Goal: Transaction & Acquisition: Obtain resource

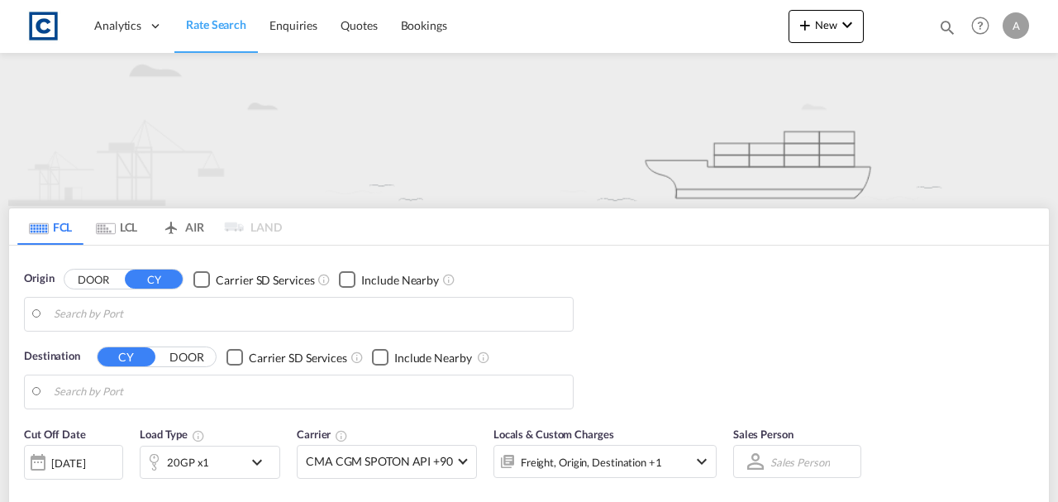
type input "GB-TR15, Cornwall"
type input "Riyadh, SARUH"
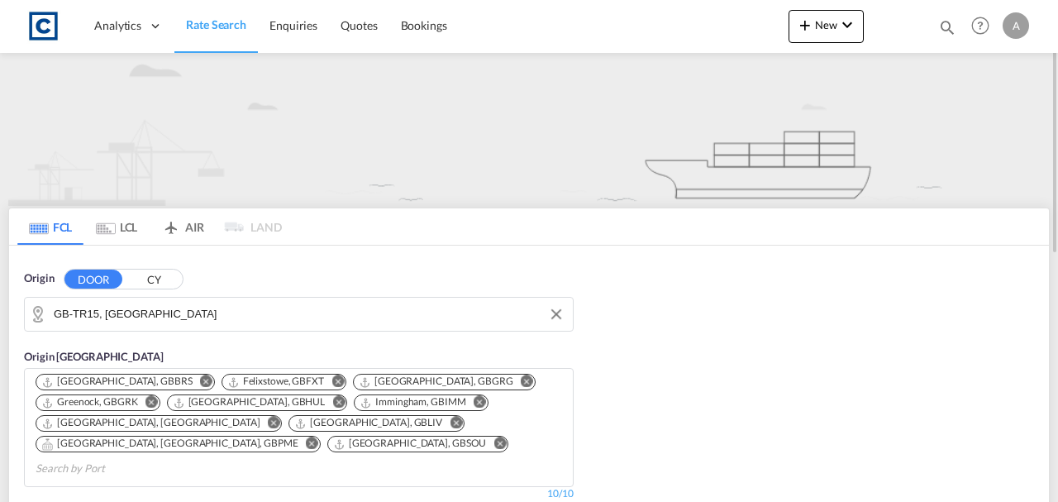
click at [97, 316] on input "GB-TR15, Cornwall" at bounding box center [309, 314] width 511 height 25
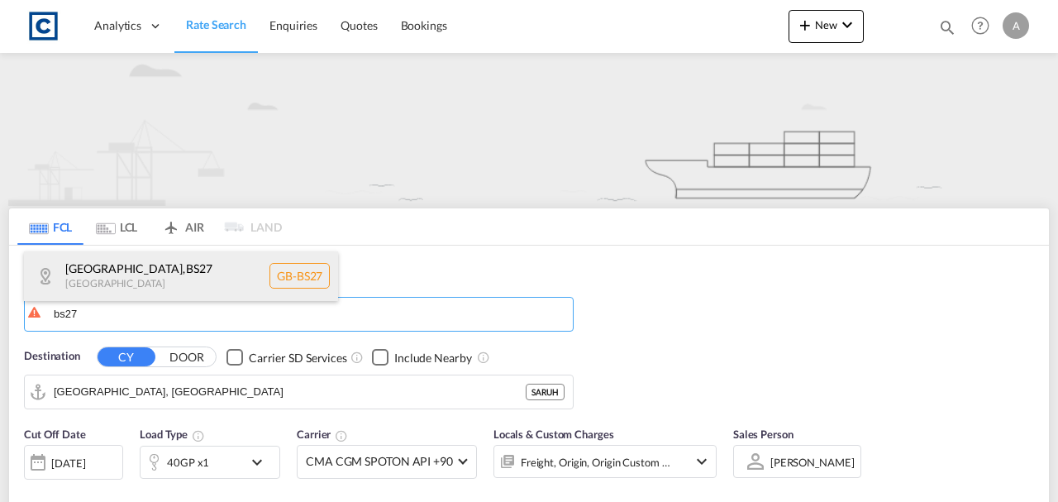
click at [130, 274] on div "Somerset , BS27 United Kingdom GB-BS27" at bounding box center [181, 276] width 314 height 50
type input "GB-BS27, Somerset"
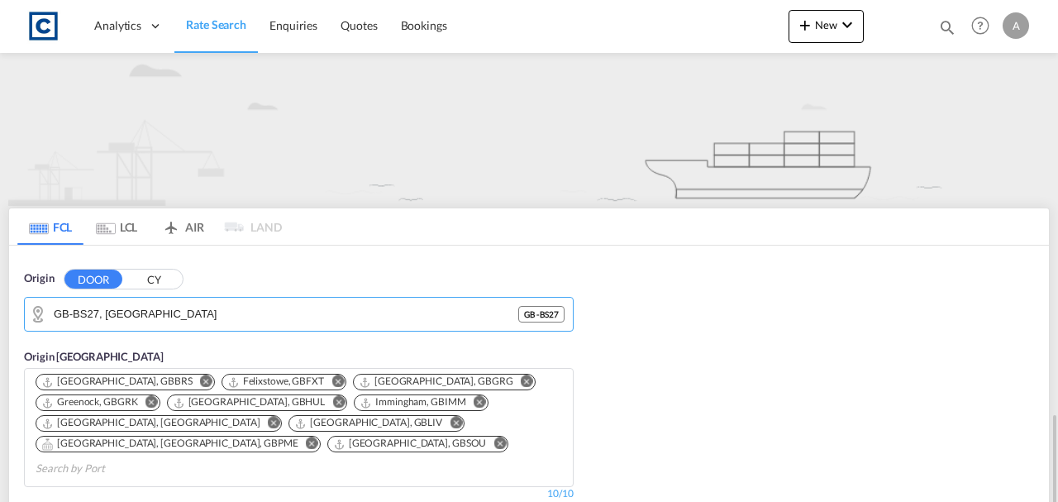
scroll to position [275, 0]
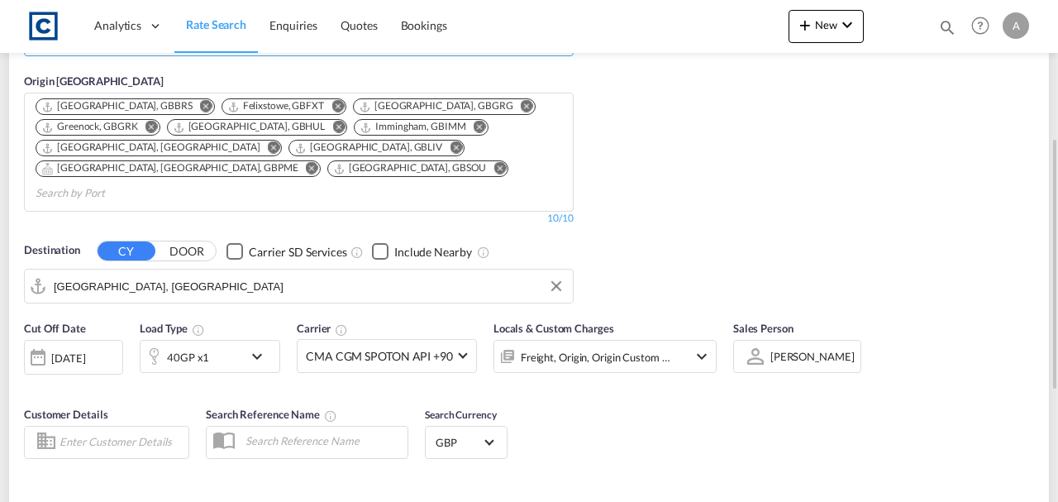
click at [174, 273] on input "Riyadh, SARUH" at bounding box center [309, 285] width 511 height 25
click at [592, 372] on div "Cut Off Date 18 Sep 2025 18/09/2025 Load Type 40GP x1 Carrier CMA CGM SPOTON AP…" at bounding box center [370, 354] width 709 height 86
click at [197, 345] on div "40GP x1" at bounding box center [188, 356] width 42 height 23
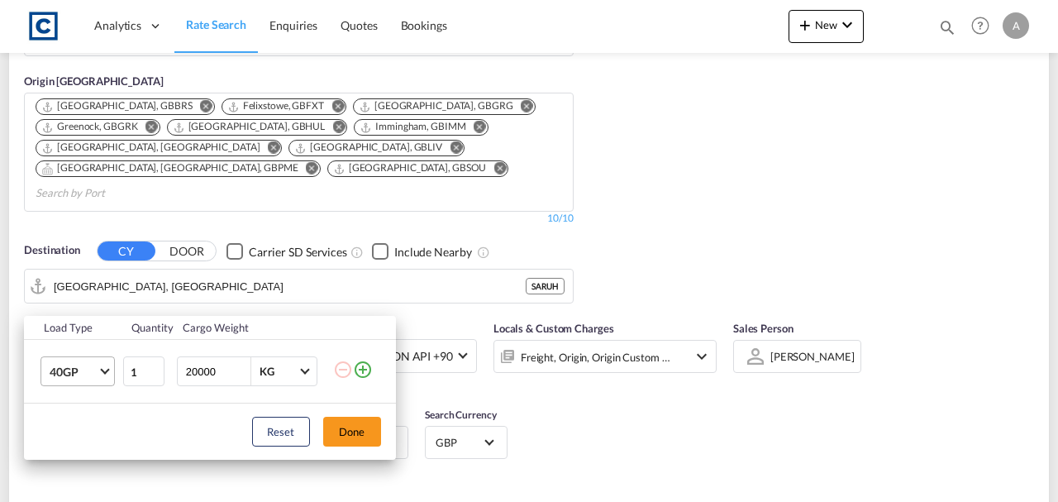
click at [91, 359] on md-select-value "40GP" at bounding box center [81, 371] width 66 height 28
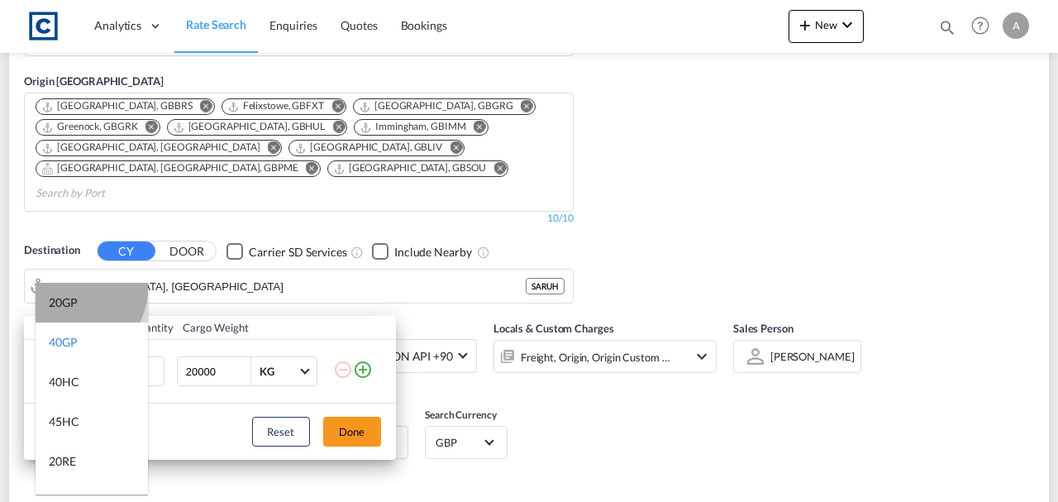
click at [63, 285] on md-option "20GP" at bounding box center [92, 303] width 112 height 40
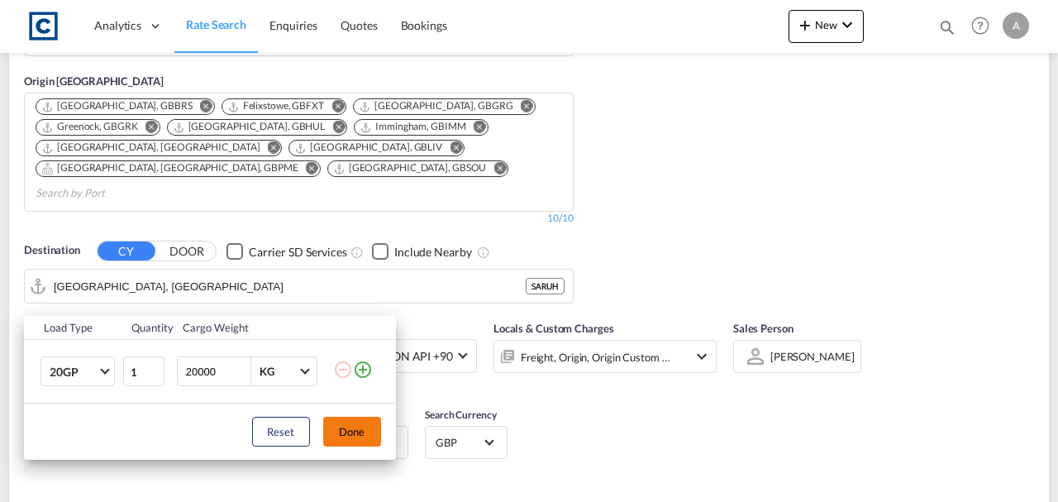
click at [339, 430] on button "Done" at bounding box center [352, 431] width 58 height 30
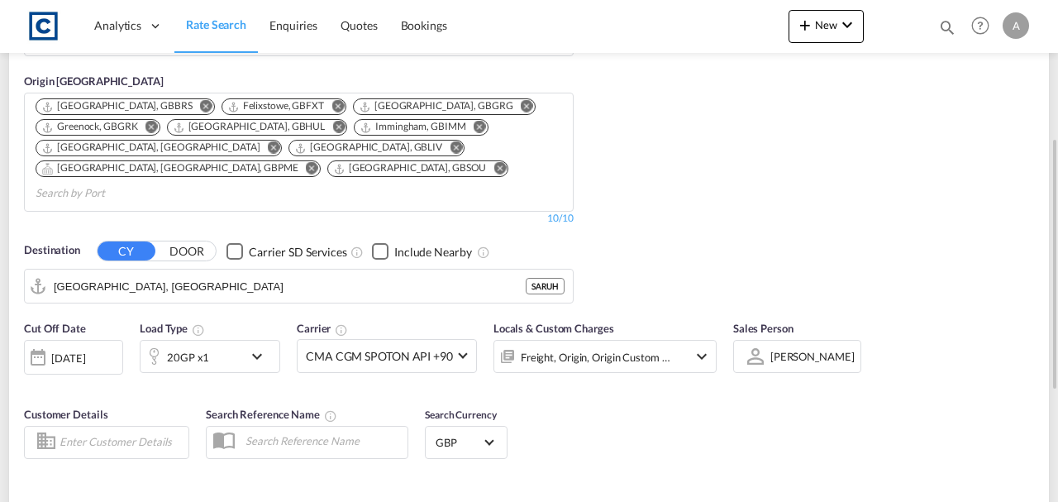
click at [579, 345] on div "Freight, Origin, Origin Custom +1" at bounding box center [582, 356] width 177 height 33
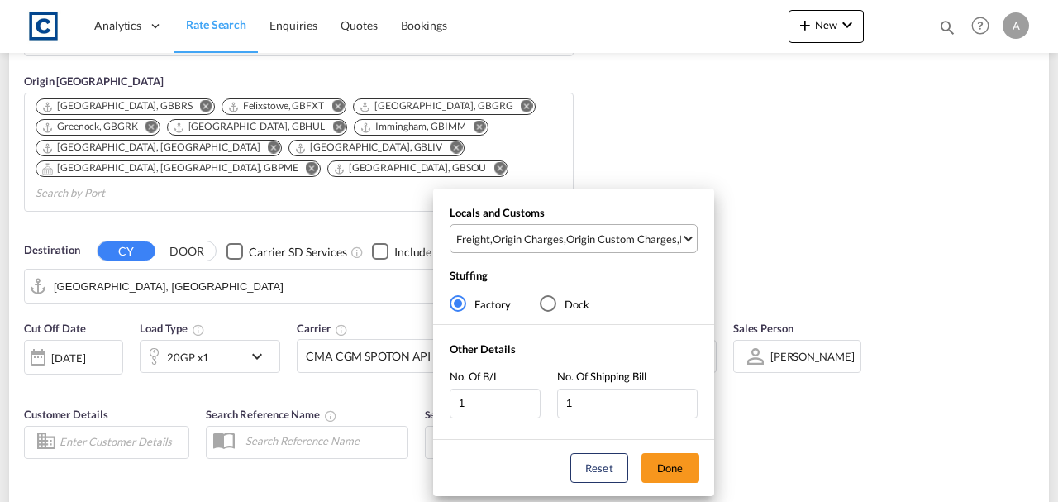
click at [600, 240] on div "Origin Custom Charges" at bounding box center [621, 238] width 111 height 15
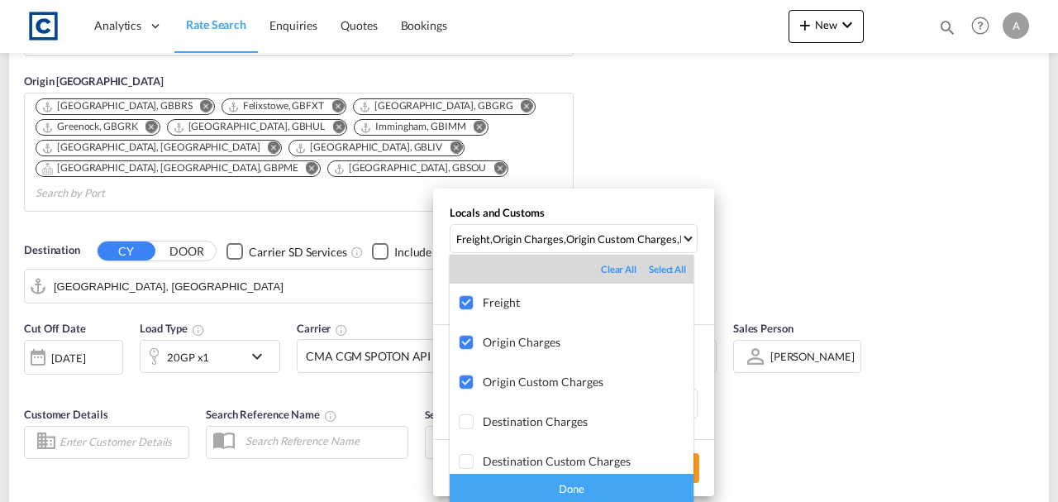
click at [651, 487] on div "Done" at bounding box center [571, 487] width 244 height 29
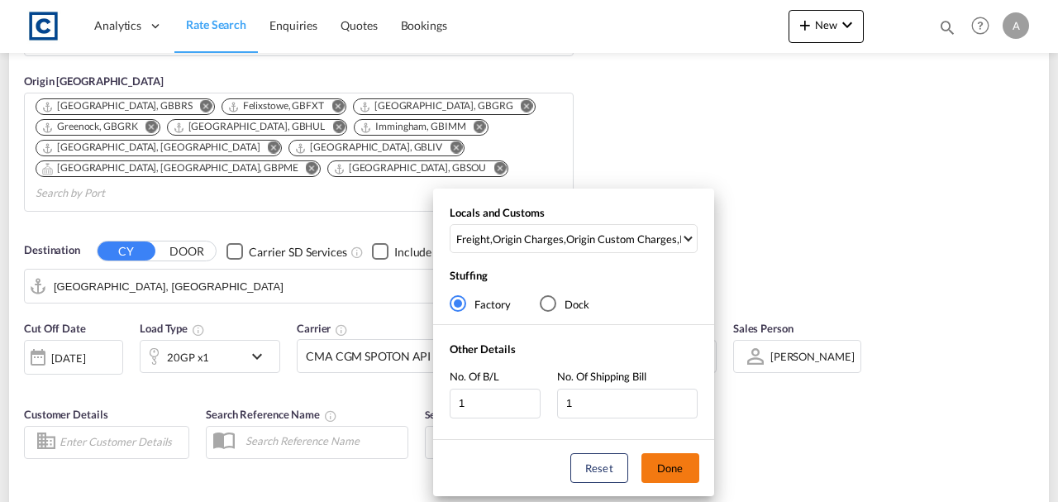
click at [673, 460] on button "Done" at bounding box center [670, 468] width 58 height 30
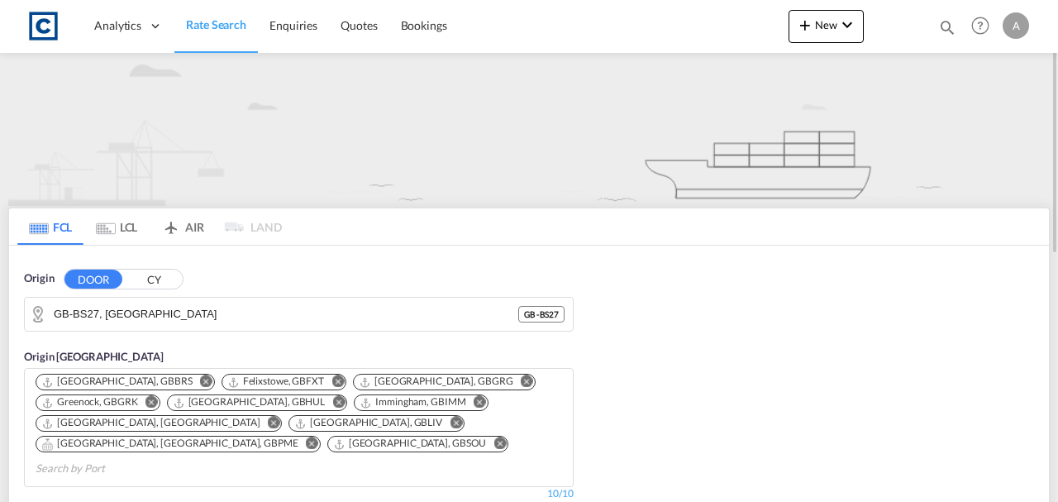
scroll to position [330, 0]
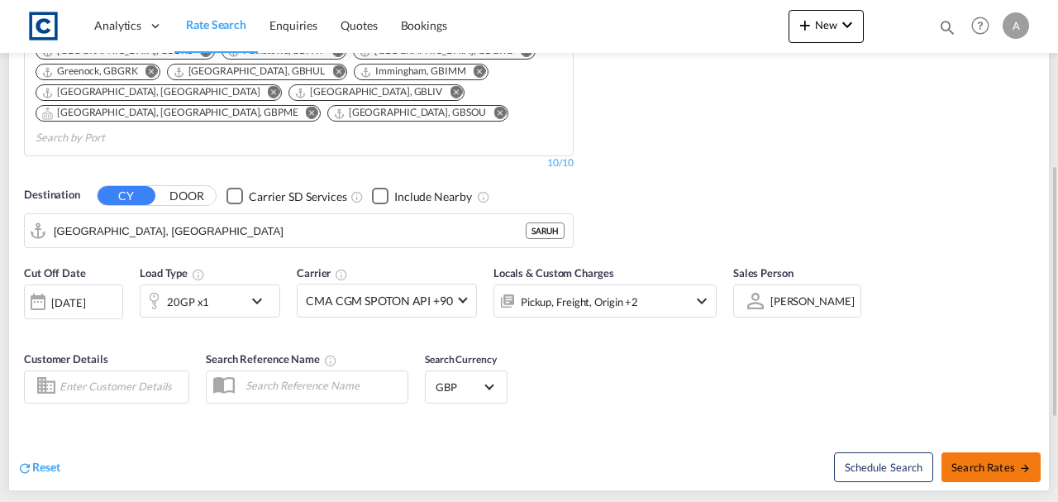
click at [963, 452] on button "Search Rates" at bounding box center [990, 467] width 99 height 30
type input "BS27 to SARUH / 18 Sep 2025"
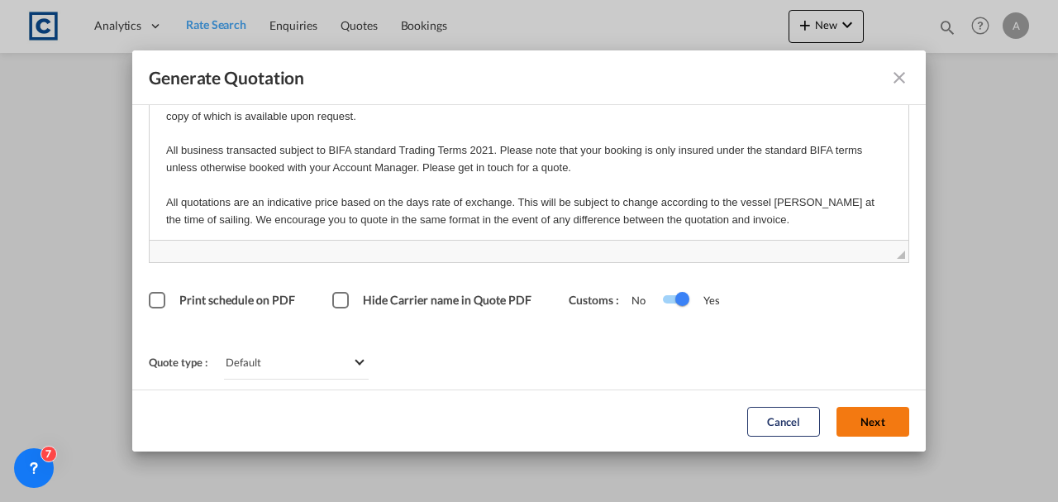
click at [836, 433] on button "Next" at bounding box center [872, 421] width 73 height 30
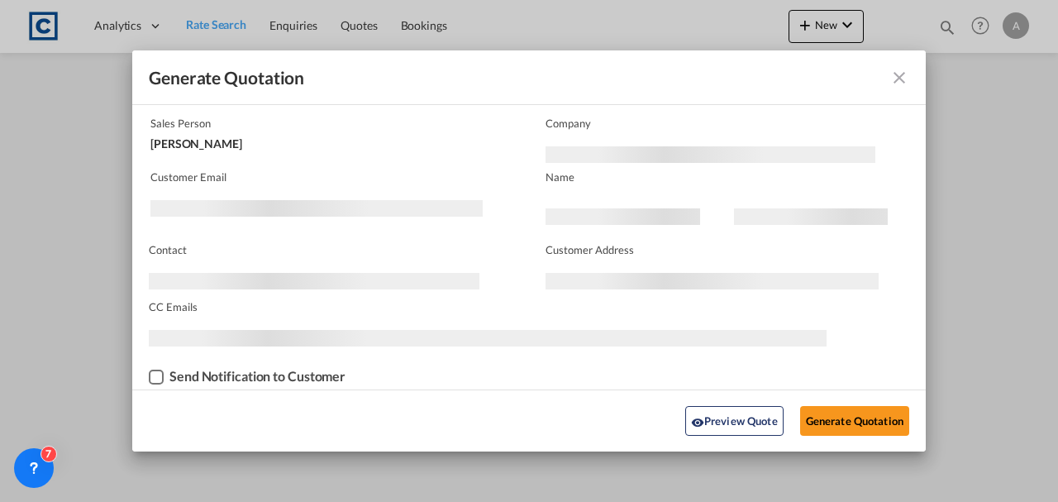
scroll to position [100, 0]
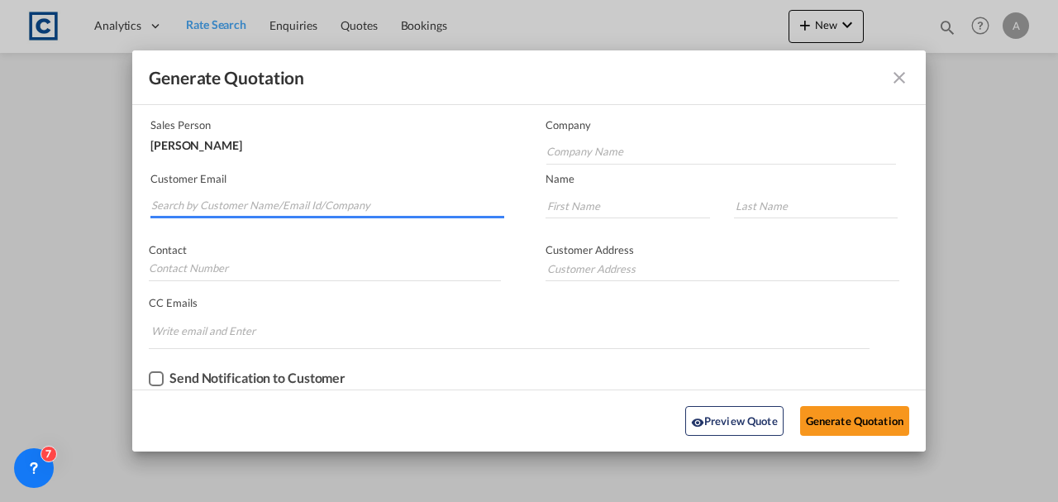
click at [249, 206] on input "Search by Customer Name/Email Id/Company" at bounding box center [327, 205] width 353 height 25
paste input "Andrea.Locarno@gruber-logistics.com"
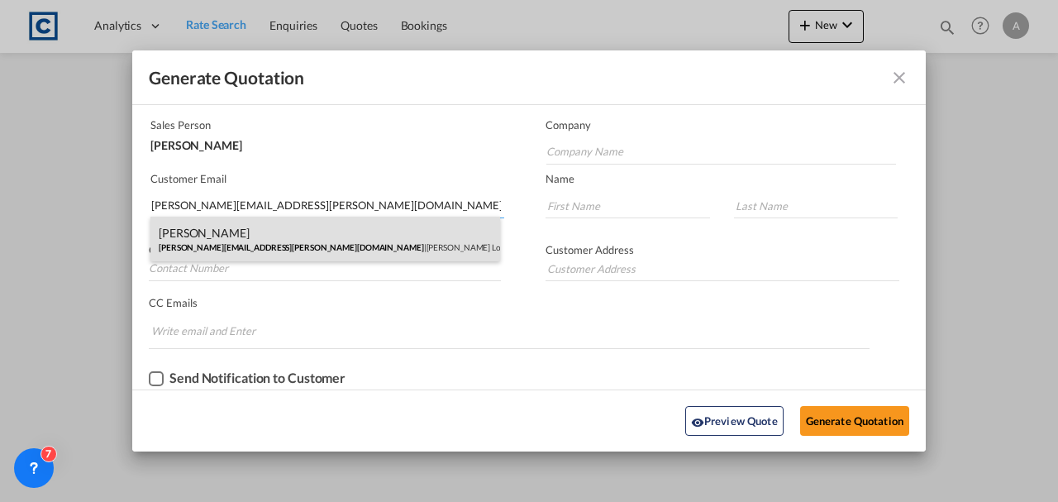
type input "Andrea.Locarno@gruber-logistics.com"
click at [283, 245] on div "Andrea Locarno Andrea.Locarno@gruber-logistics.com | Gruber Logisitcs" at bounding box center [324, 238] width 349 height 45
type input "Gruber Logisitcs"
type input "Andrea"
type input "Locarno"
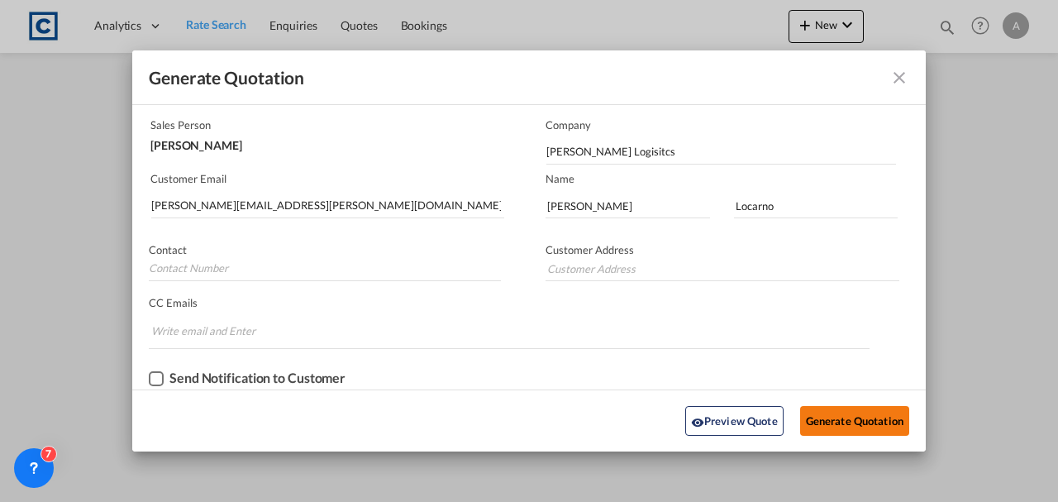
click at [851, 423] on button "Generate Quotation" at bounding box center [854, 421] width 109 height 30
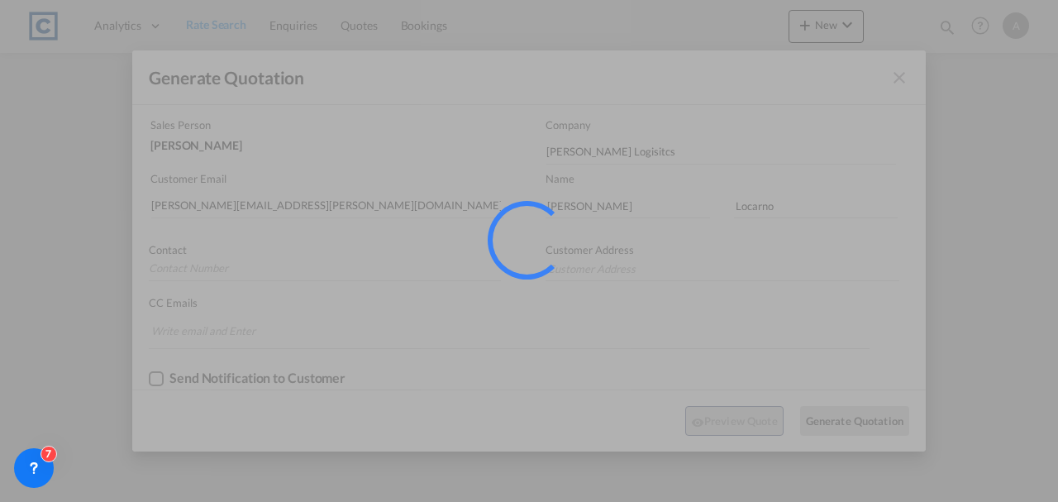
scroll to position [0, 0]
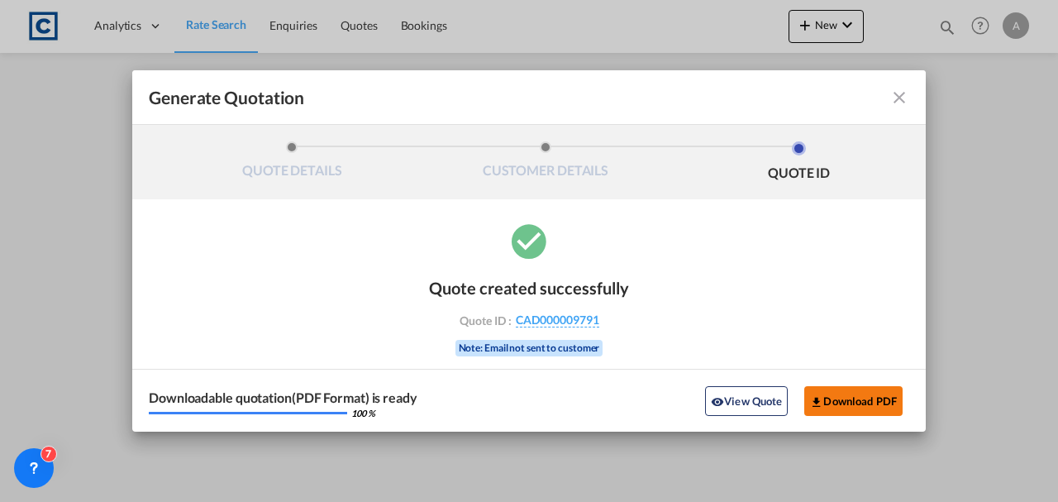
click at [836, 406] on button "Download PDF" at bounding box center [853, 401] width 98 height 30
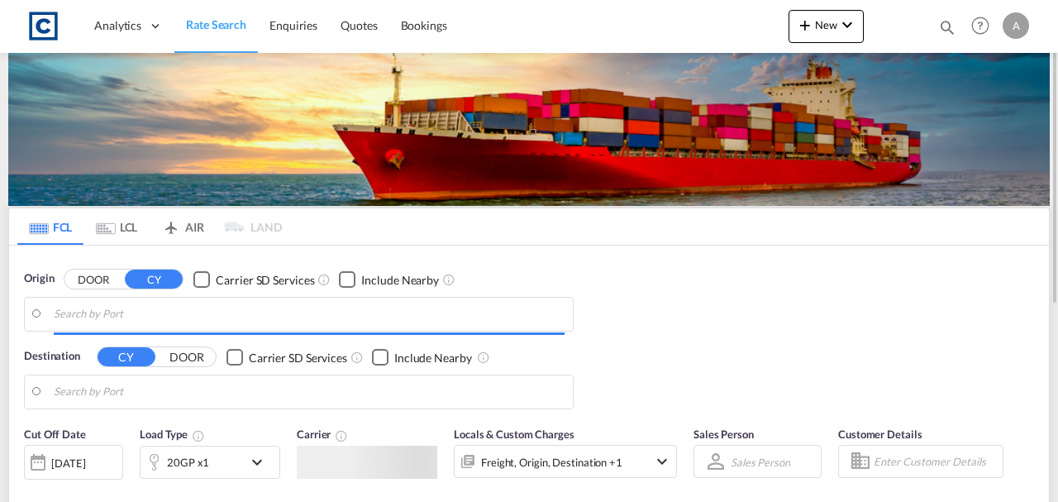
type input "GB-BS27, Somerset"
type input "Riyadh, SARUH"
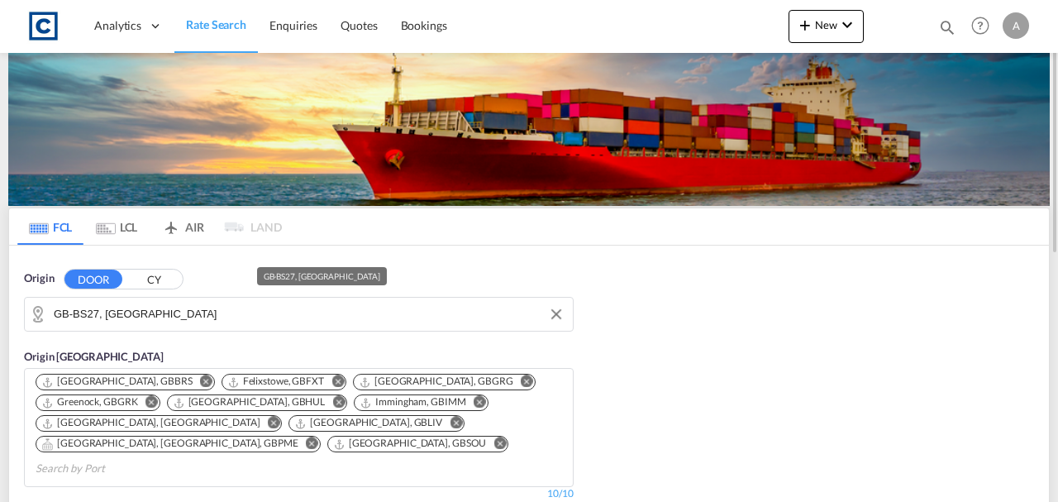
click at [212, 320] on input "GB-BS27, Somerset" at bounding box center [309, 314] width 511 height 25
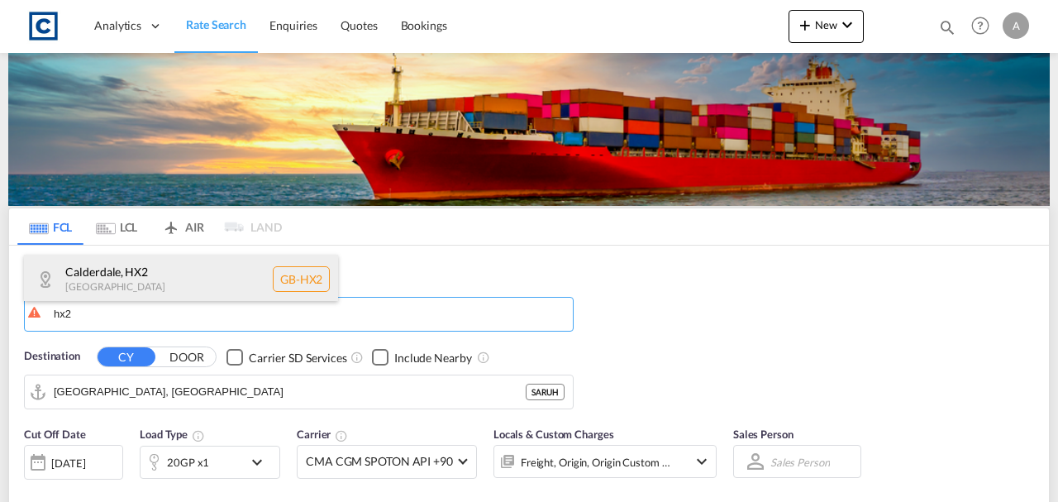
click at [180, 291] on div "Calderdale , HX2 United Kingdom GB-HX2" at bounding box center [181, 279] width 314 height 50
type input "GB-HX2, Calderdale"
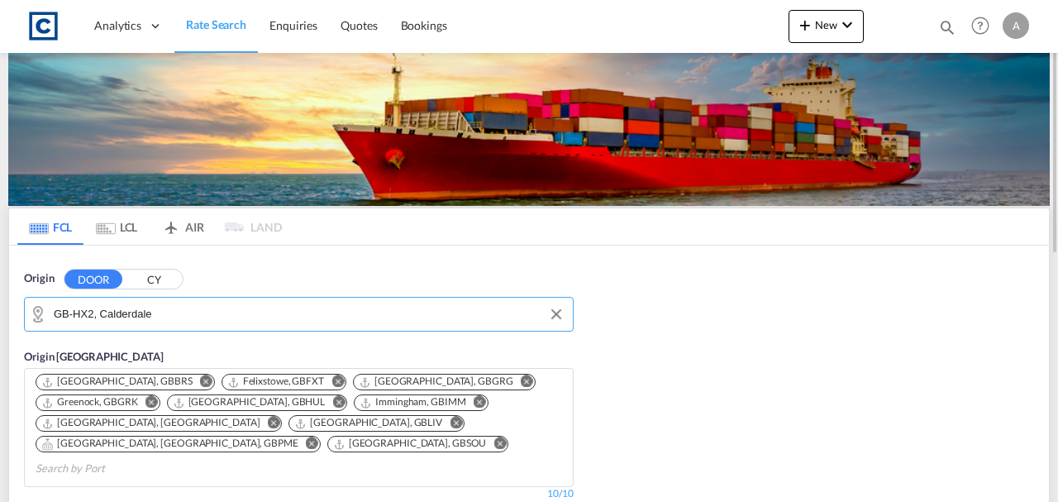
scroll to position [220, 0]
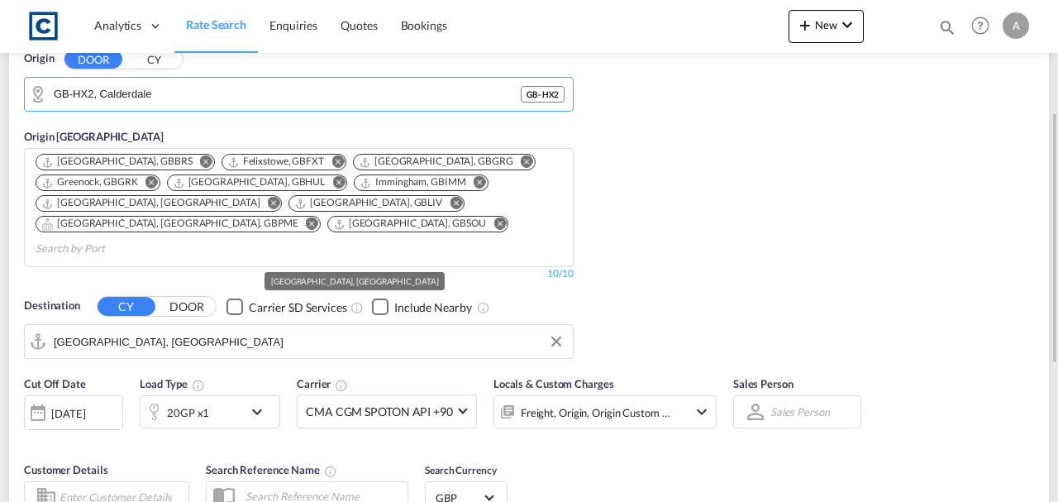
click at [160, 329] on input "Riyadh, SARUH" at bounding box center [309, 341] width 511 height 25
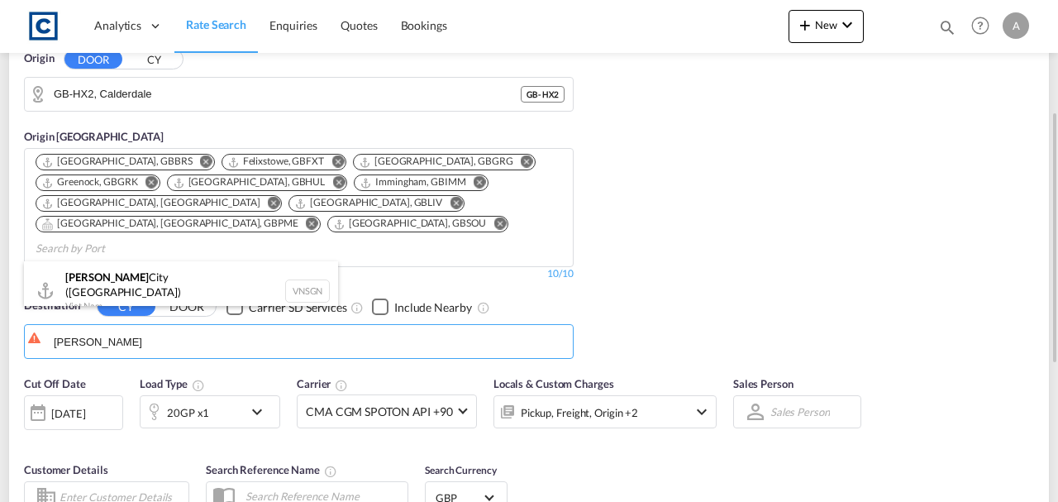
click at [135, 288] on div "Ho Chi Minh City (Saigon) Viet Nam VNSGN" at bounding box center [181, 290] width 314 height 59
type input "Ho Chi Minh City ([GEOGRAPHIC_DATA]), VNSGN"
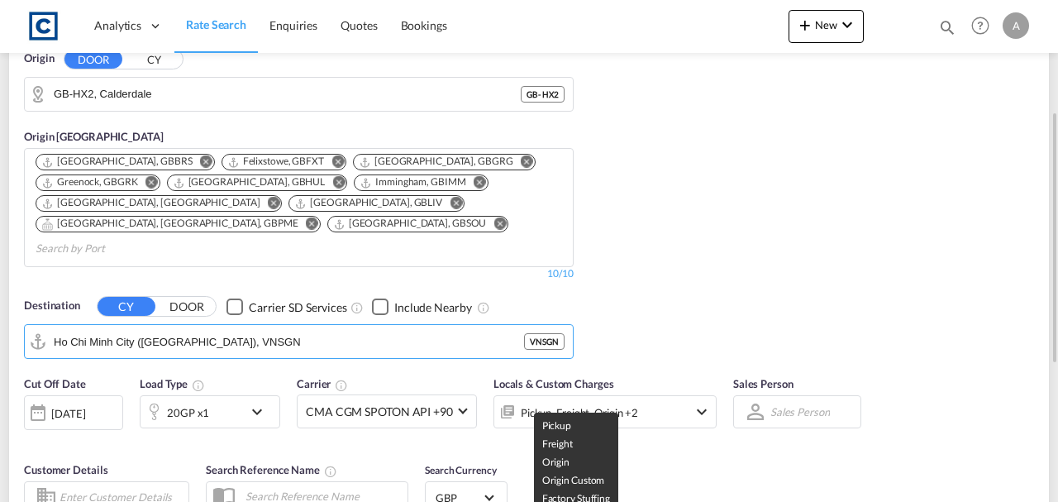
click at [561, 401] on div "Pickup, Freight, Origin +2" at bounding box center [579, 412] width 117 height 23
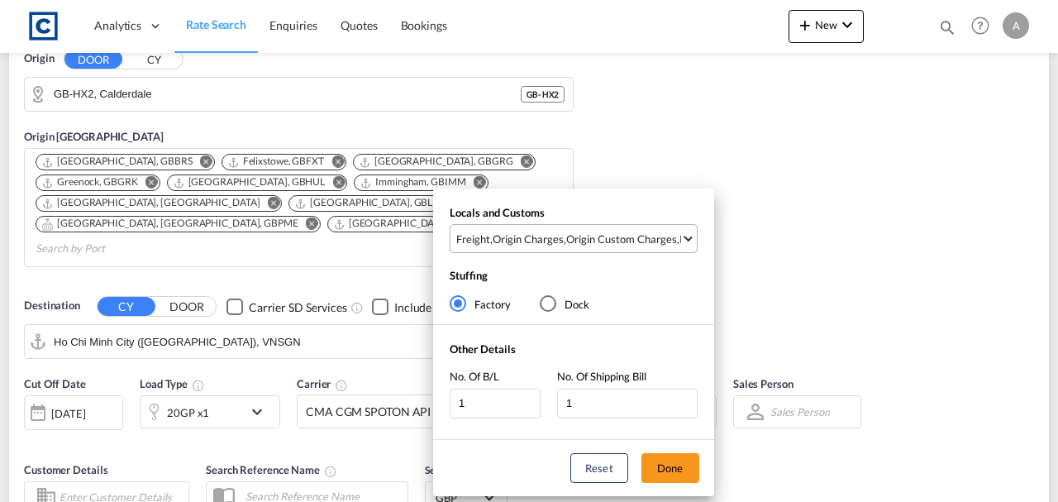
click at [566, 240] on div "Origin Custom Charges" at bounding box center [621, 238] width 111 height 15
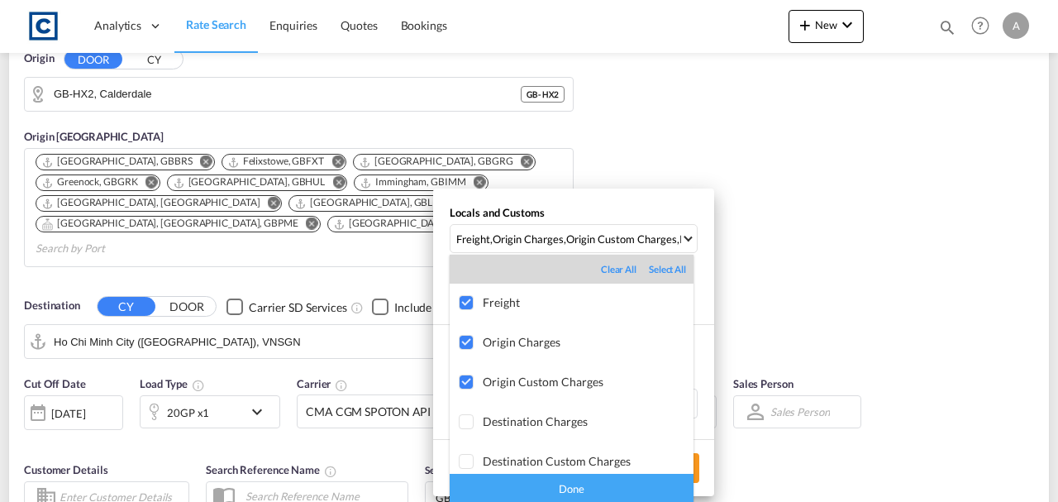
click at [550, 481] on div "Done" at bounding box center [571, 487] width 244 height 29
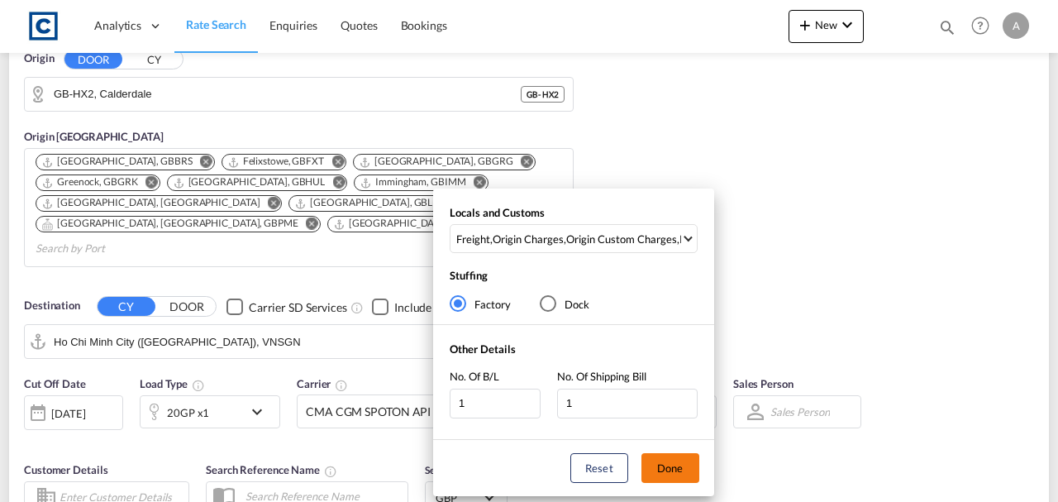
click at [683, 459] on button "Done" at bounding box center [670, 468] width 58 height 30
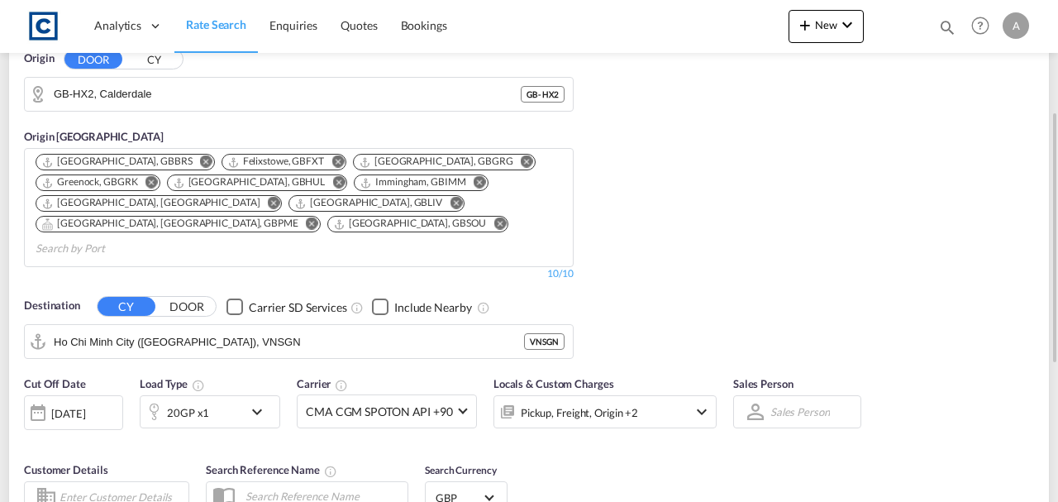
click at [787, 445] on div "Cut Off Date 18 Sep 2025 18/09/2025 Load Type 20GP x1 Carrier CMA CGM SPOTON AP…" at bounding box center [528, 447] width 1039 height 161
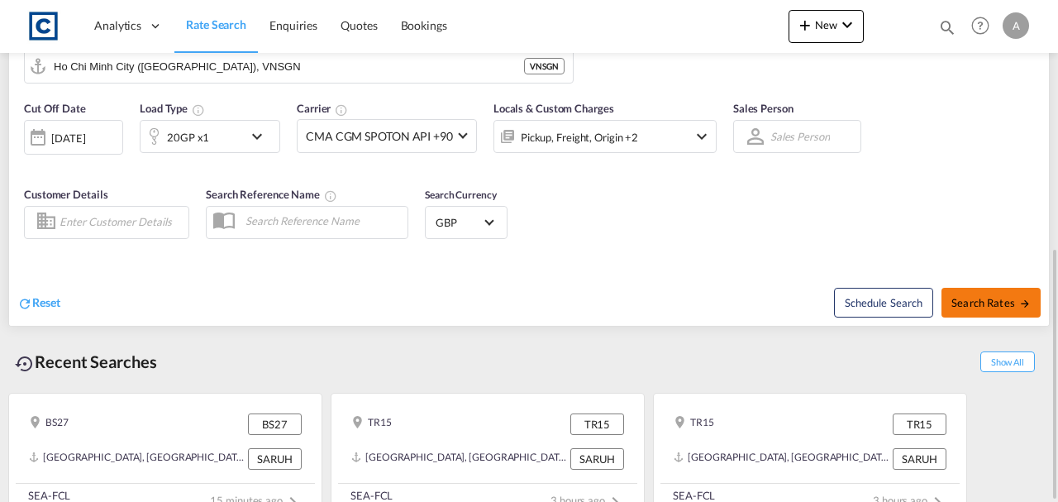
click at [956, 296] on span "Search Rates" at bounding box center [990, 302] width 79 height 13
type input "HX2 to VNSGN / 18 Sep 2025"
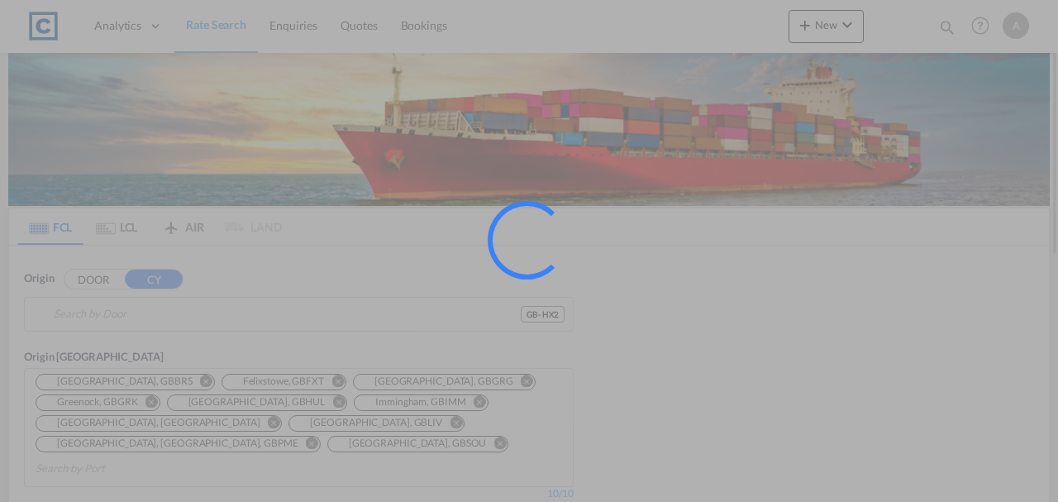
type input "GB-HX2, Calderdale"
type input "Ho Chi Minh City ([GEOGRAPHIC_DATA]), VNSGN"
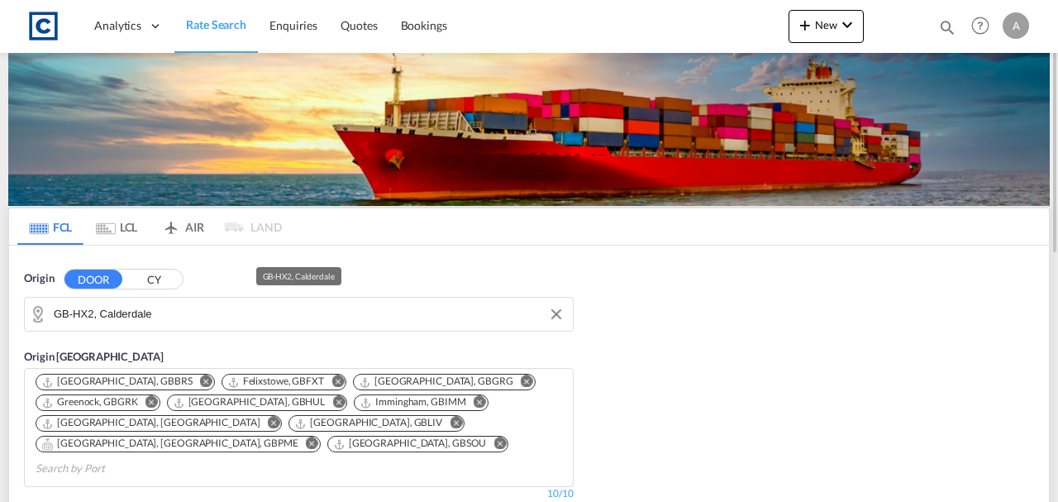
click at [212, 318] on input "GB-HX2, Calderdale" at bounding box center [309, 314] width 511 height 25
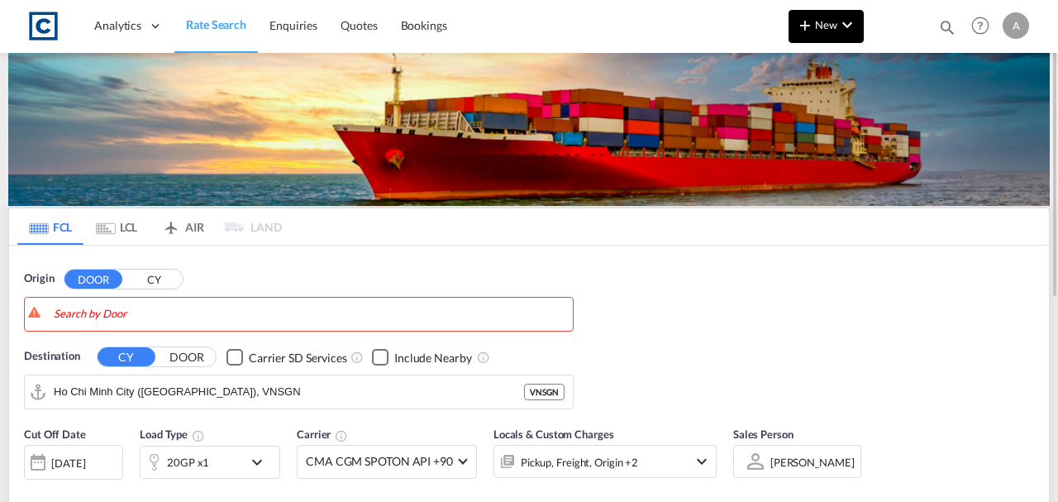
click at [830, 32] on button "New" at bounding box center [825, 26] width 75 height 33
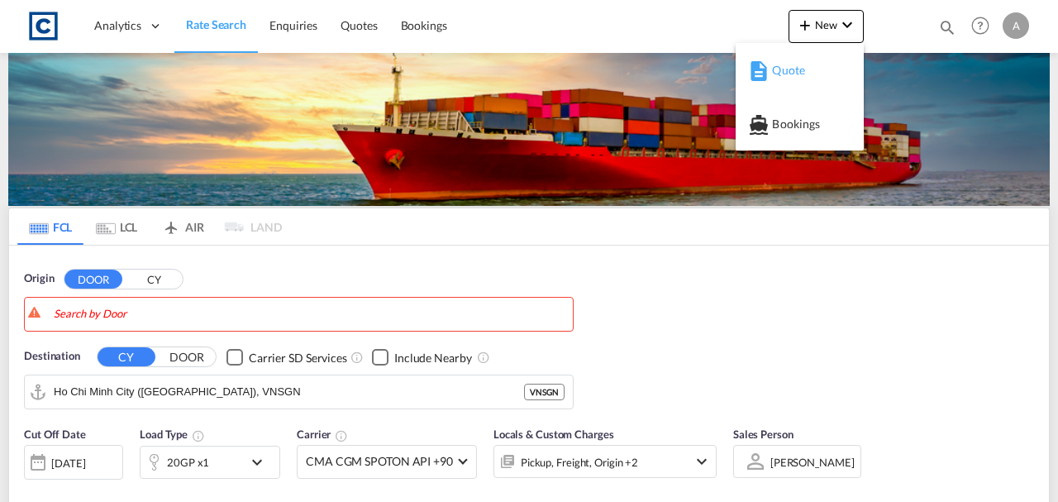
click at [806, 68] on div "Quote" at bounding box center [802, 70] width 61 height 41
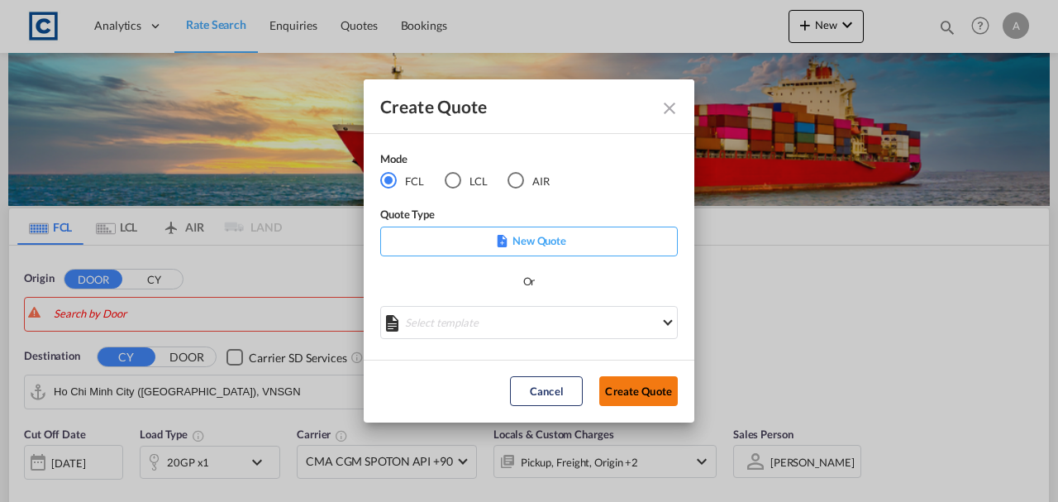
click at [641, 385] on button "Create Quote" at bounding box center [638, 391] width 78 height 30
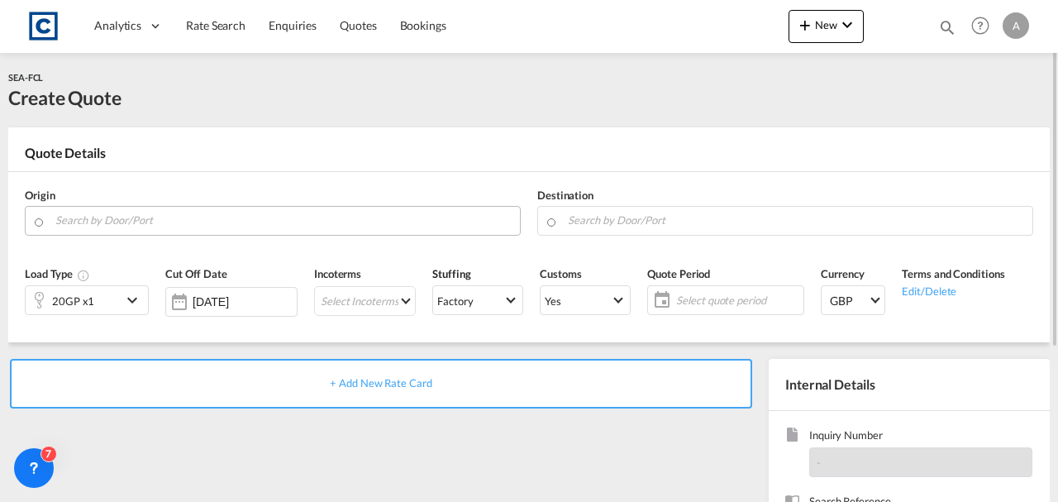
click at [124, 214] on input "Search by Door/Port" at bounding box center [283, 220] width 456 height 29
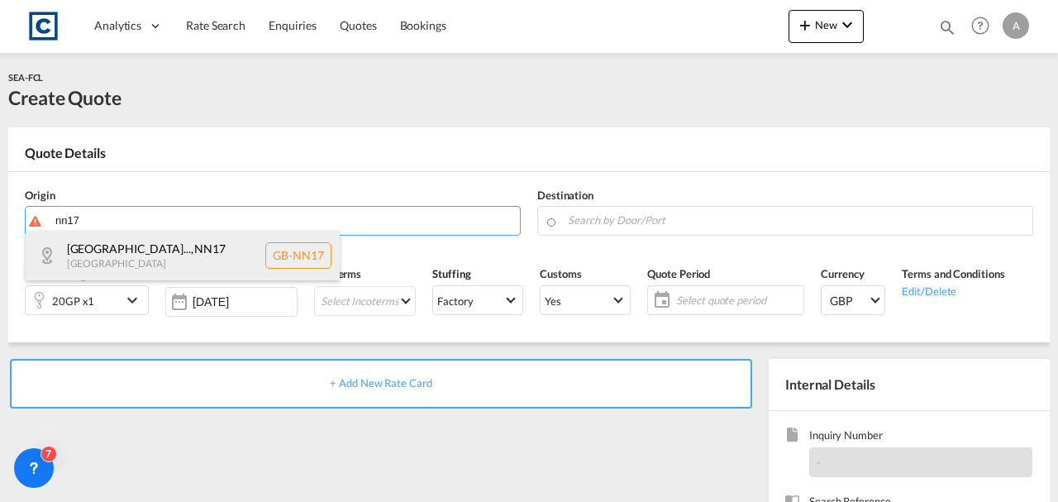
click at [124, 237] on div "North Northampton... , NN17 United Kingdom GB-NN17" at bounding box center [183, 256] width 314 height 50
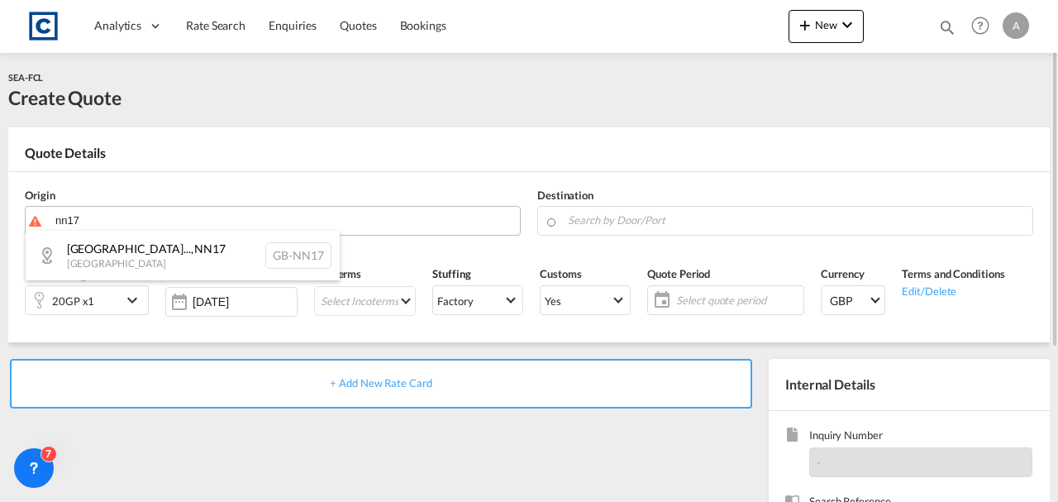
type input "GB-NN17, North Northamptonshire"
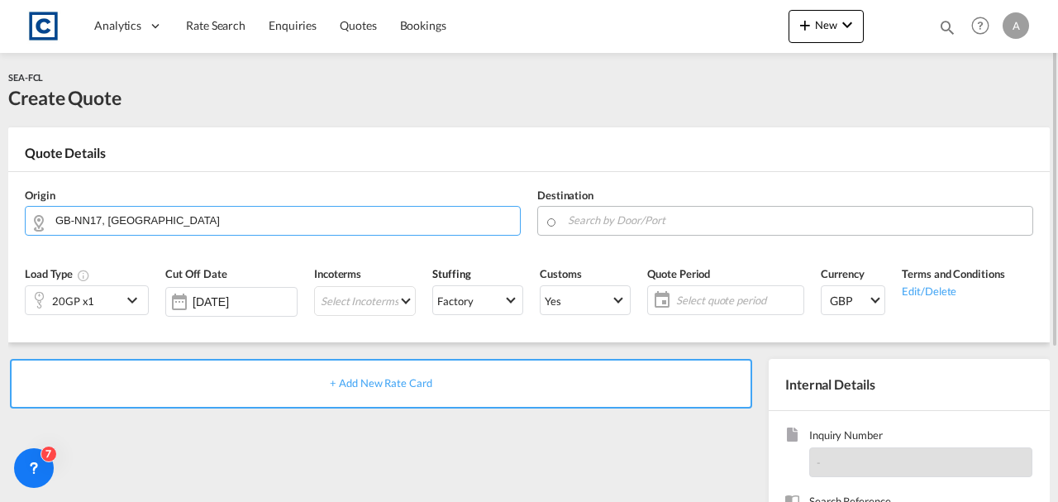
click at [640, 217] on input "Search by Door/Port" at bounding box center [796, 220] width 456 height 29
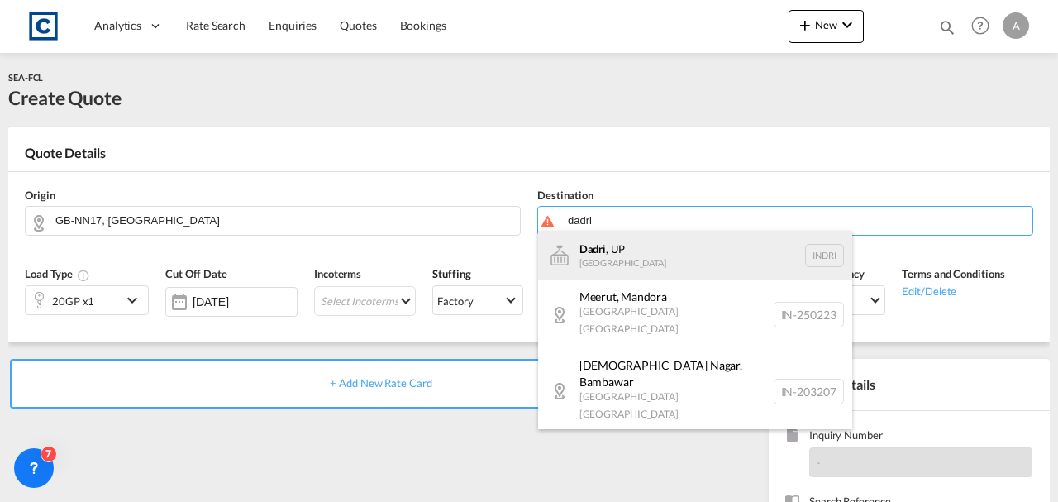
click at [644, 259] on div "Dadri , UP India INDRI" at bounding box center [695, 256] width 314 height 50
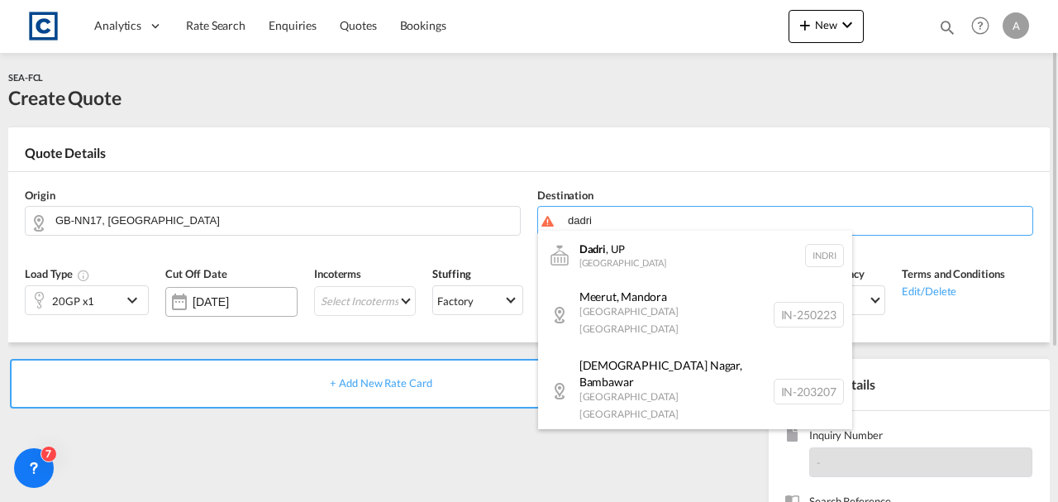
type input "Dadri, UP, INDRI"
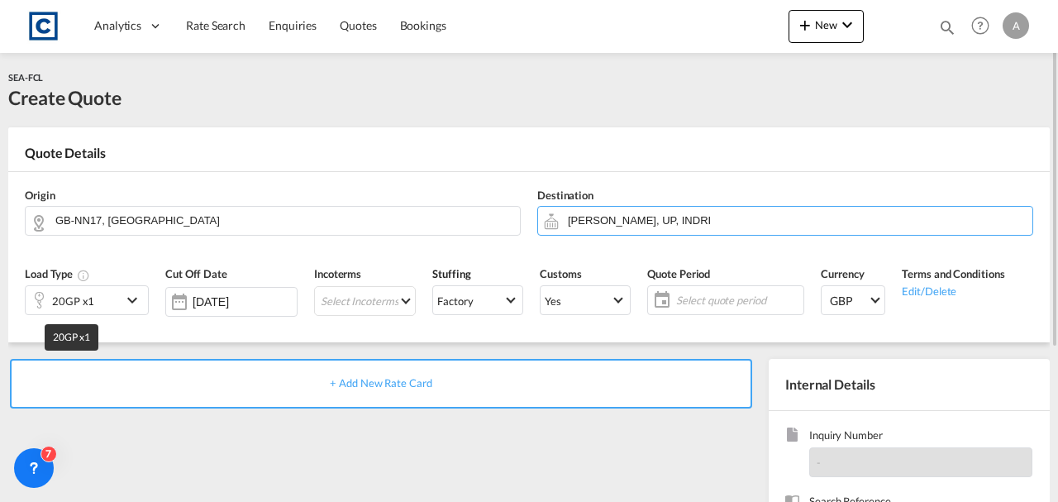
click at [73, 306] on div "20GP x1" at bounding box center [73, 300] width 42 height 23
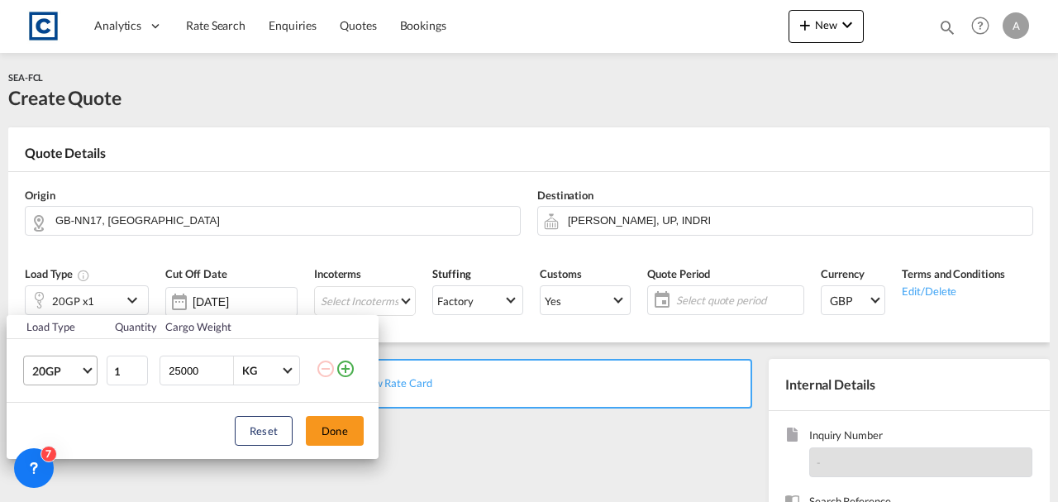
click at [55, 375] on span "20GP" at bounding box center [56, 371] width 48 height 17
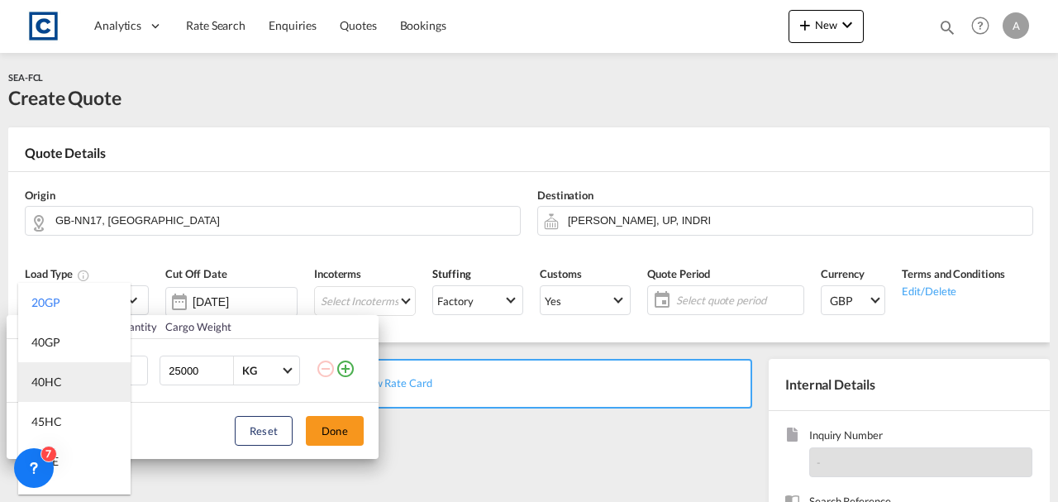
click at [53, 397] on md-option "40HC" at bounding box center [74, 382] width 112 height 40
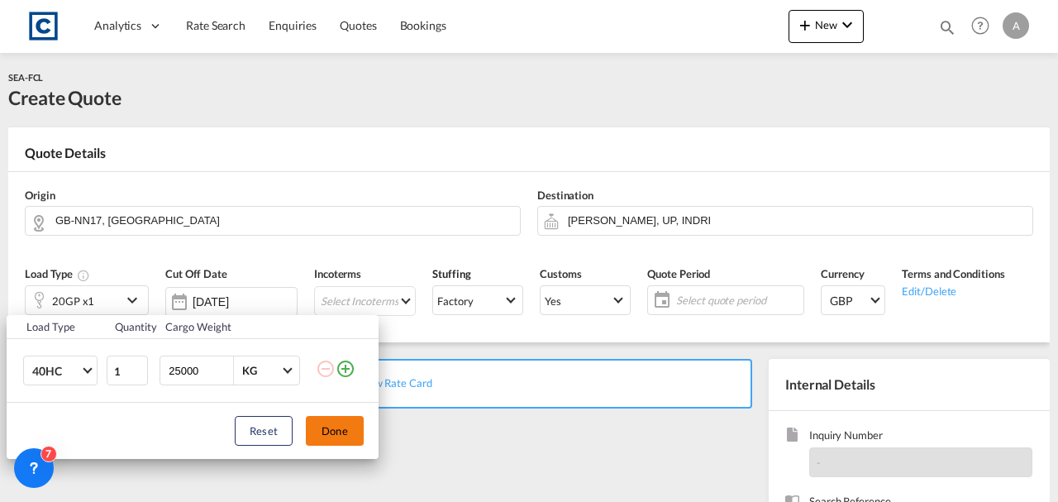
click at [350, 424] on button "Done" at bounding box center [335, 431] width 58 height 30
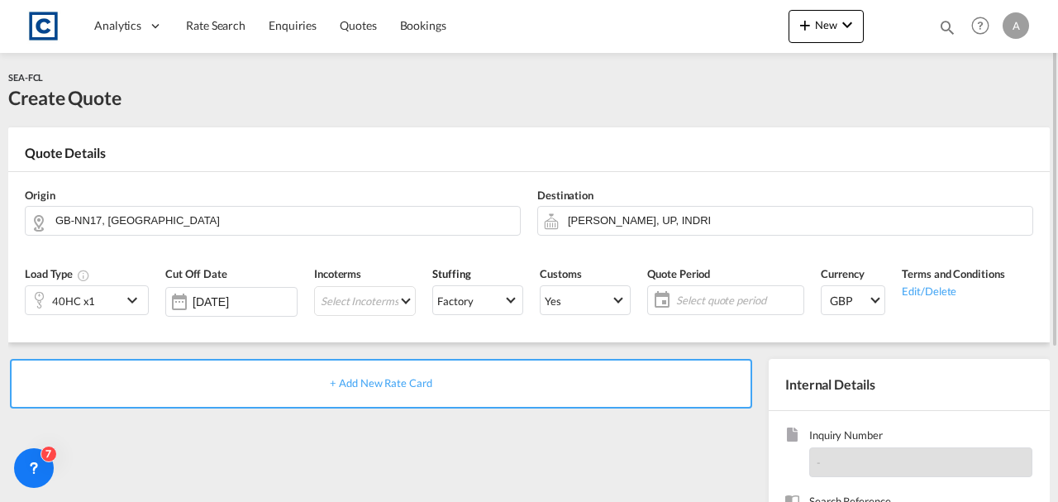
click at [408, 376] on span "+ Add New Rate Card" at bounding box center [381, 382] width 102 height 13
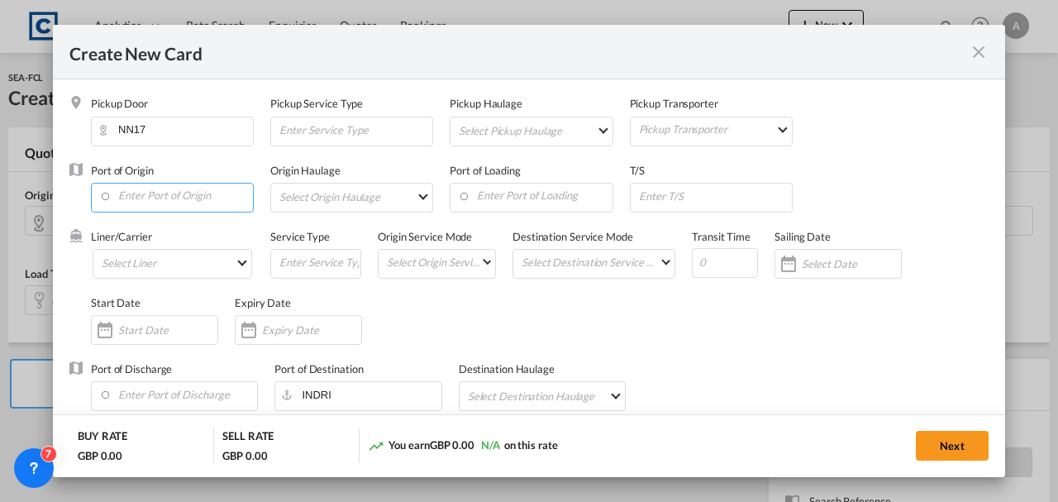
drag, startPoint x: 159, startPoint y: 200, endPoint x: 169, endPoint y: 194, distance: 11.5
click at [160, 199] on input "Enter Port of Origin" at bounding box center [176, 195] width 154 height 25
type input "Basic Ocean Freight"
select select "per equipment"
click at [170, 194] on input "Enter Port of Origin" at bounding box center [176, 195] width 154 height 25
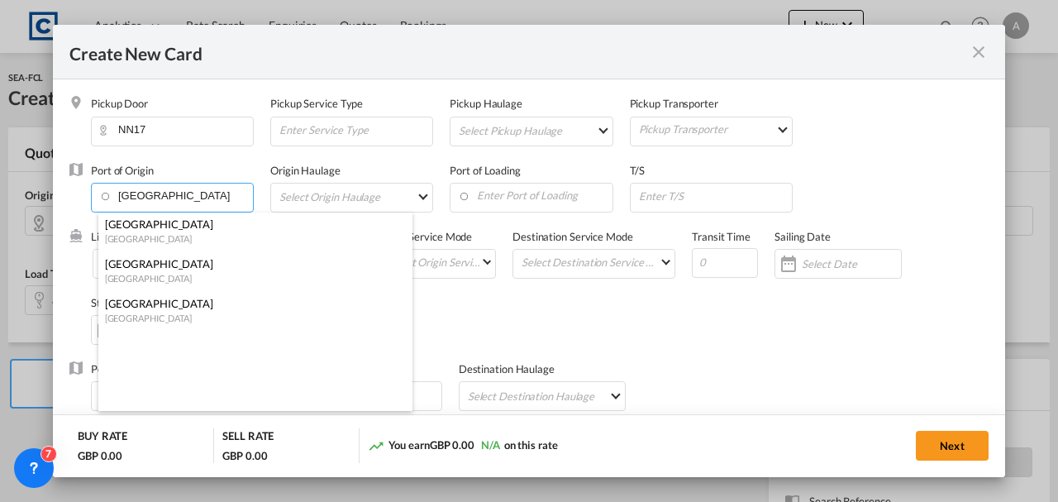
click at [174, 224] on div "[GEOGRAPHIC_DATA]" at bounding box center [250, 223] width 291 height 15
type input "[GEOGRAPHIC_DATA], [GEOGRAPHIC_DATA]"
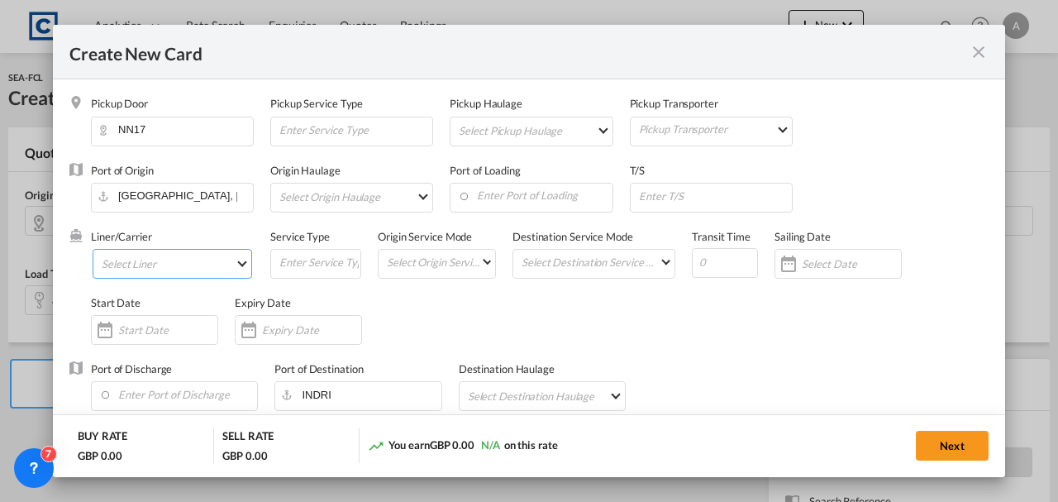
click at [152, 263] on md-select "Select Liner 2HM LOGISTICS D.O.O 2M Alliance AAXL GLOBAL SHIPPING LINES LLC [PE…" at bounding box center [172, 264] width 159 height 30
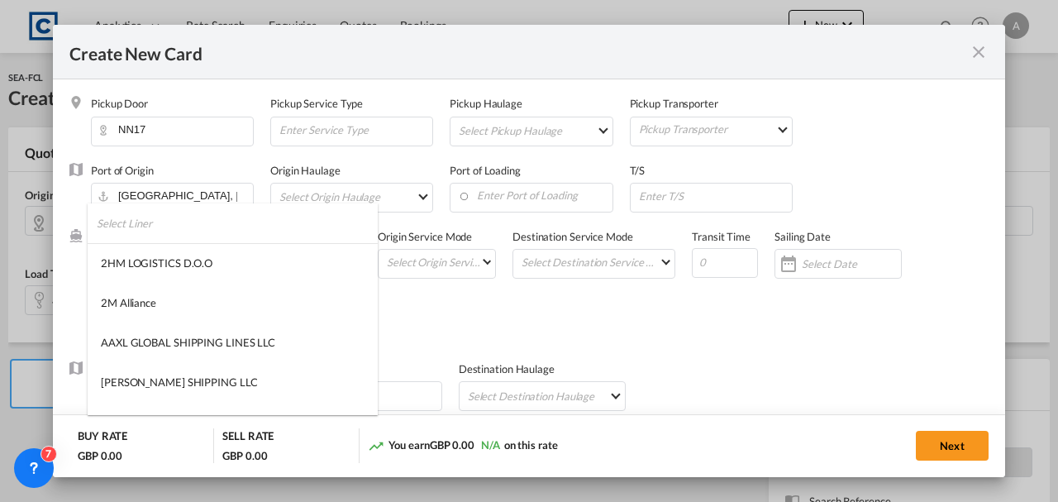
click at [157, 228] on input "search" at bounding box center [237, 223] width 281 height 40
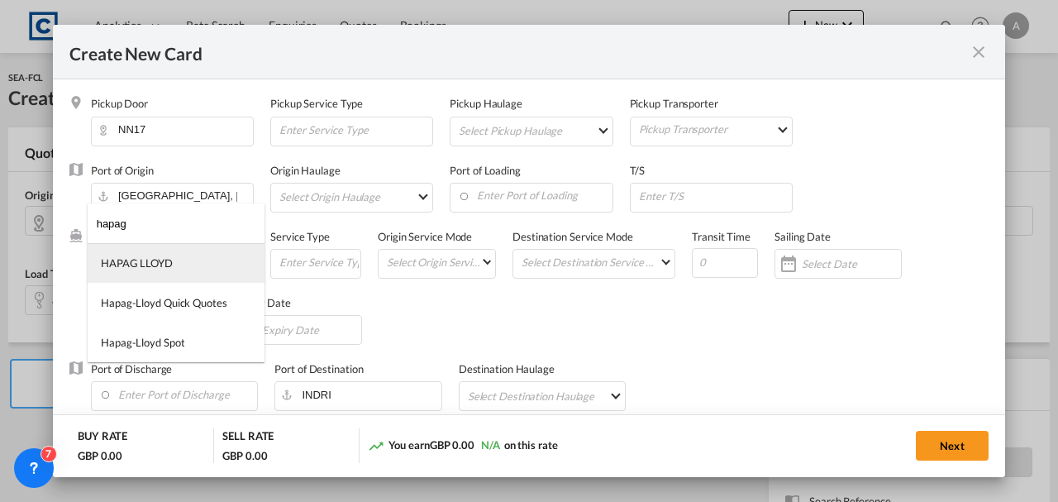
type input "hapag"
click at [169, 263] on div "HAPAG LLOYD" at bounding box center [137, 262] width 72 height 15
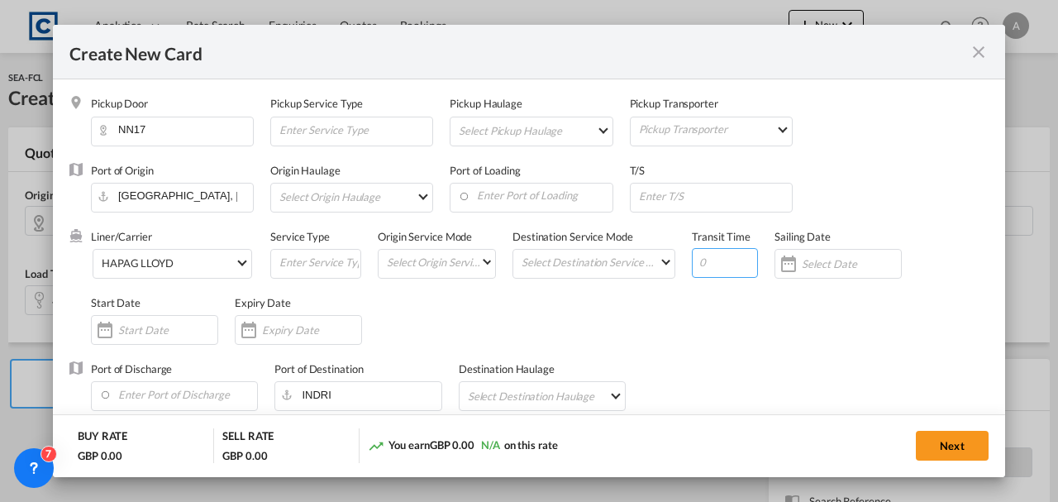
click at [723, 259] on input "Create New Card ..." at bounding box center [725, 263] width 66 height 30
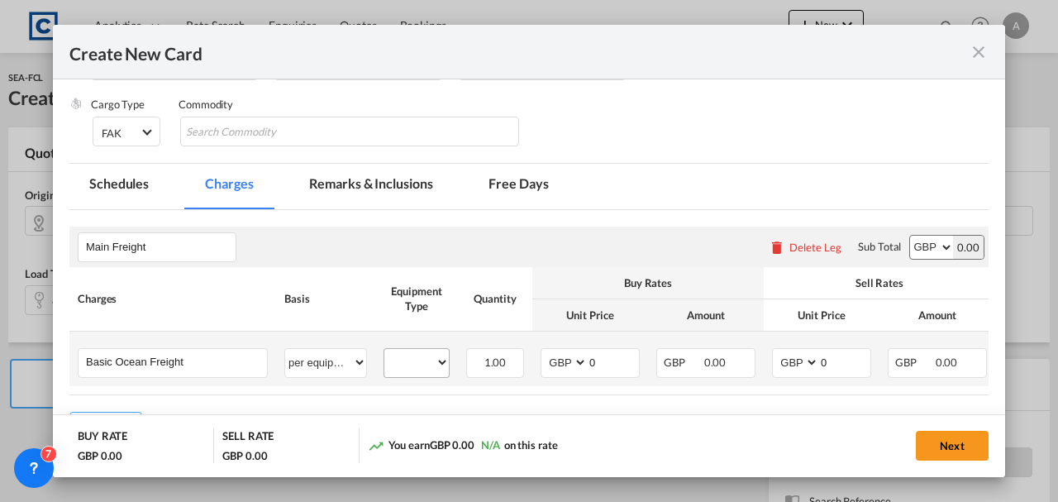
type input "50"
click at [445, 368] on select "40HC" at bounding box center [416, 362] width 64 height 22
select select "40HC"
click at [384, 351] on select "40HC" at bounding box center [416, 362] width 64 height 22
click at [553, 358] on select "AED AFN ALL AMD ANG AOA ARS AUD AWG AZN BAM BBD BDT BGN BHD BIF BMD BND BOB BRL…" at bounding box center [565, 362] width 43 height 22
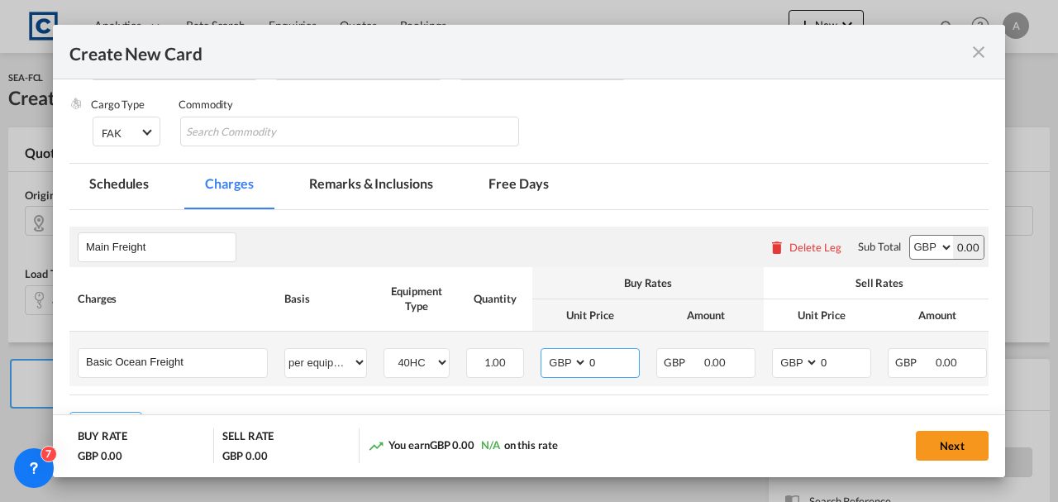
select select "string:USD"
click at [544, 351] on select "AED AFN ALL AMD ANG AOA ARS AUD AWG AZN BAM BBD BDT BGN BHD BIF BMD BND BOB BRL…" at bounding box center [565, 362] width 43 height 22
click at [792, 360] on select "AED AFN ALL AMD ANG AOA ARS AUD AWG AZN BAM BBD BDT BGN BHD BIF BMD BND BOB BRL…" at bounding box center [796, 362] width 43 height 22
select select "string:USD"
click at [775, 351] on select "AED AFN ALL AMD ANG AOA ARS AUD AWG AZN BAM BBD BDT BGN BHD BIF BMD BND BOB BRL…" at bounding box center [796, 362] width 43 height 22
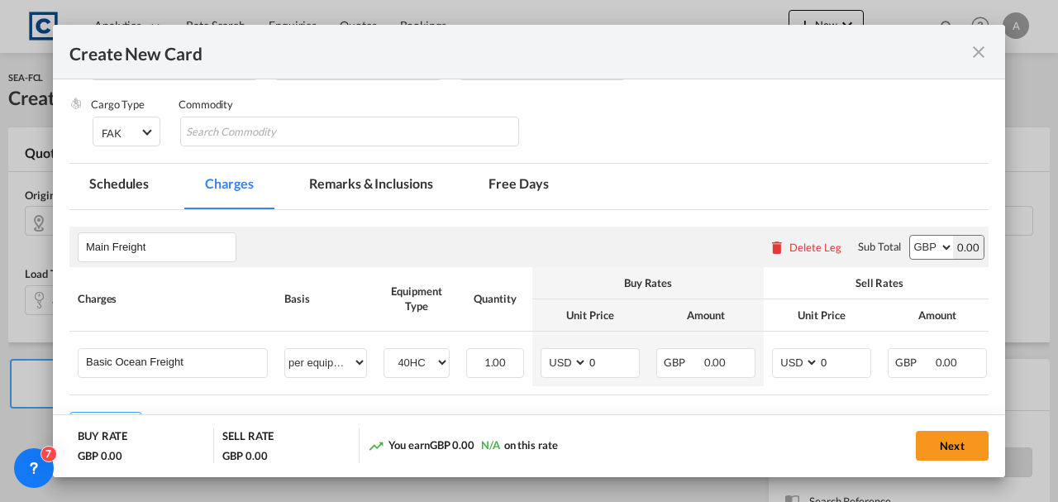
click at [919, 248] on select "AED AFN ALL AMD ANG AOA ARS AUD AWG AZN BAM BBD BDT BGN BHD BIF BMD BND BOB BRL…" at bounding box center [931, 246] width 43 height 23
select select "string:USD"
click at [910, 235] on select "AED AFN ALL AMD ANG AOA ARS AUD AWG AZN BAM BBD BDT BGN BHD BIF BMD BND BOB BRL…" at bounding box center [931, 246] width 43 height 23
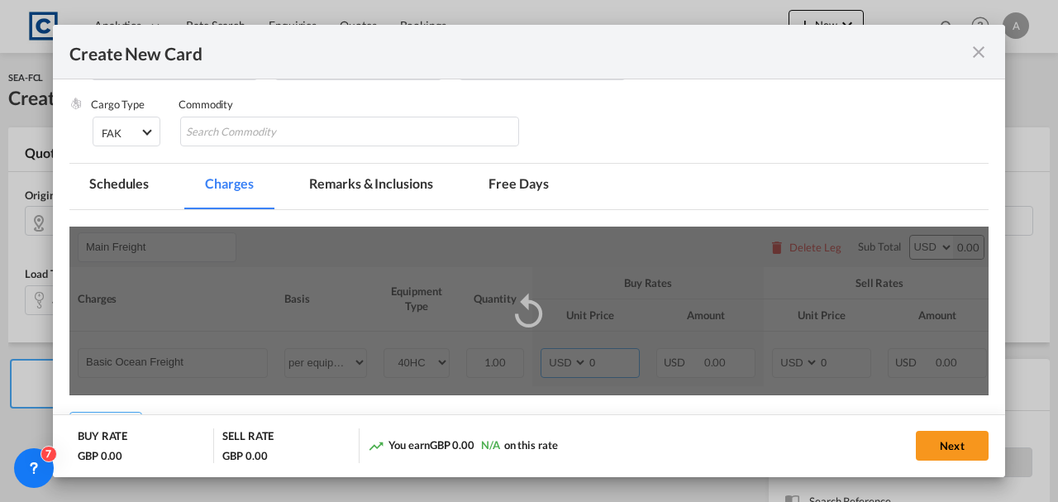
click at [617, 368] on input "0" at bounding box center [612, 361] width 51 height 25
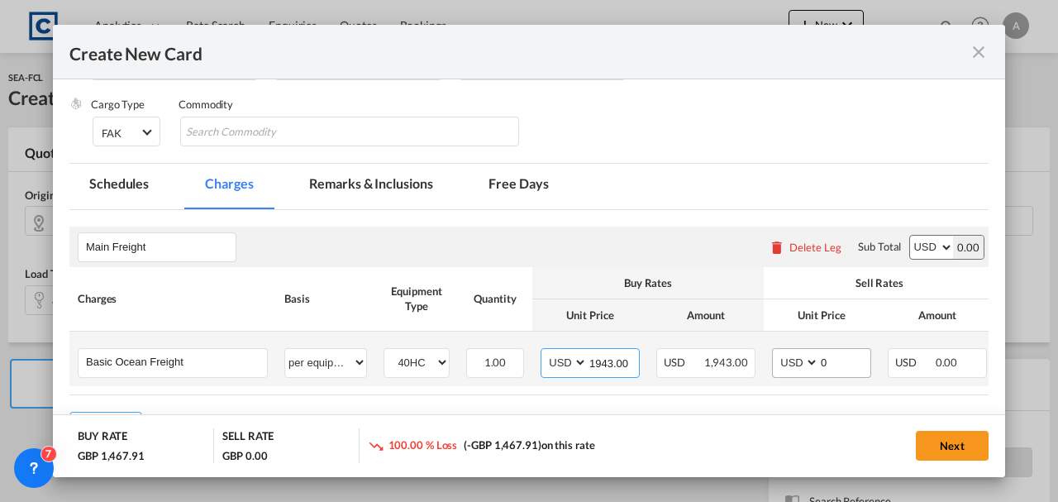
type input "1943.00"
click at [849, 355] on input "0" at bounding box center [844, 361] width 51 height 25
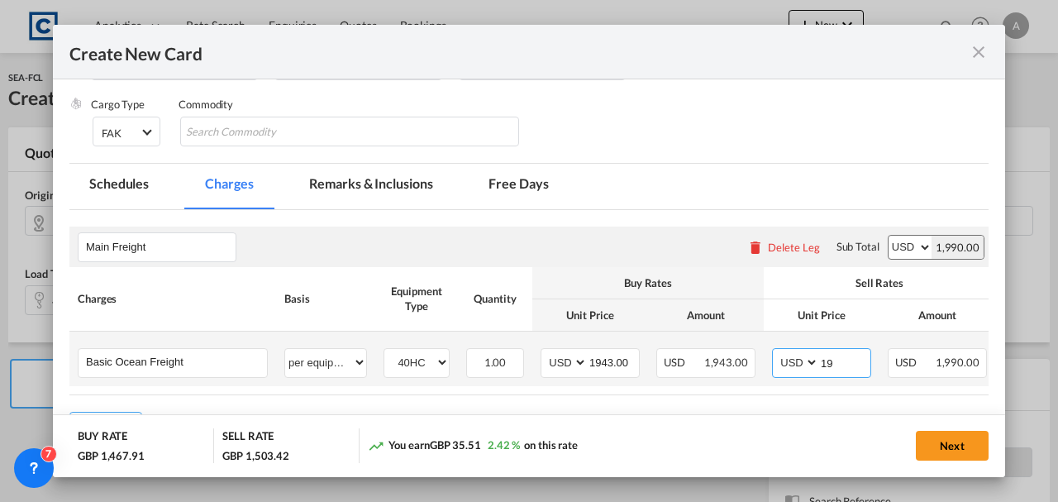
type input "1"
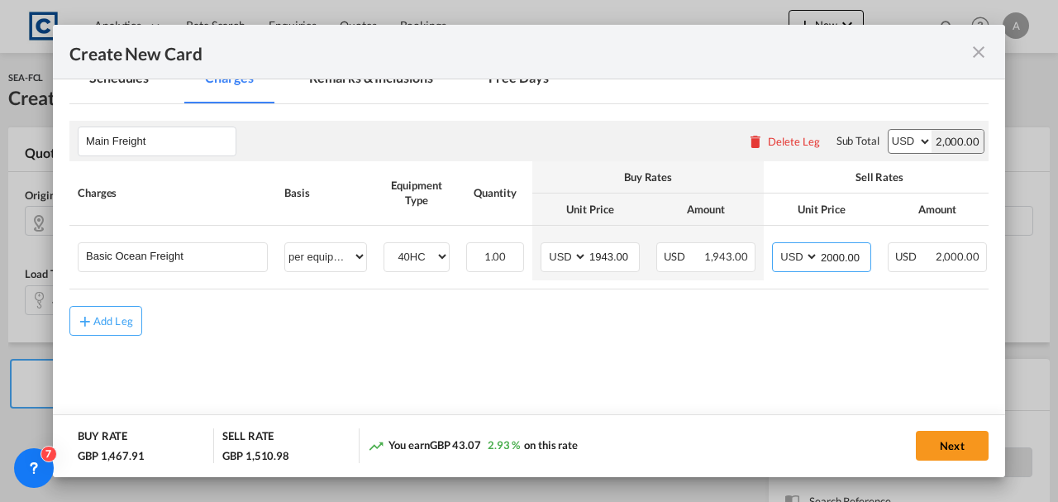
scroll to position [440, 0]
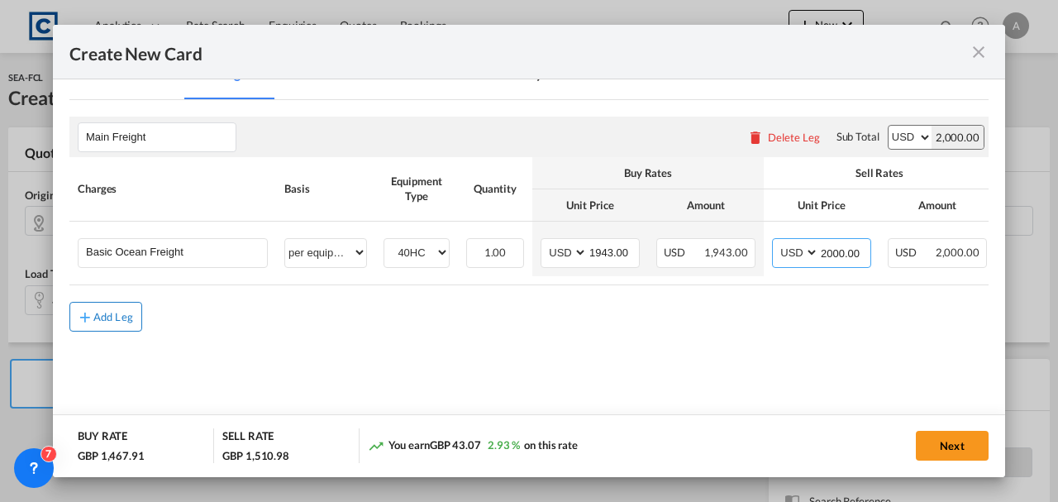
type input "2000.00"
click at [119, 321] on div "Add Leg" at bounding box center [113, 316] width 40 height 10
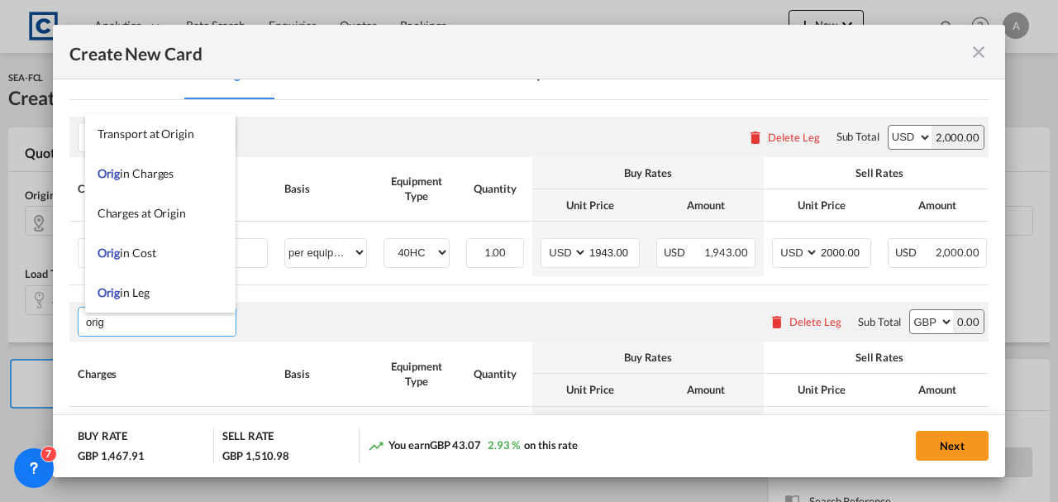
click at [135, 167] on span "Orig in Charges" at bounding box center [135, 173] width 77 height 14
type input "Origin Charges"
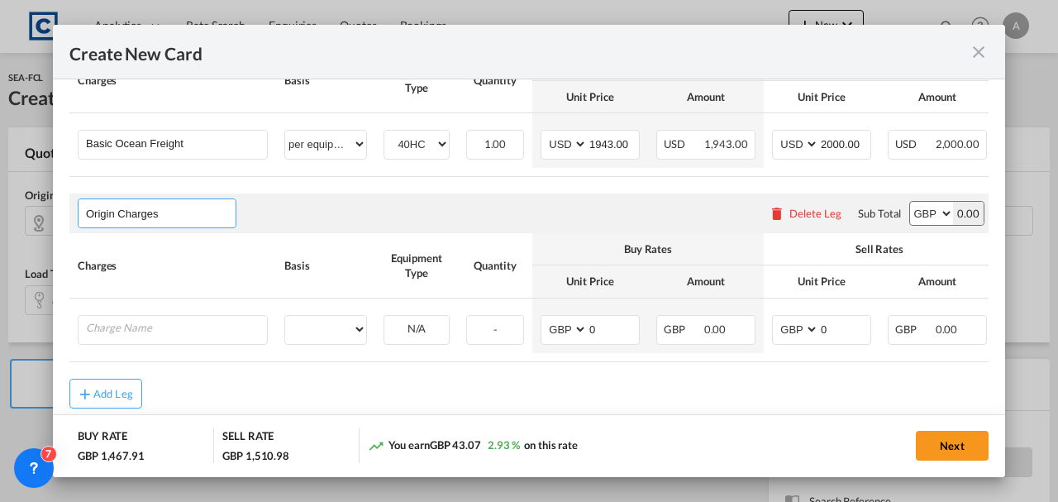
scroll to position [592, 0]
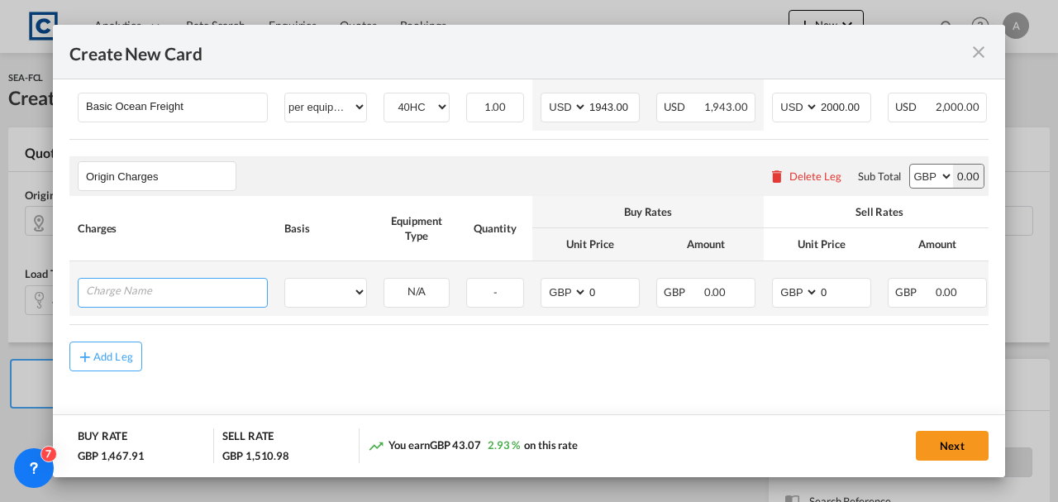
click at [132, 292] on input "Charge Name" at bounding box center [176, 290] width 181 height 25
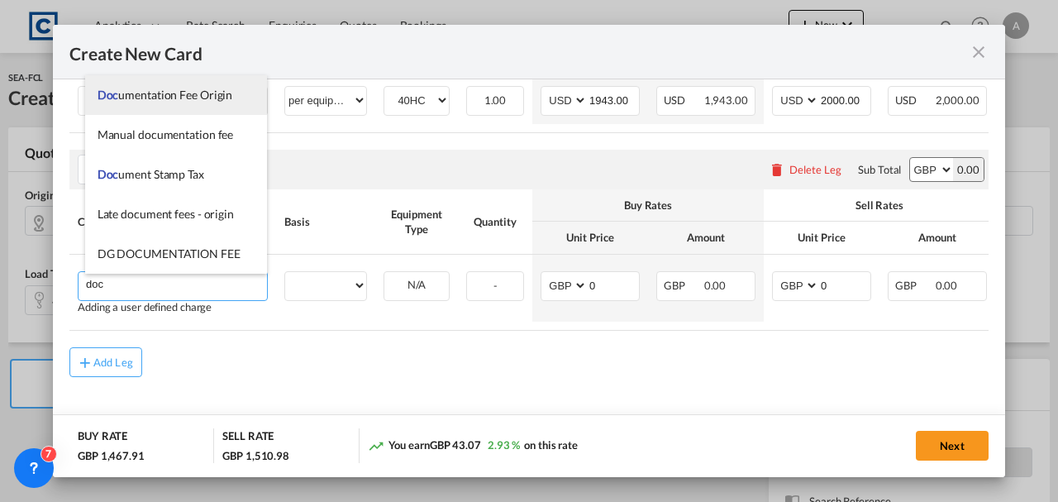
click at [137, 102] on li "Doc umentation Fee Origin" at bounding box center [176, 95] width 183 height 40
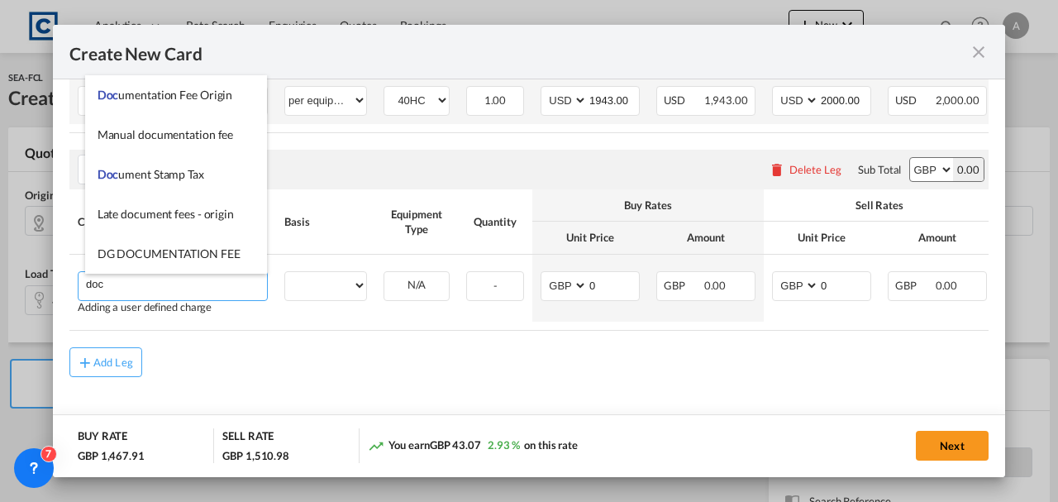
type input "Documentation Fee Origin"
select select "per B/L"
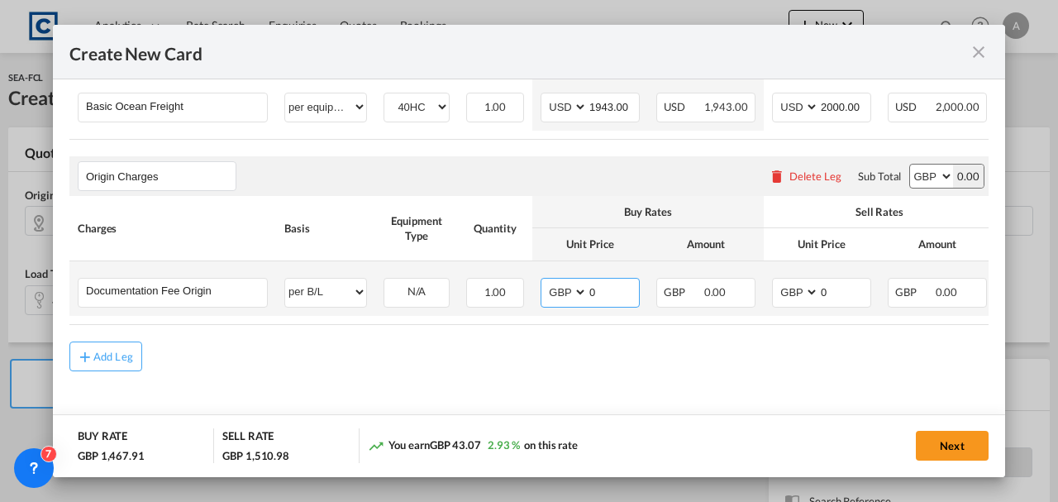
click at [600, 288] on input "0" at bounding box center [612, 290] width 51 height 25
type input "30.00"
click at [849, 292] on input "0" at bounding box center [844, 290] width 51 height 25
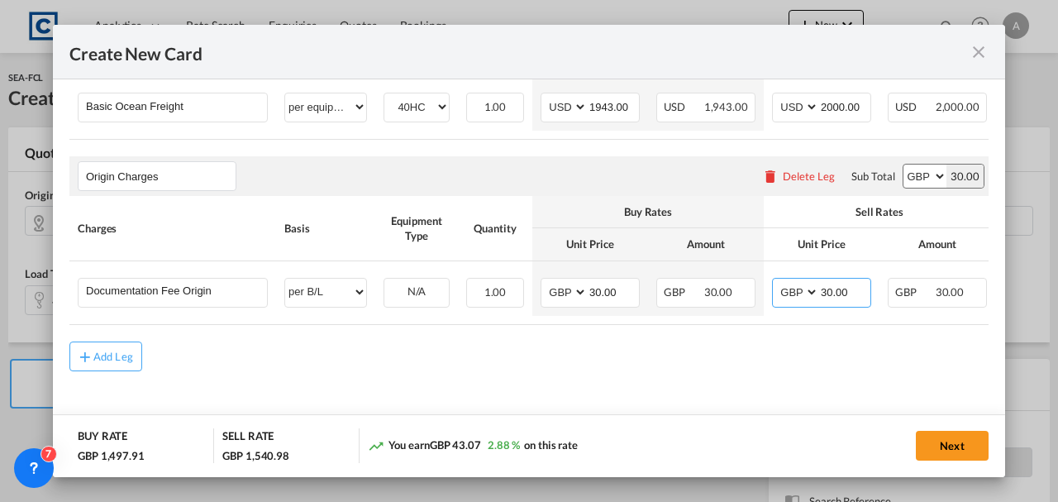
type input "30.00"
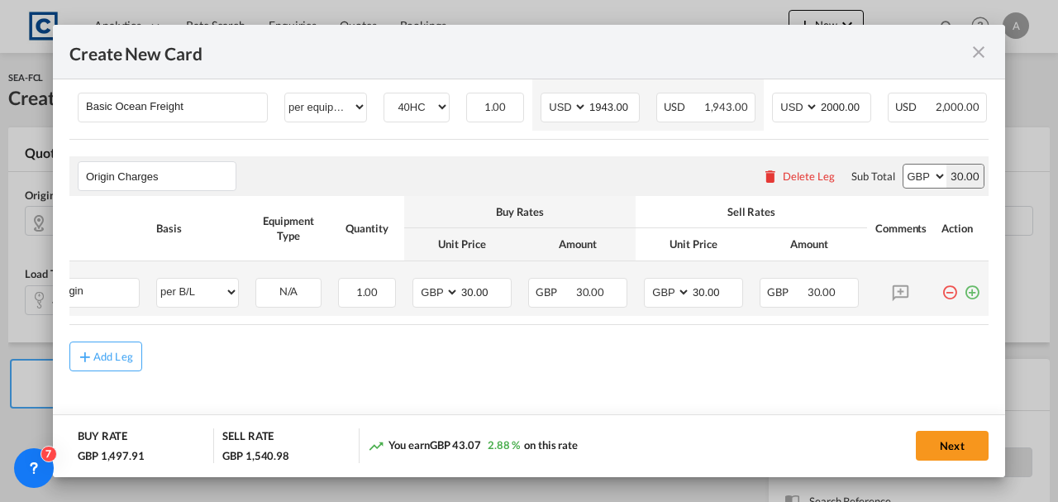
click at [963, 288] on md-icon "icon-plus-circle-outline green-400-fg" at bounding box center [971, 286] width 17 height 17
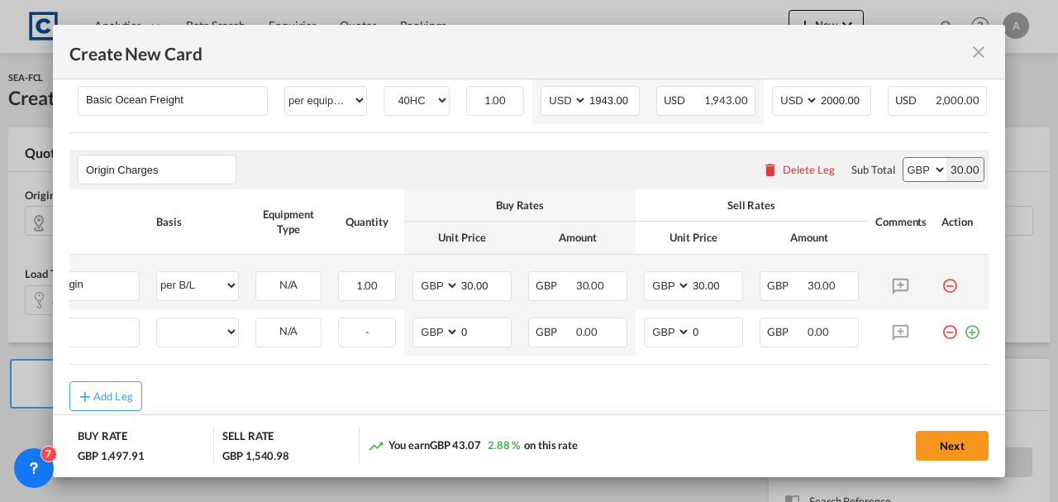
scroll to position [0, 17]
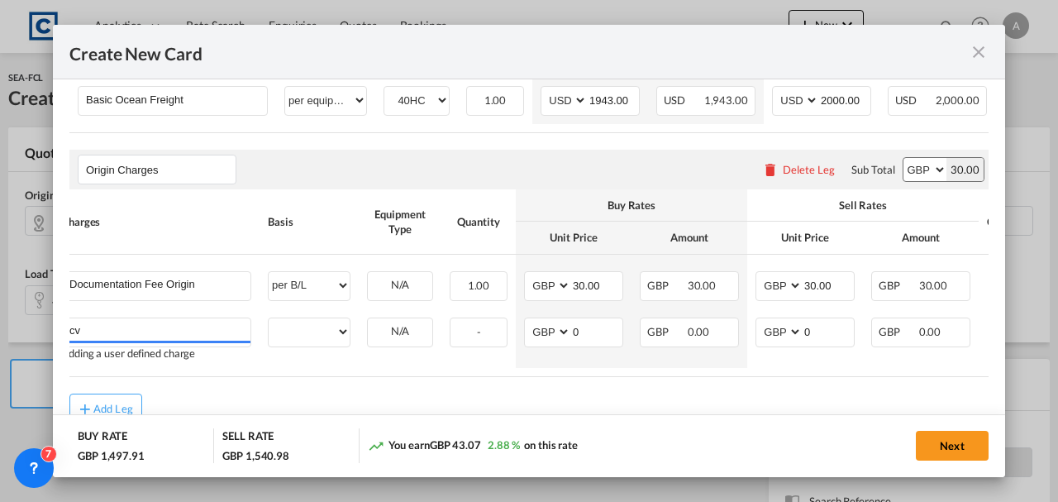
type input "c"
type input "m"
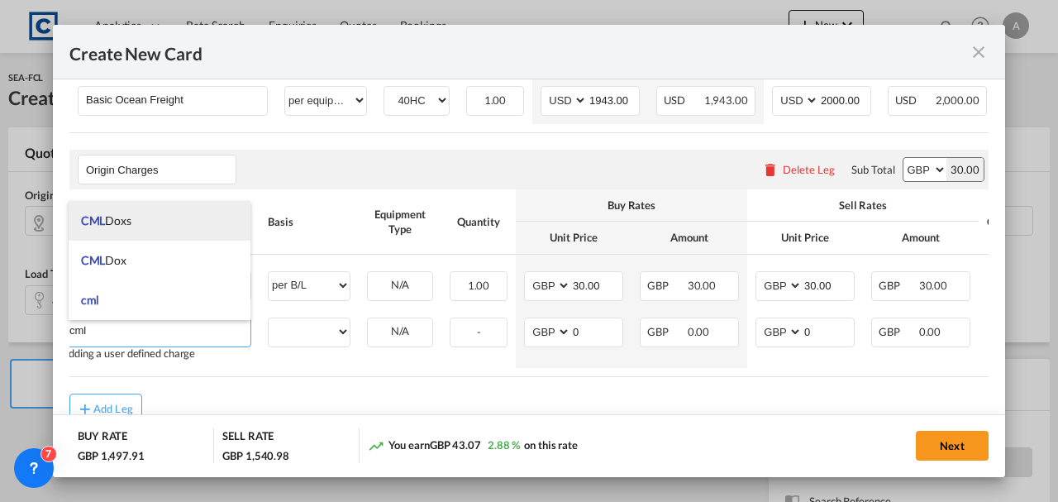
click at [126, 221] on span "CML Doxs" at bounding box center [106, 220] width 50 height 14
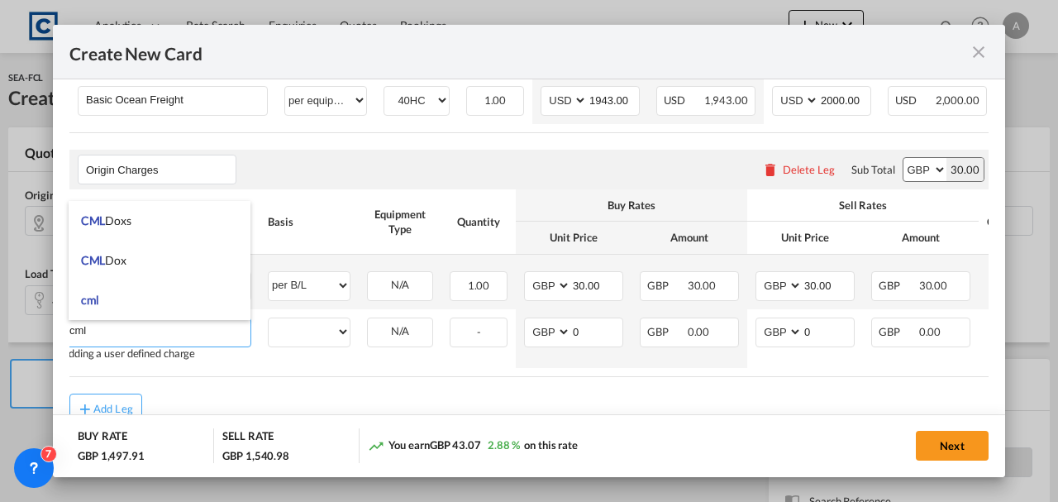
type input "CML Doxs"
select select "per B/L"
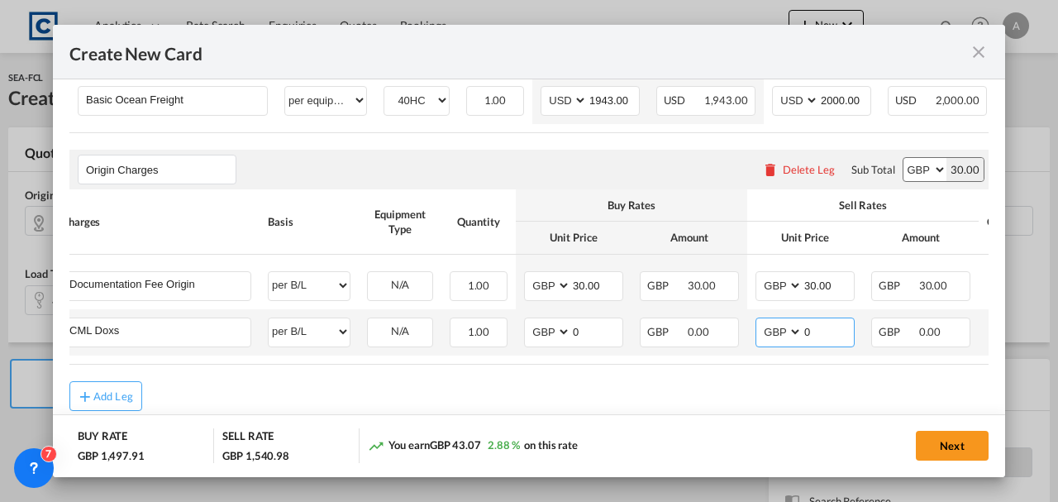
click at [849, 335] on input "0" at bounding box center [827, 330] width 51 height 25
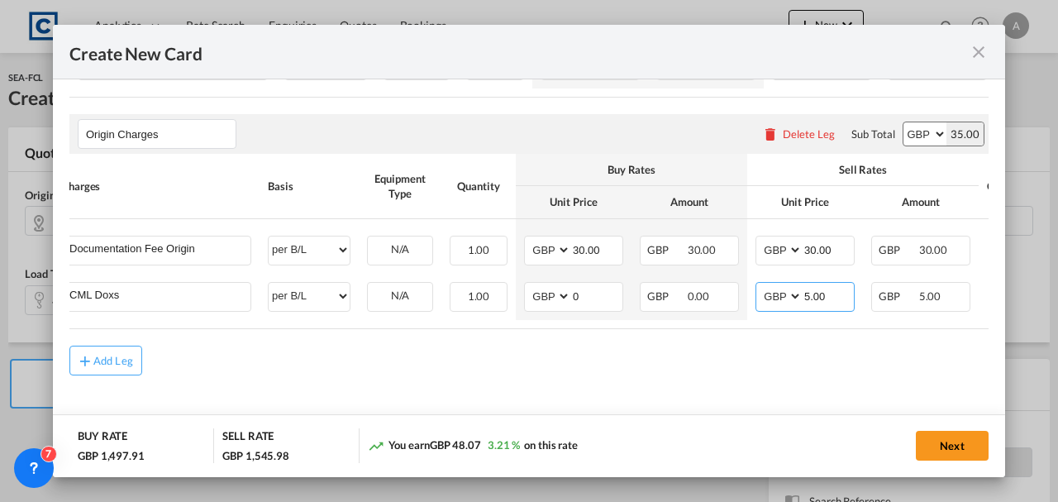
scroll to position [639, 0]
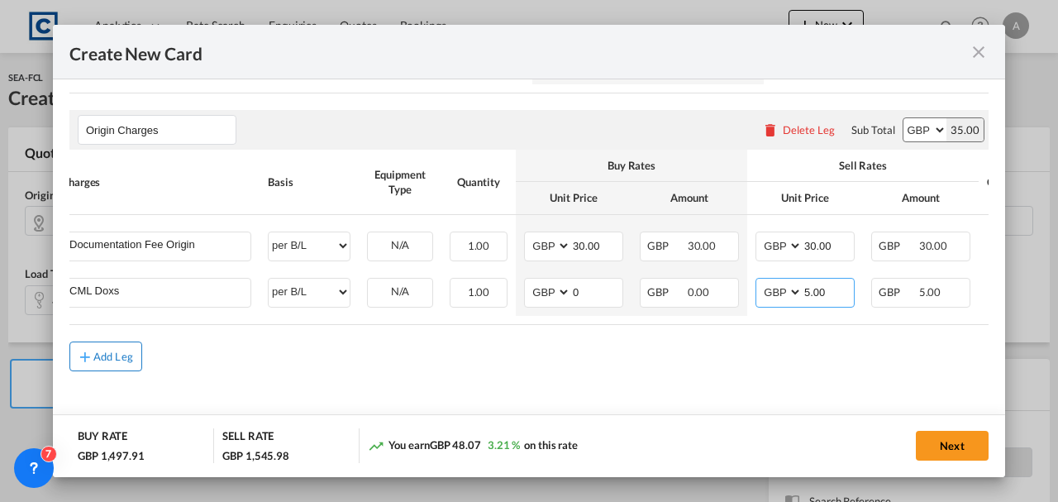
type input "5.00"
click at [121, 368] on button "Add Leg" at bounding box center [105, 356] width 73 height 30
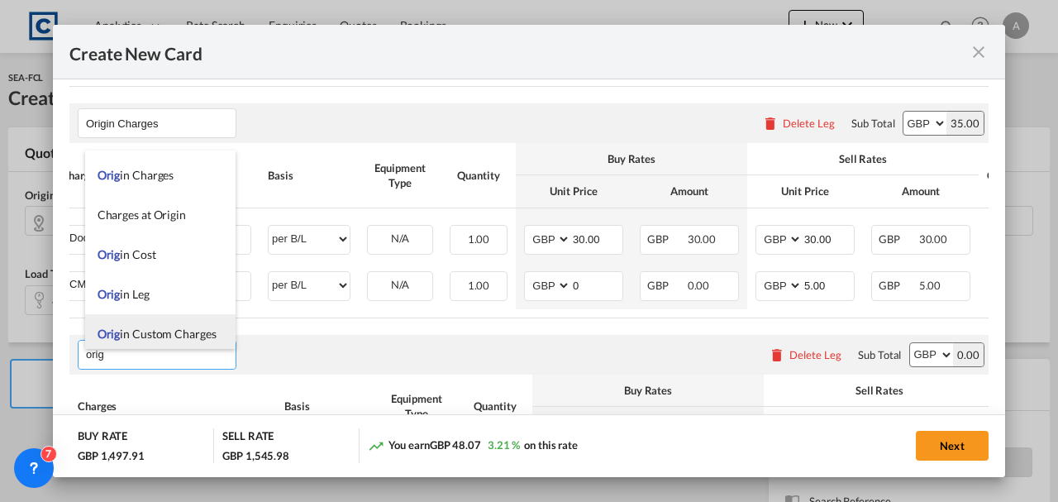
scroll to position [40, 0]
click at [140, 332] on span "Orig in Custom Charges" at bounding box center [156, 328] width 119 height 14
type input "Origin Custom Charges"
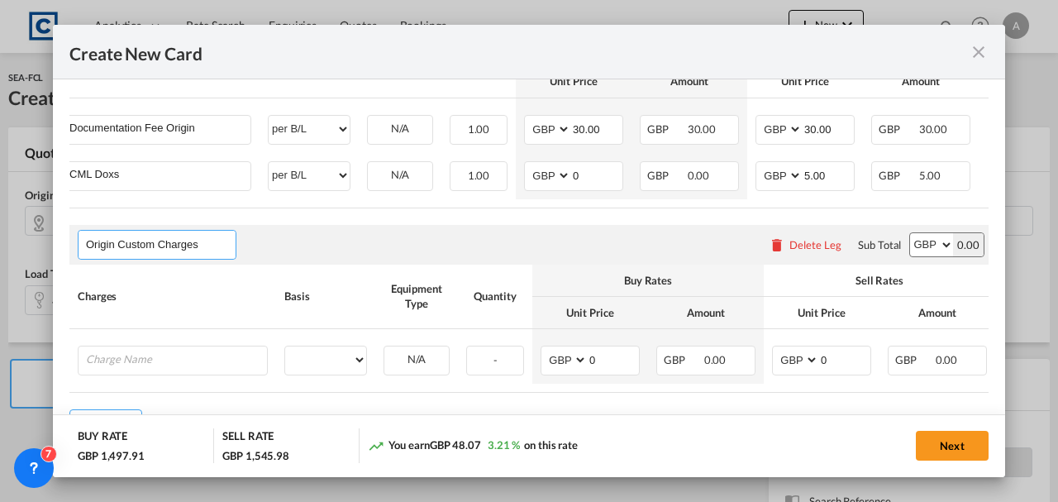
scroll to position [828, 0]
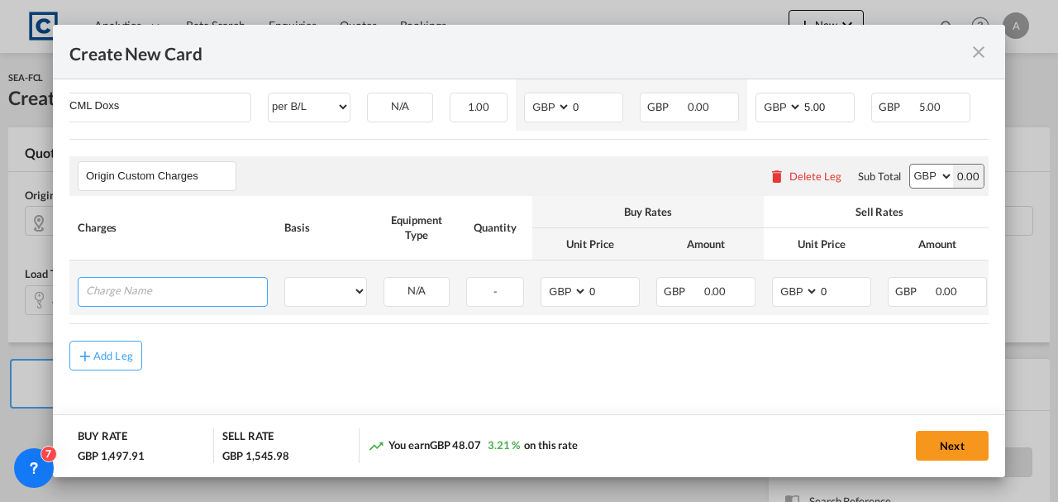
click at [137, 290] on input "Charge Name" at bounding box center [176, 290] width 181 height 25
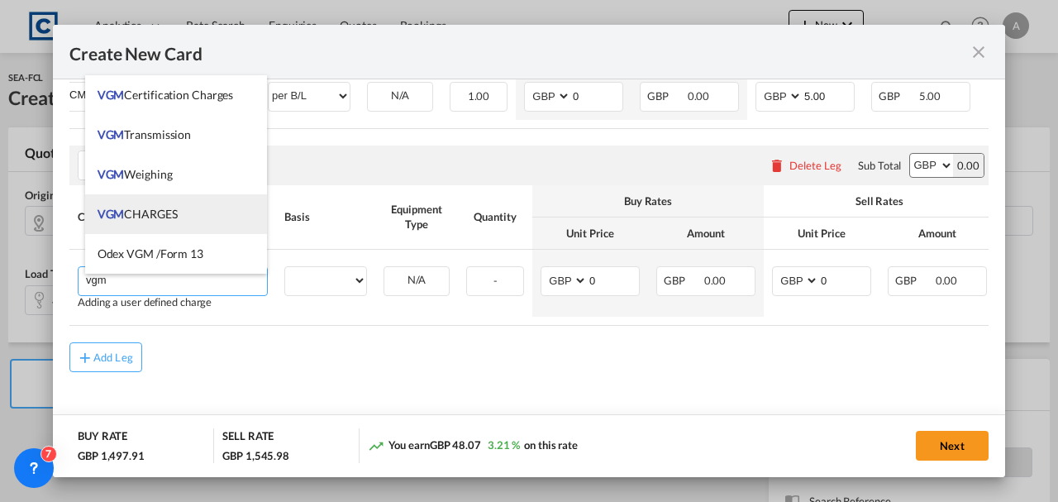
click at [150, 216] on span "VGM CHARGES" at bounding box center [137, 214] width 80 height 14
type input "VGM CHARGES"
select select "per container"
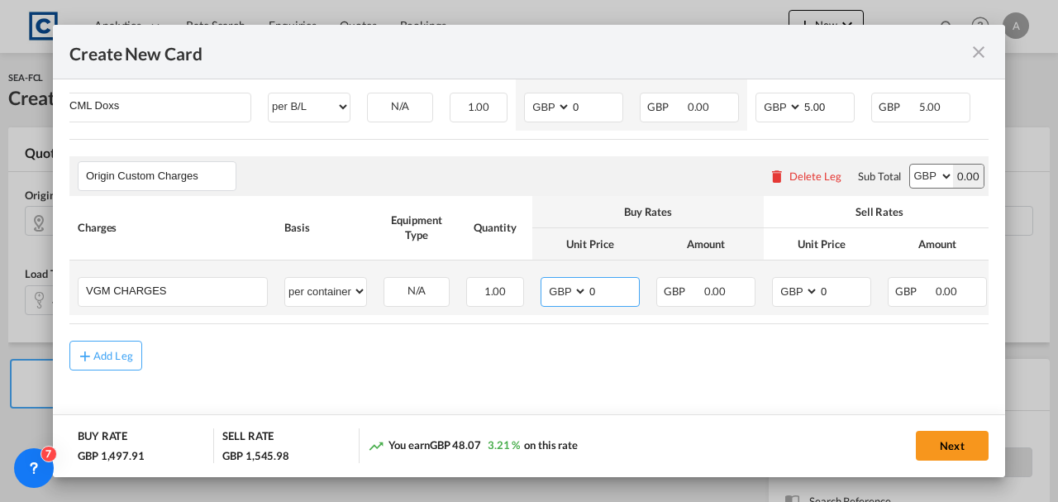
click at [626, 288] on input "0" at bounding box center [612, 290] width 51 height 25
type input "35.00"
click at [854, 280] on input "0" at bounding box center [844, 290] width 51 height 25
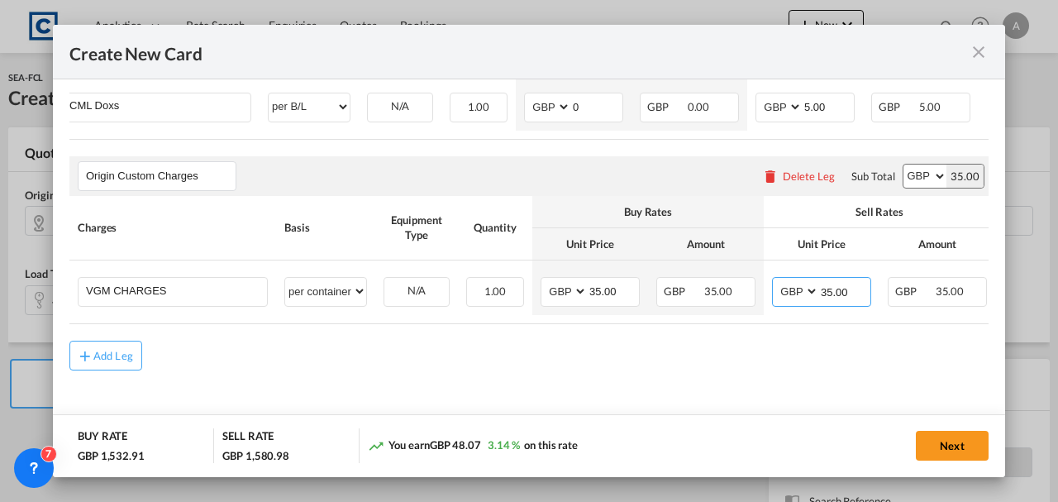
type input "35.00"
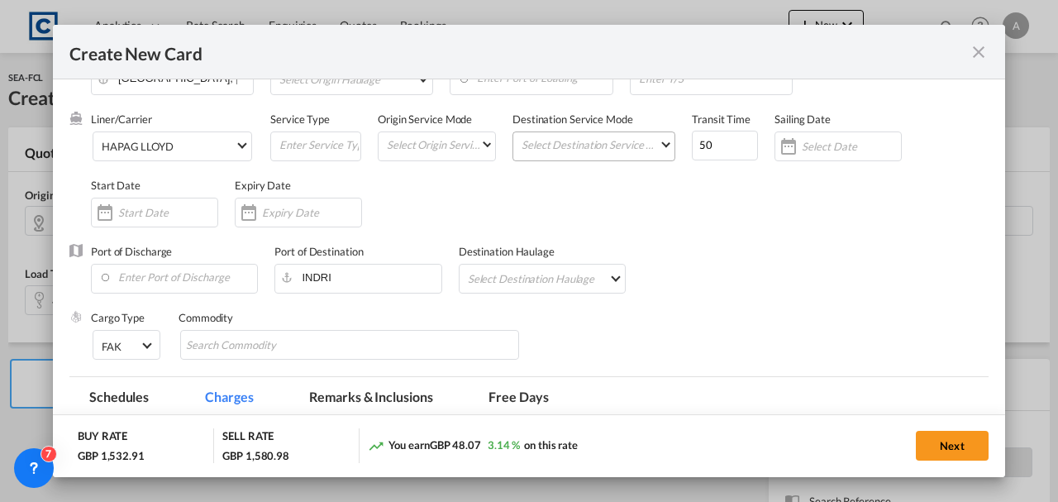
scroll to position [56, 0]
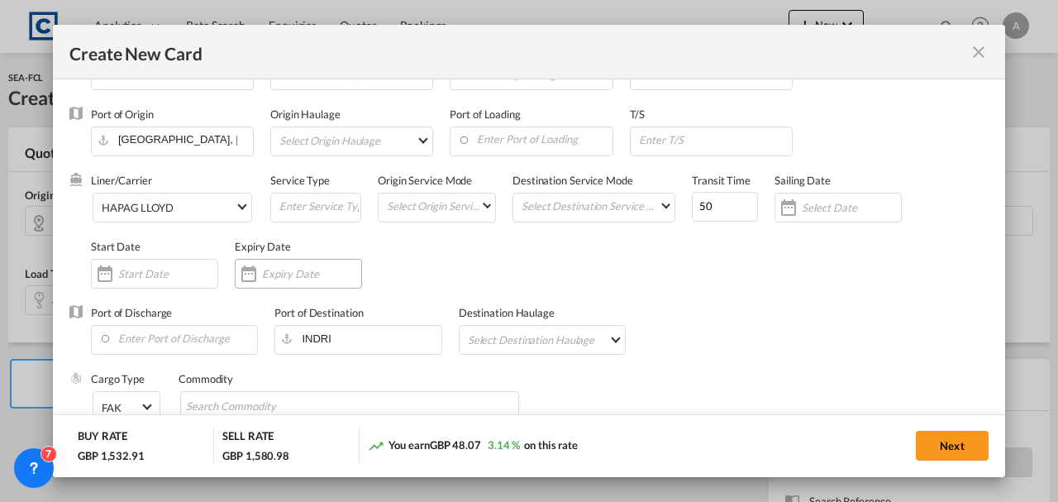
click at [283, 279] on input "Create New Card ..." at bounding box center [311, 273] width 99 height 13
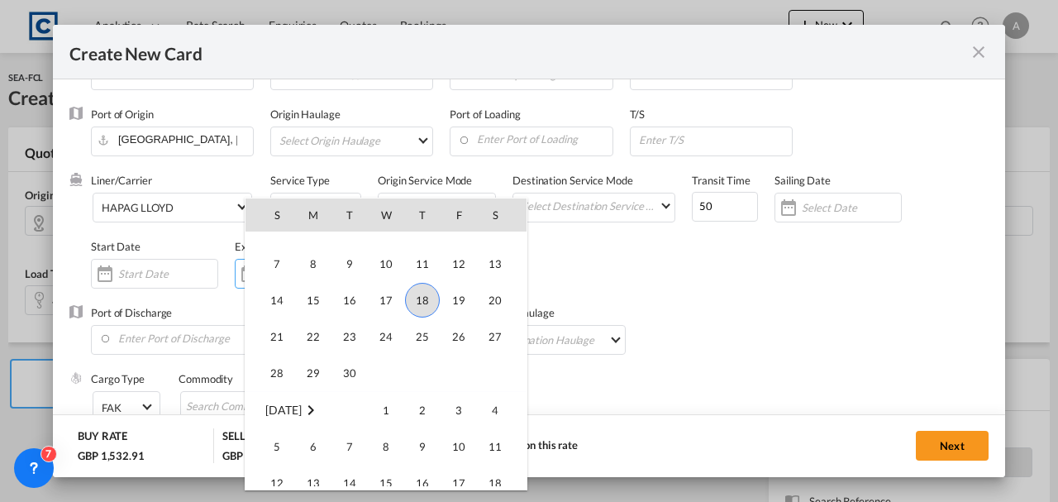
scroll to position [382829, 0]
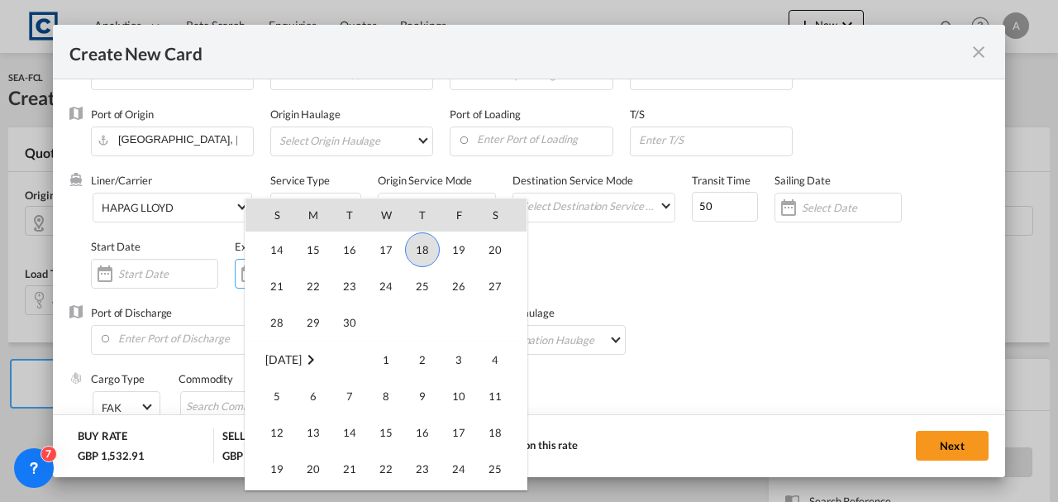
click at [350, 326] on span "30" at bounding box center [349, 322] width 33 height 33
type input "[DATE]"
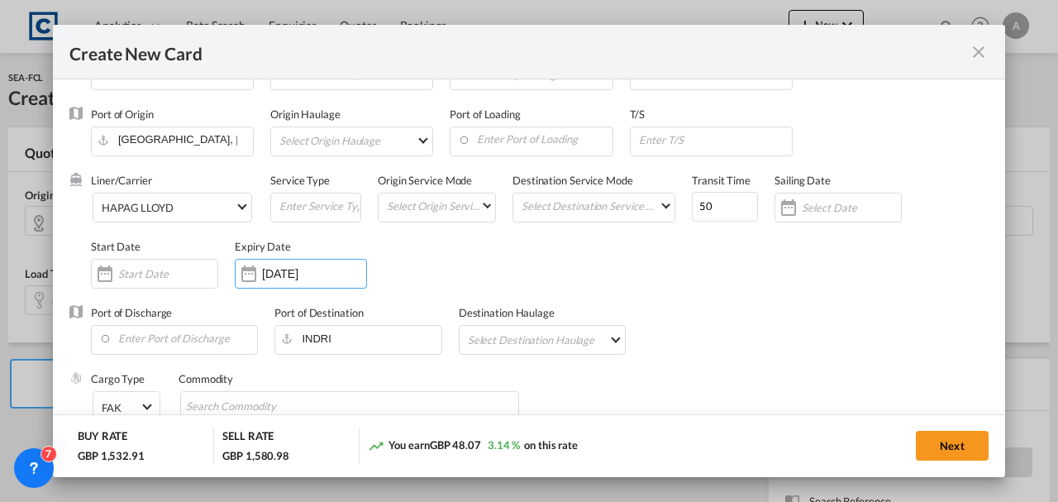
click at [927, 428] on div "Next" at bounding box center [814, 445] width 348 height 34
click at [939, 442] on button "Next" at bounding box center [951, 445] width 73 height 30
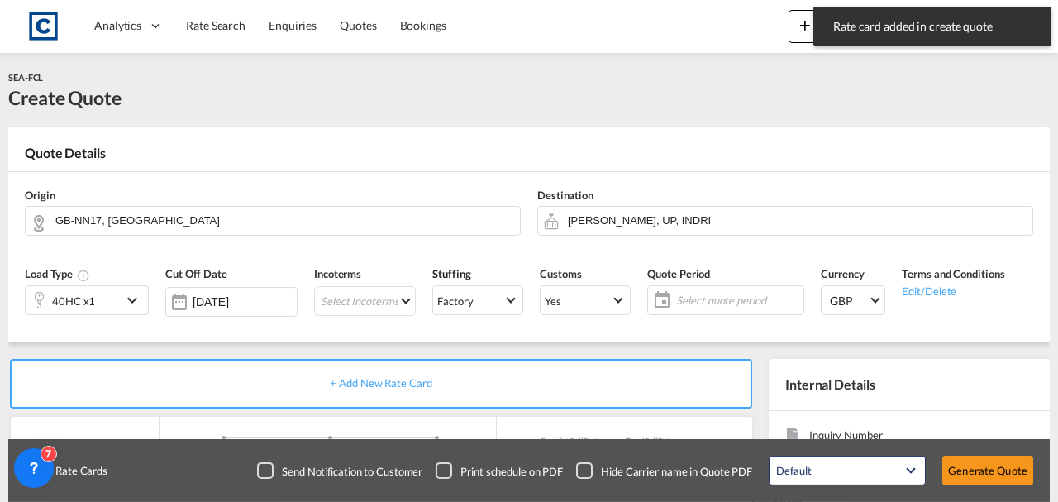
type input "1943"
type input "2000"
type input "30"
type input "5"
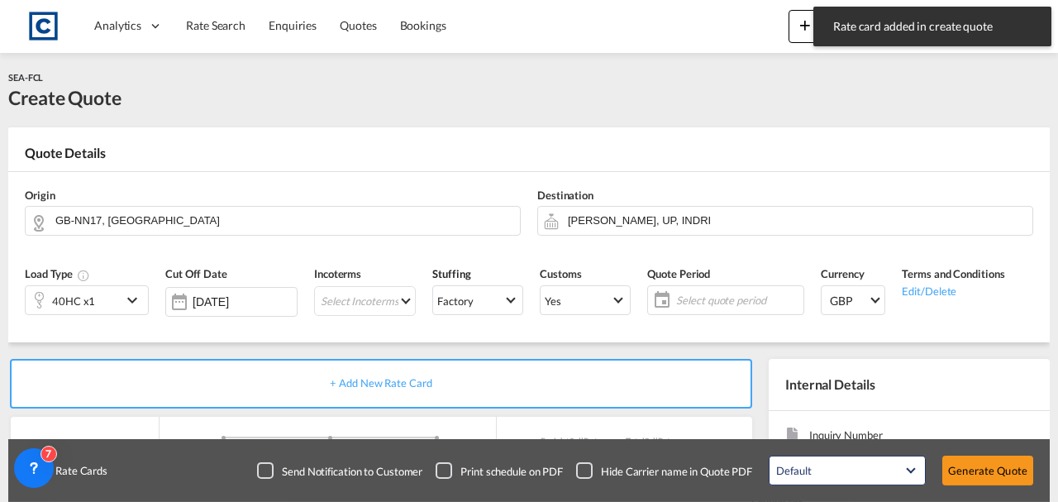
type input "35"
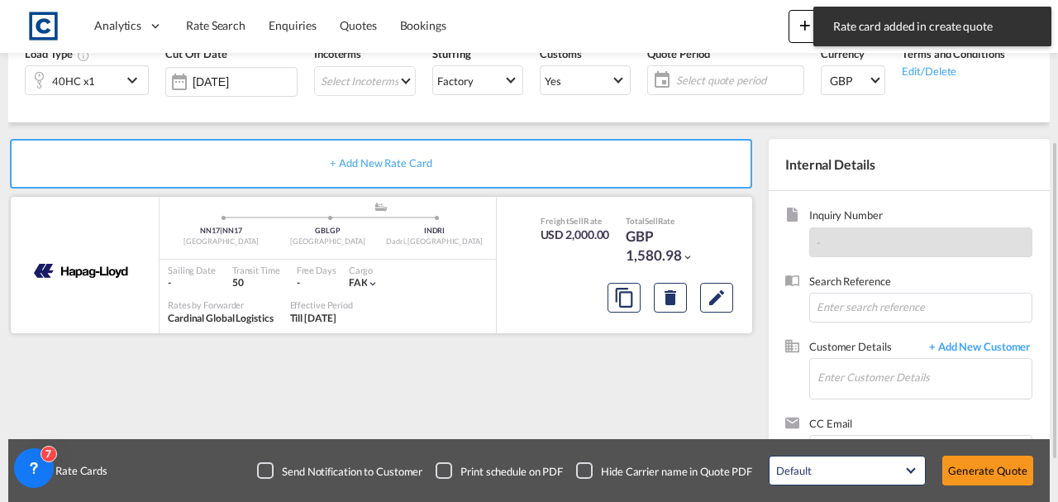
scroll to position [110, 0]
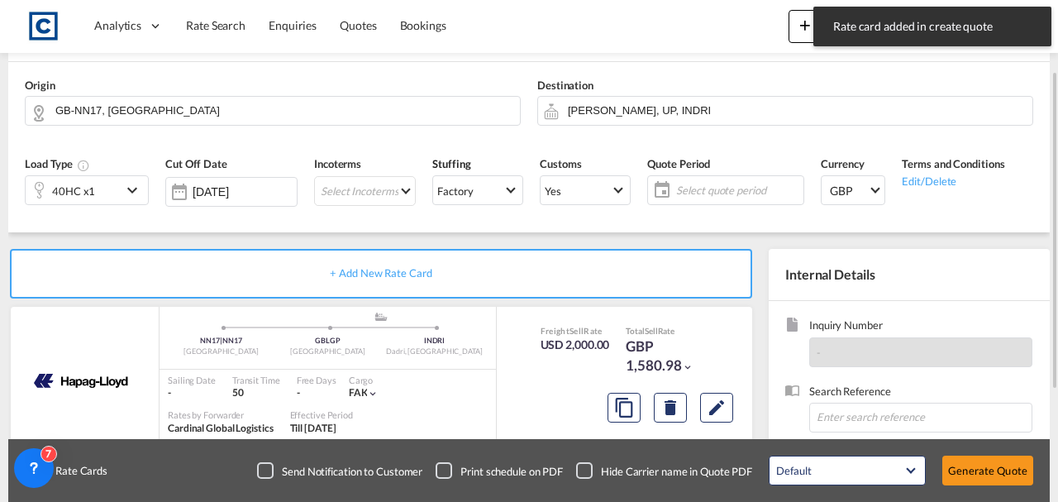
click at [711, 195] on span "Select quote period" at bounding box center [737, 190] width 123 height 15
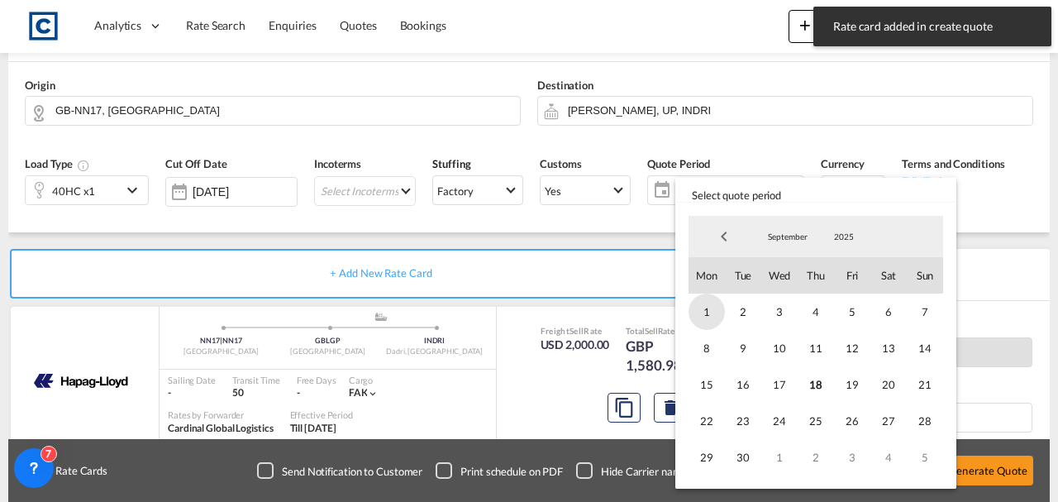
click at [711, 302] on span "1" at bounding box center [706, 311] width 36 height 36
click at [745, 449] on span "30" at bounding box center [743, 457] width 36 height 36
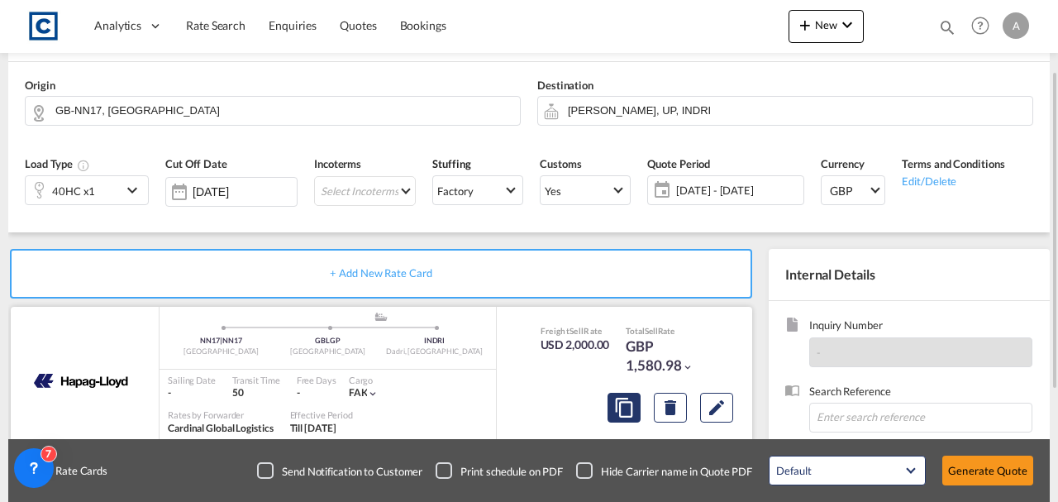
scroll to position [285, 0]
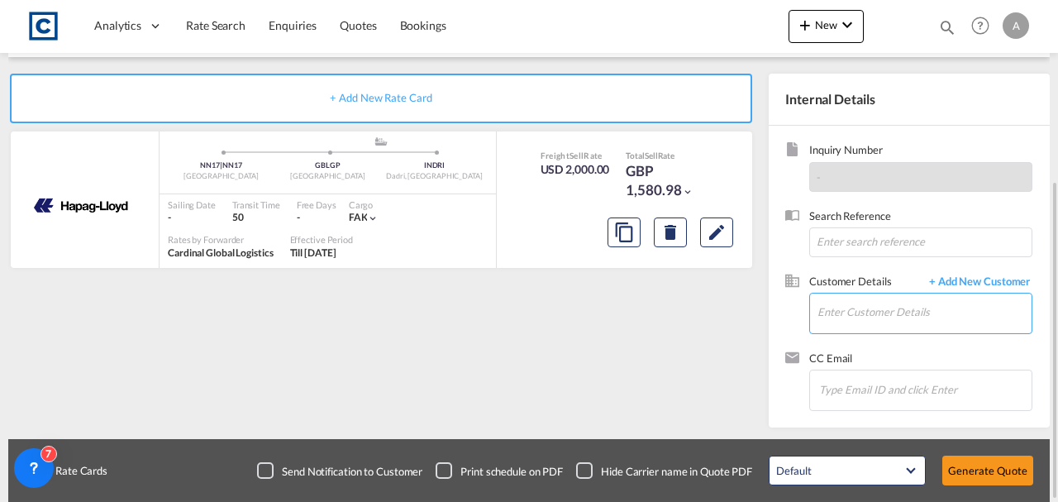
click at [902, 314] on input "Enter Customer Details" at bounding box center [924, 311] width 214 height 37
paste input "Andrea.Locarno@gruber-logistics.com"
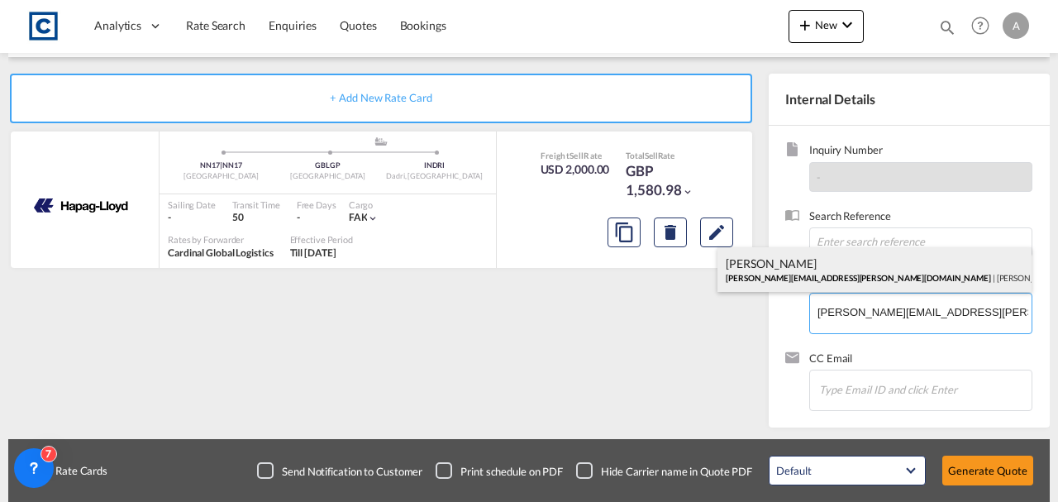
click at [804, 263] on div "Andrea Locarno Andrea.Locarno@gruber-logistics.com | Gruber Logisitcs" at bounding box center [874, 269] width 314 height 45
type input "Gruber Logisitcs, Andrea Locarno, Andrea.Locarno@gruber-logistics.com"
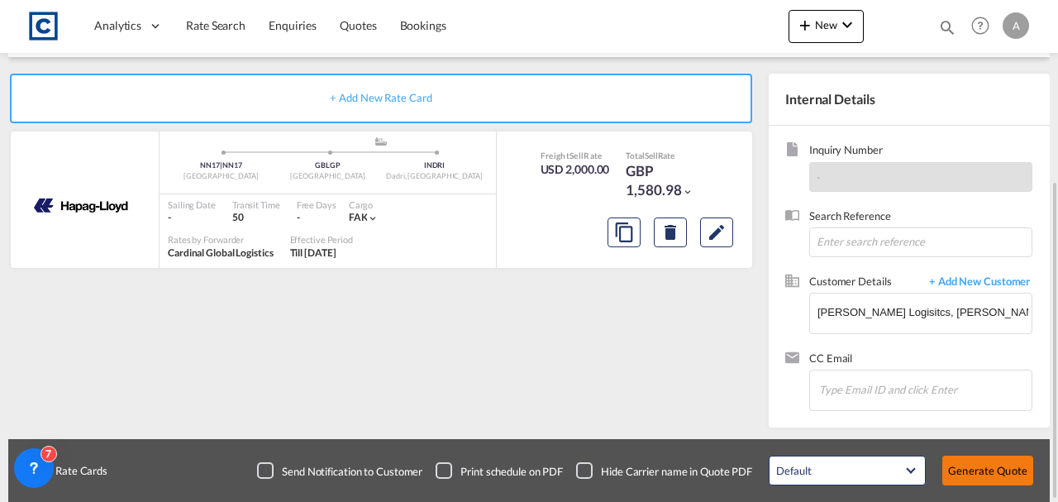
click at [991, 466] on button "Generate Quote" at bounding box center [987, 470] width 91 height 30
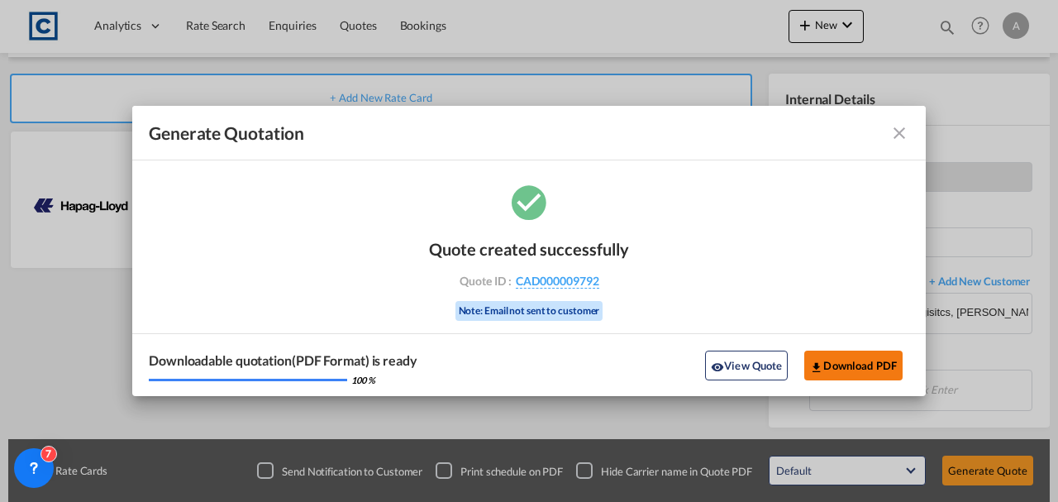
click at [849, 360] on button "Download PDF" at bounding box center [853, 365] width 98 height 30
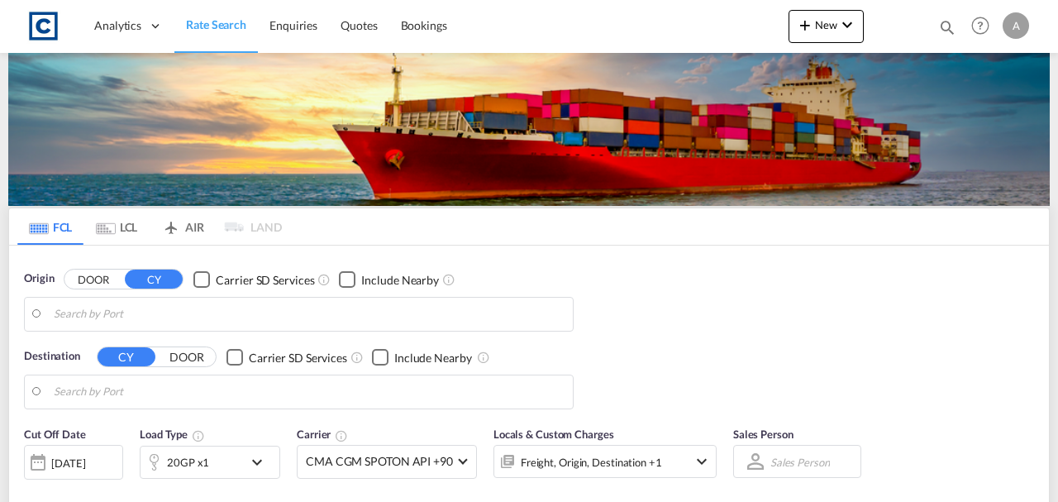
type input "GB-HX2, Calderdale"
type input "Ho Chi Minh City ([GEOGRAPHIC_DATA]), VNSGN"
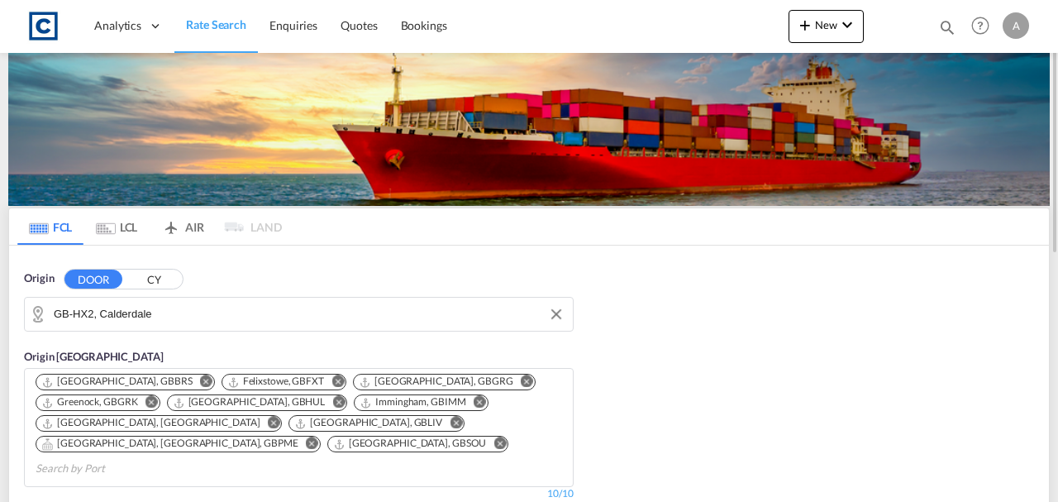
click at [214, 307] on input "GB-HX2, Calderdale" at bounding box center [309, 314] width 511 height 25
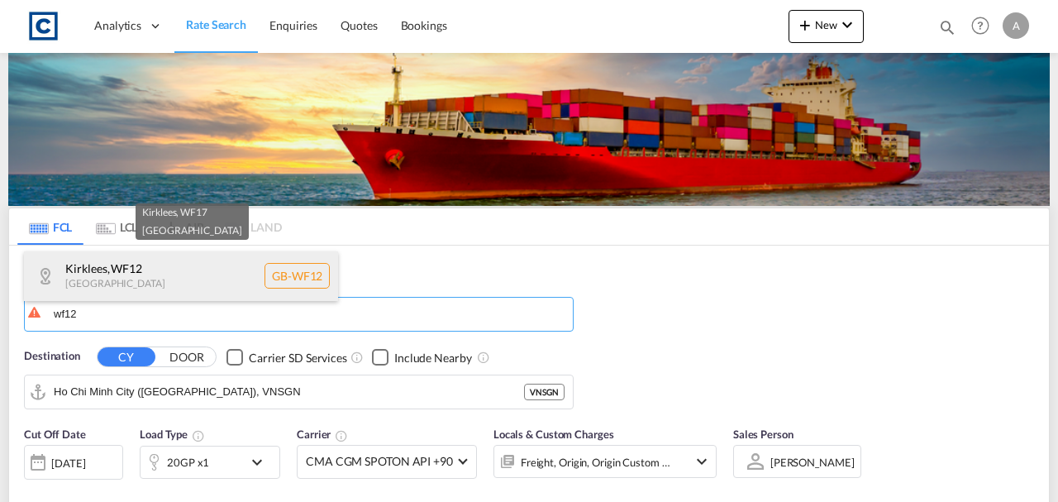
click at [129, 260] on div "Kirklees , WF12 United Kingdom GB-WF12" at bounding box center [181, 276] width 314 height 50
type input "GB-WF12, Kirklees"
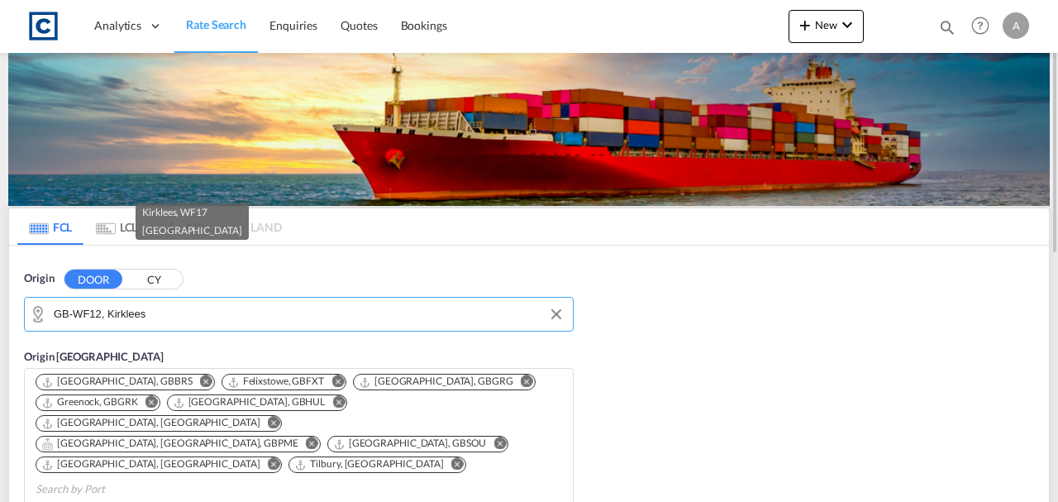
scroll to position [220, 0]
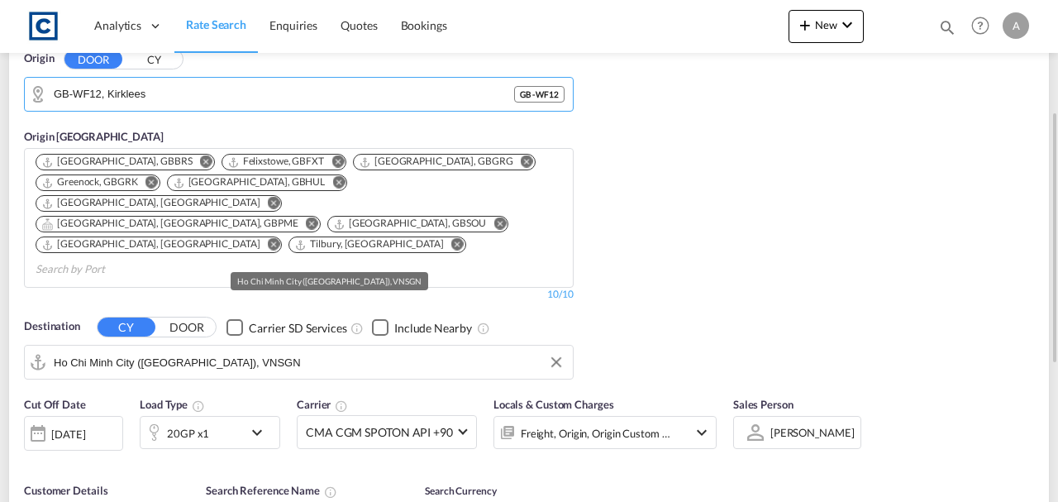
click at [231, 349] on input "Ho Chi Minh City (Saigon), VNSGN" at bounding box center [309, 361] width 511 height 25
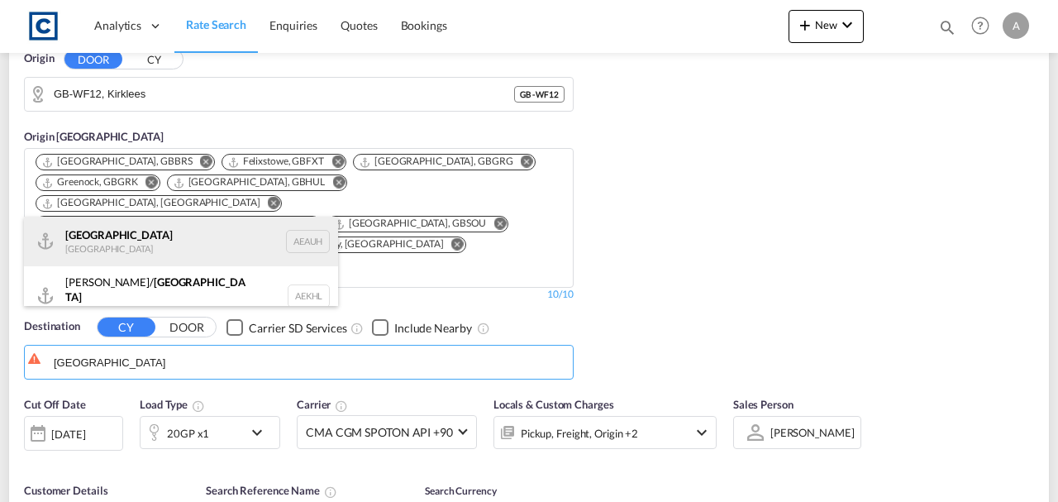
click at [163, 245] on div "Abu Dhabi United Arab Emirates AEAUH" at bounding box center [181, 241] width 314 height 50
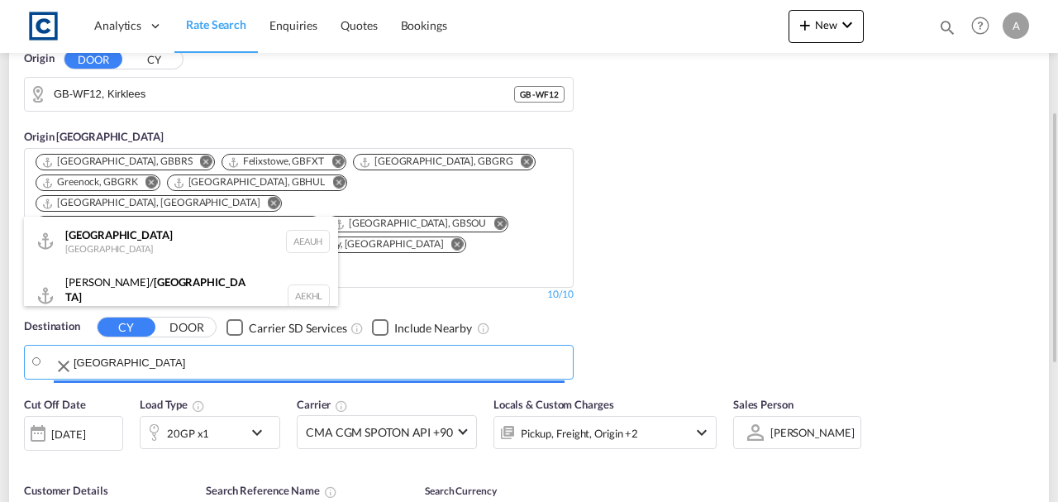
type input "[GEOGRAPHIC_DATA], [GEOGRAPHIC_DATA]"
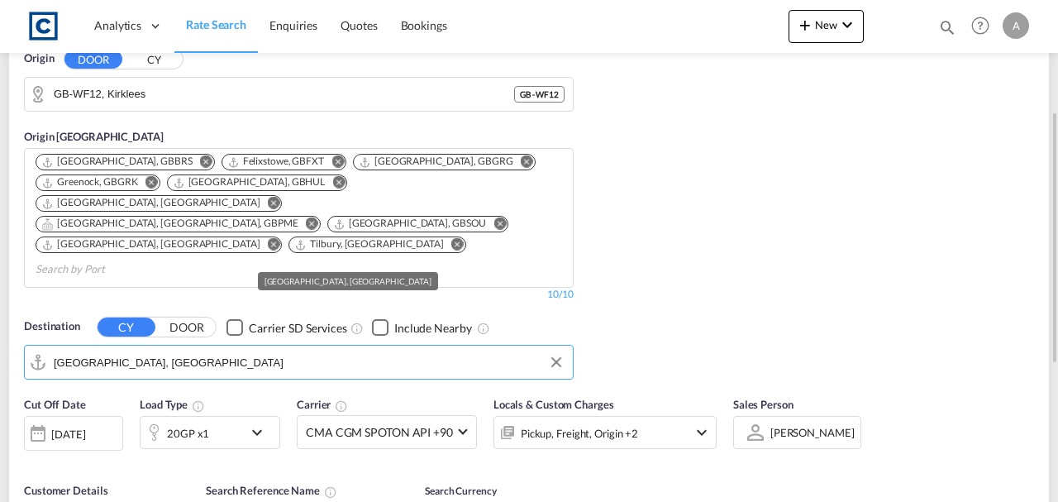
scroll to position [330, 0]
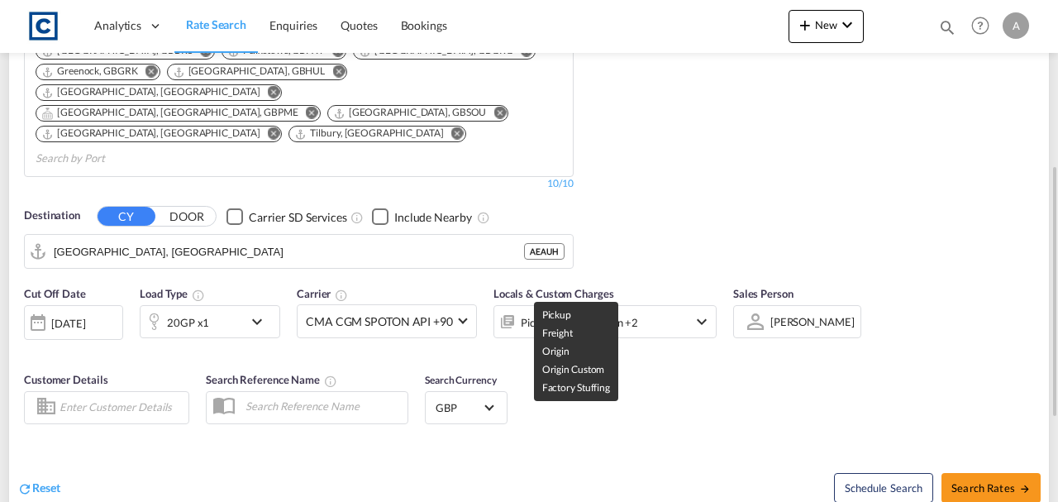
click at [587, 311] on div "Pickup, Freight, Origin +2" at bounding box center [579, 322] width 117 height 23
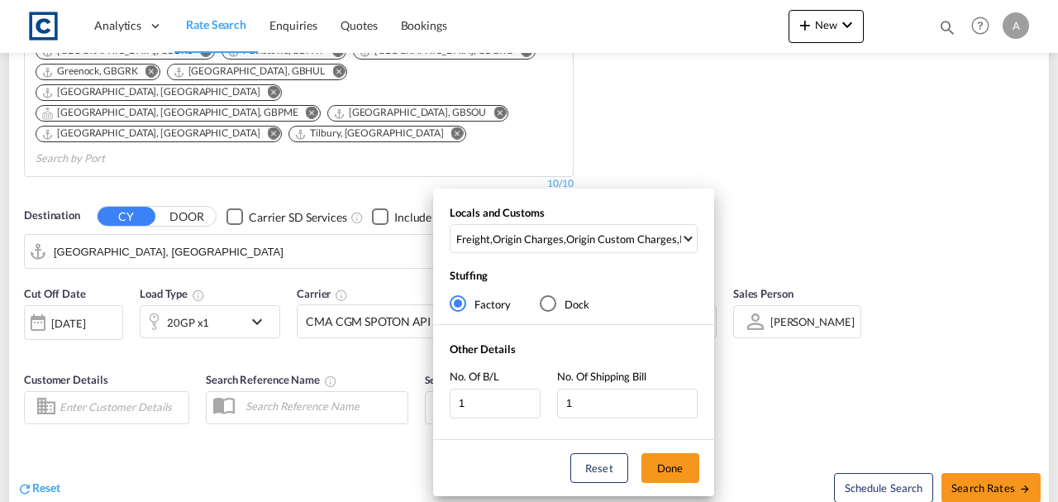
click at [597, 258] on div "Locals and Customs Freight , Origin Charges , Origin Custom Charges , Pickup Ch…" at bounding box center [573, 233] width 281 height 56
click at [590, 241] on div "Origin Custom Charges" at bounding box center [621, 238] width 111 height 15
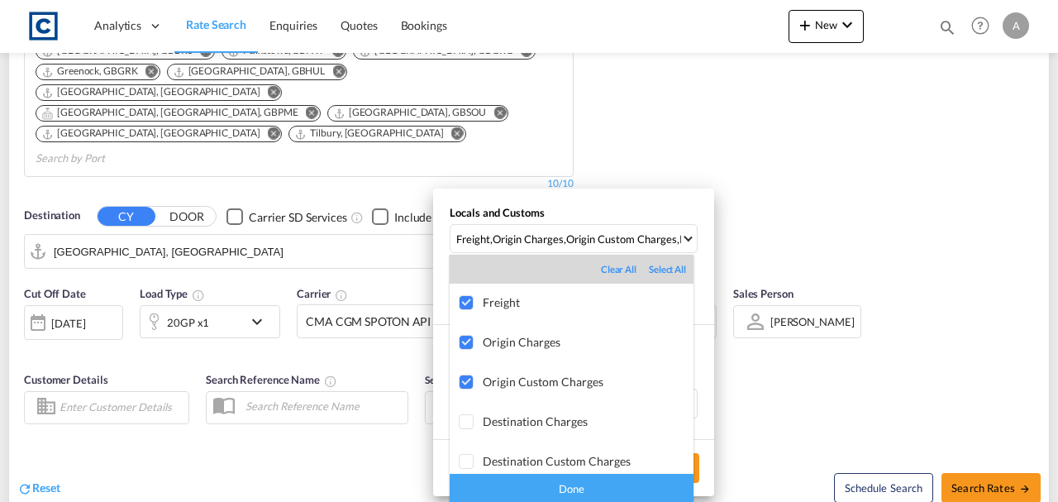
drag, startPoint x: 620, startPoint y: 497, endPoint x: 626, endPoint y: 487, distance: 11.5
click at [622, 497] on div "Done" at bounding box center [571, 487] width 244 height 29
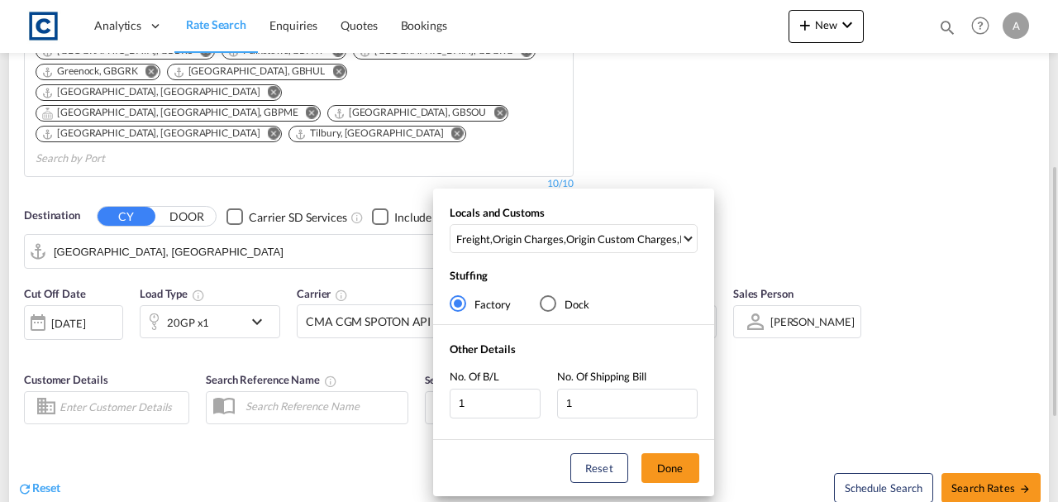
click at [663, 468] on button "Done" at bounding box center [670, 468] width 58 height 30
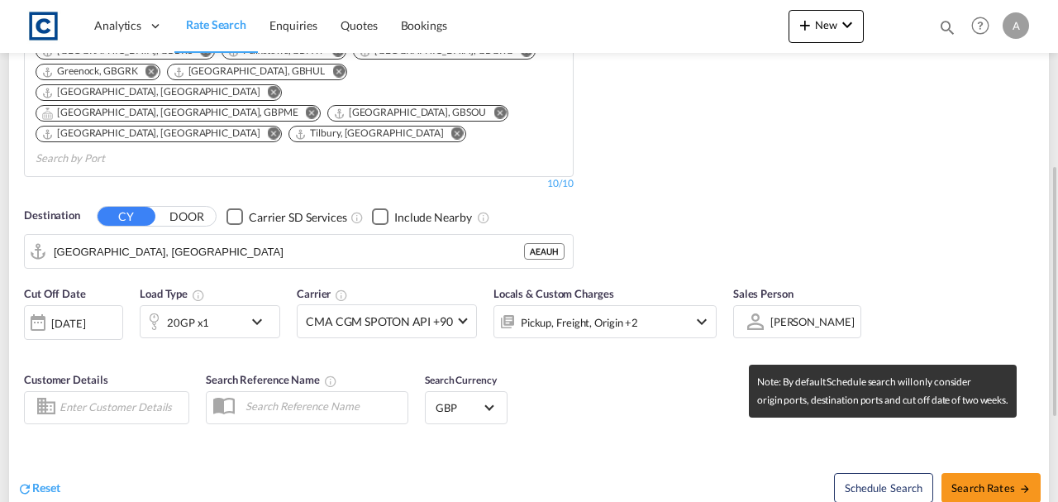
click at [973, 447] on div "Schedule Search Search Rates" at bounding box center [791, 479] width 516 height 64
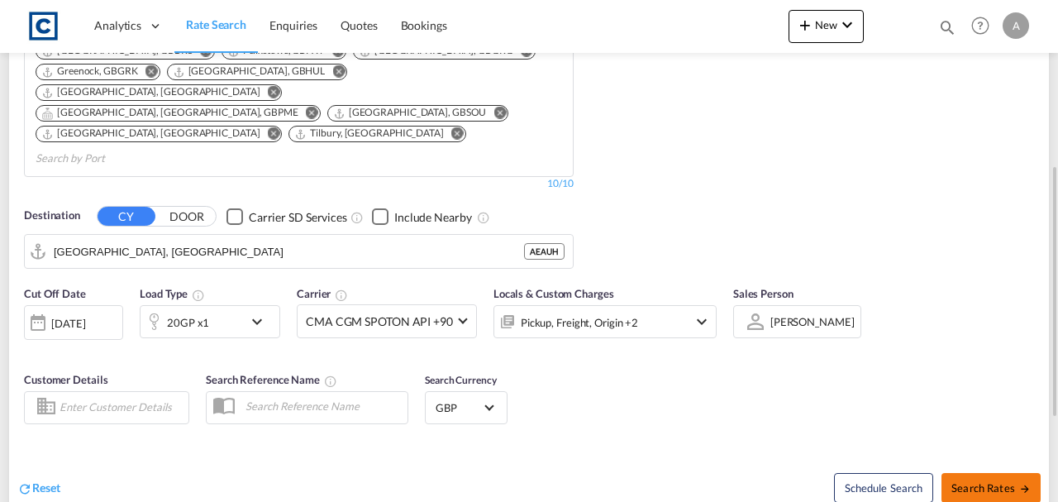
click at [985, 481] on span "Search Rates" at bounding box center [990, 487] width 79 height 13
type input "WF12 to AEAUH / 18 Sep 2025"
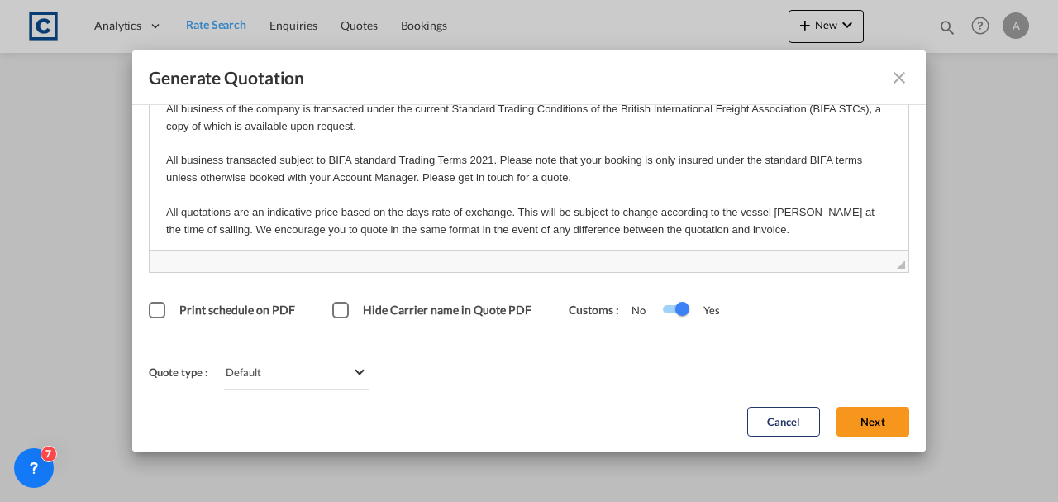
scroll to position [245, 0]
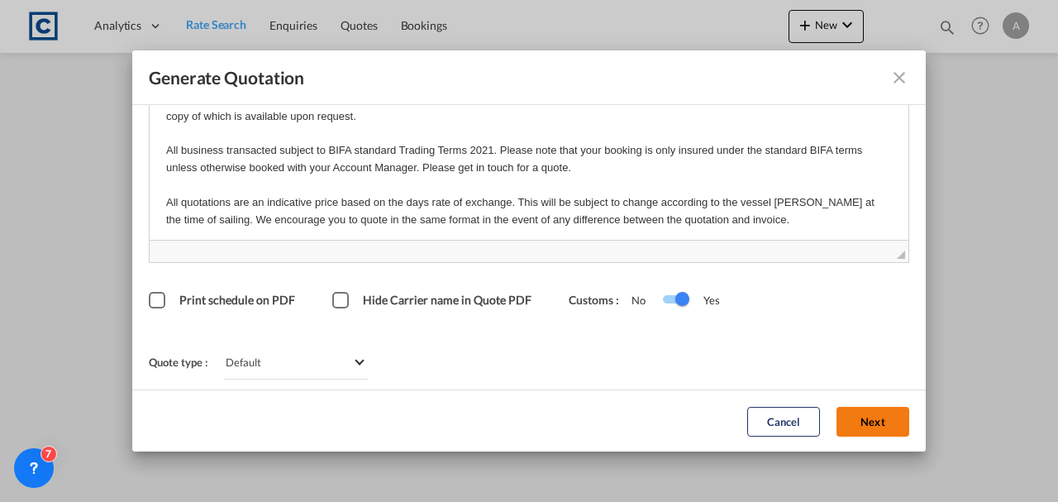
click at [853, 425] on button "Next" at bounding box center [872, 421] width 73 height 30
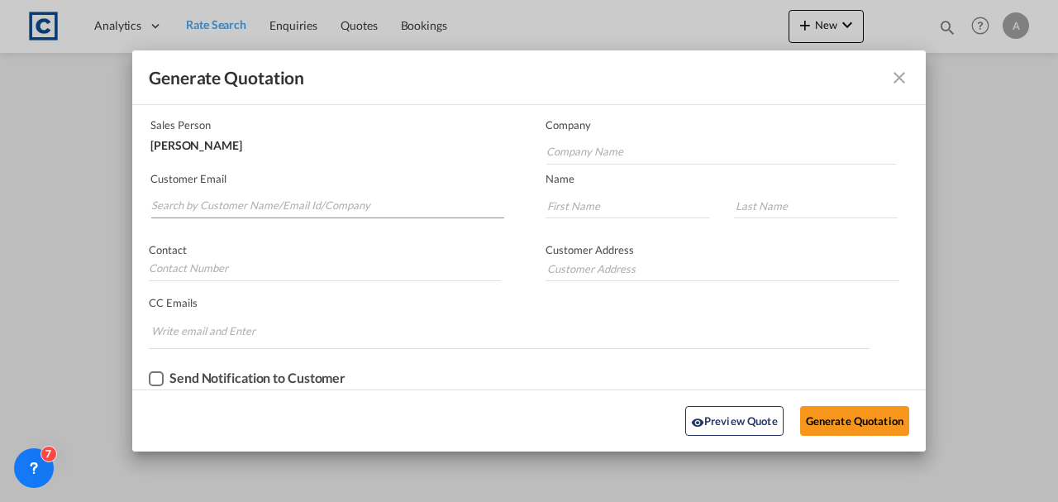
click at [292, 197] on input "Search by Customer Name/Email Id/Company" at bounding box center [327, 205] width 353 height 25
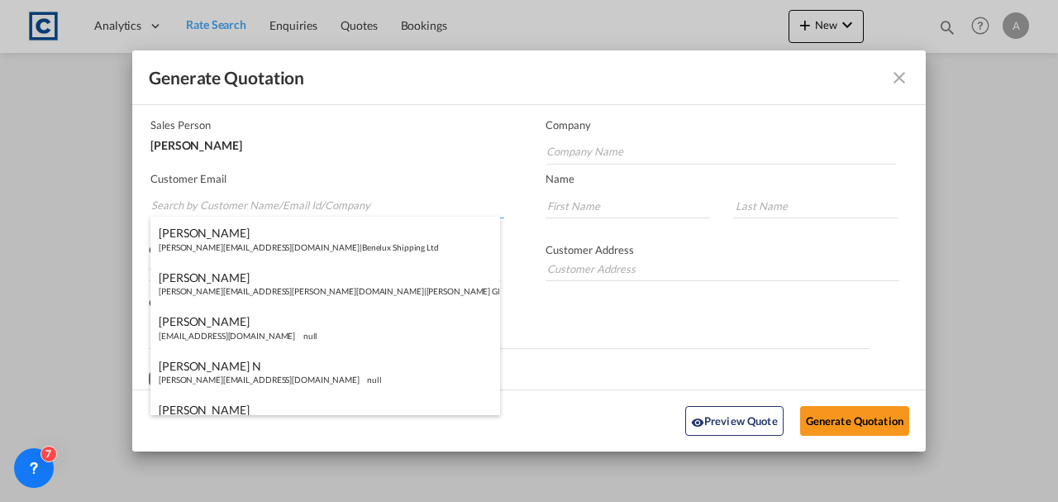
paste input "sales@ktluk.com"
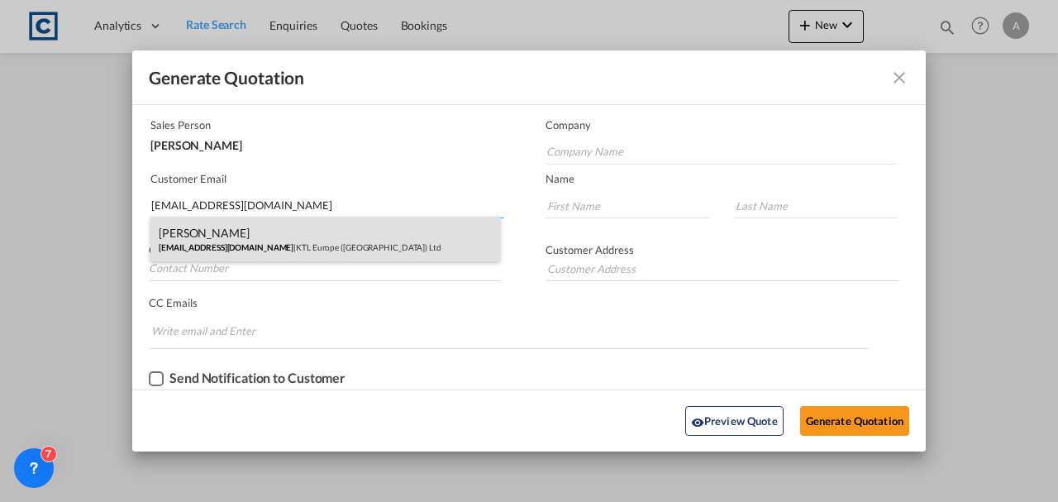
type input "sales@ktluk.com"
click at [297, 219] on div "Myles Daly sales@ktluk.com | KTL Europe (UK) Ltd" at bounding box center [324, 238] width 349 height 45
type input "KTL Europe (UK) Ltd"
type input "Myles"
type input "Daly"
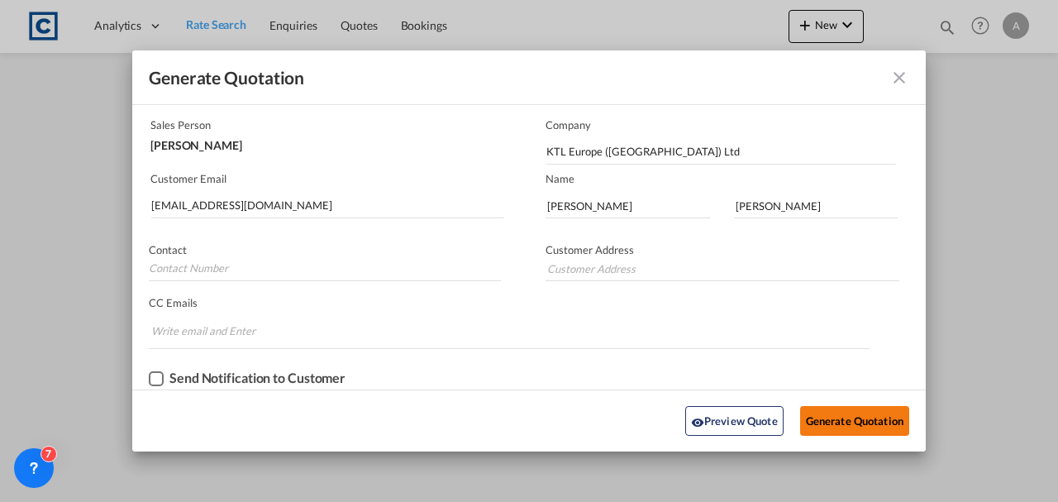
click at [866, 420] on button "Generate Quotation" at bounding box center [854, 421] width 109 height 30
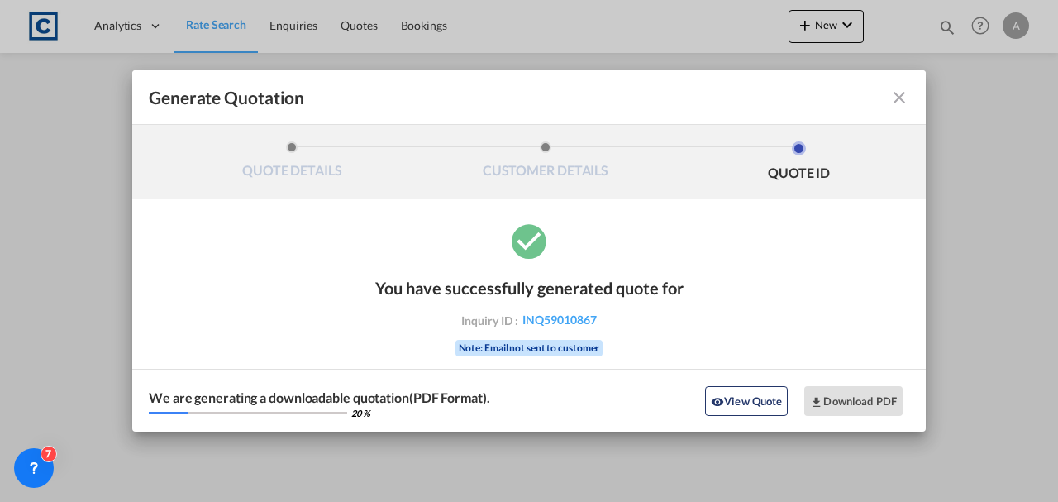
scroll to position [0, 0]
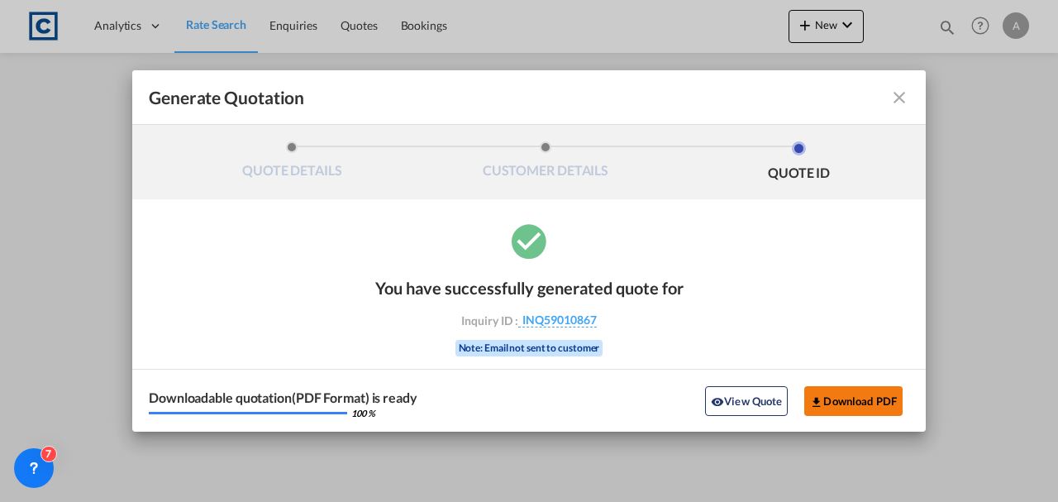
click at [869, 403] on button "Download PDF" at bounding box center [853, 401] width 98 height 30
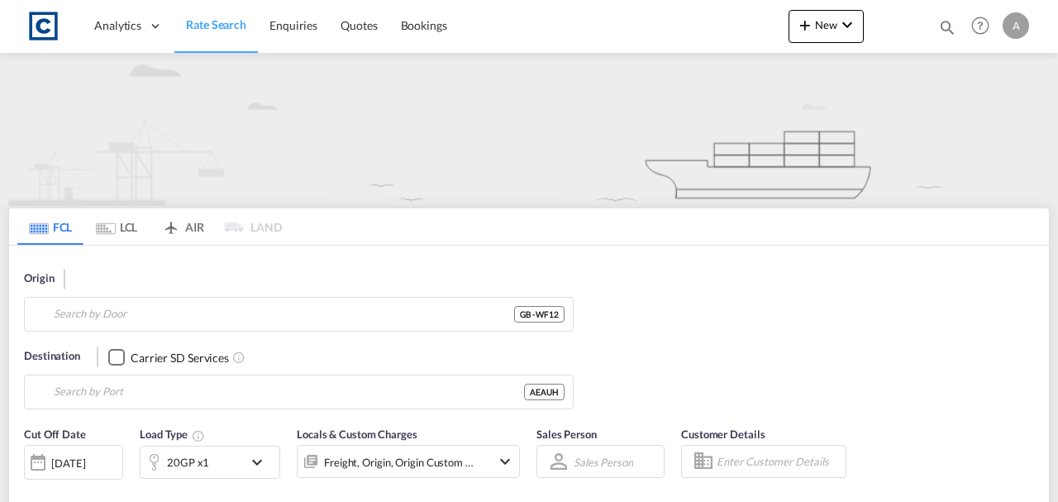
type input "WF12"
type input "[GEOGRAPHIC_DATA], [GEOGRAPHIC_DATA]"
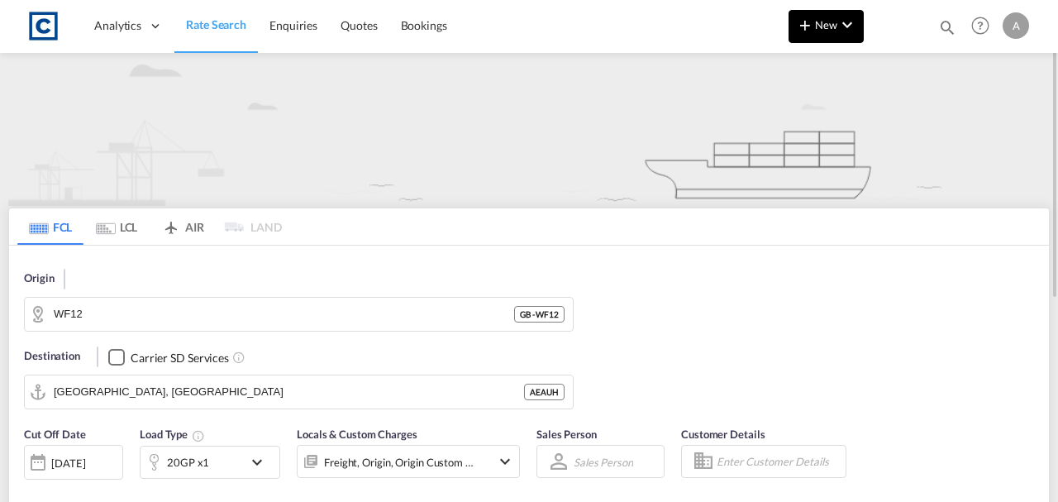
click at [799, 28] on md-icon "icon-plus 400-fg" at bounding box center [805, 25] width 20 height 20
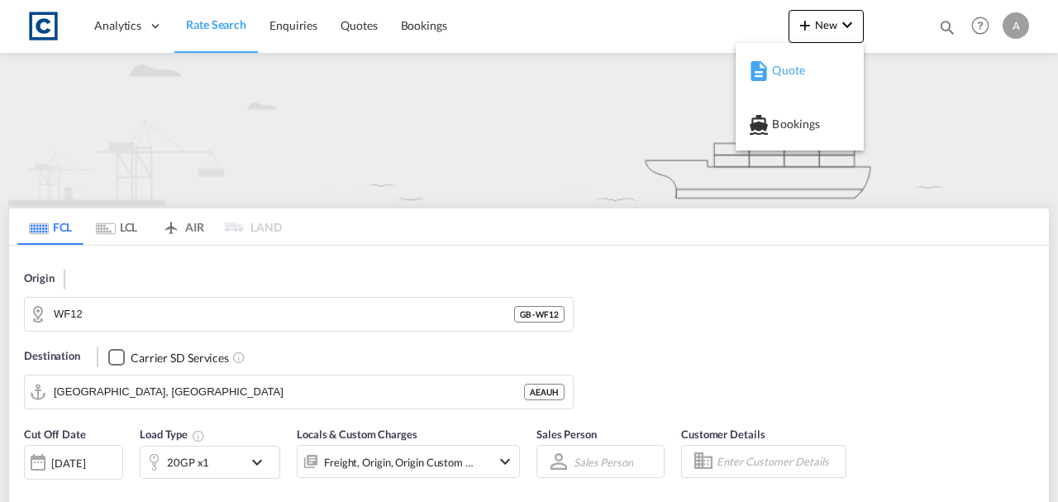
click at [762, 75] on md-icon "button" at bounding box center [759, 71] width 20 height 20
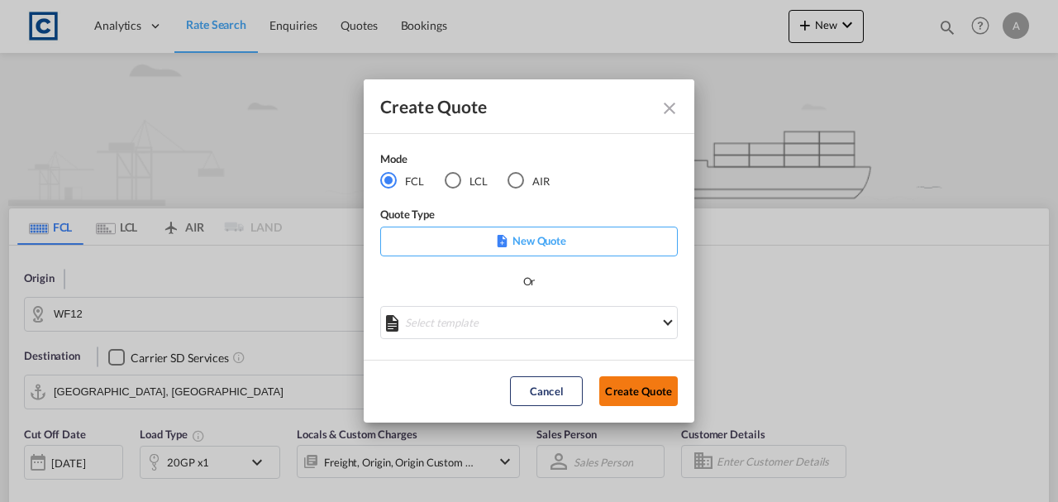
click at [638, 390] on button "Create Quote" at bounding box center [638, 391] width 78 height 30
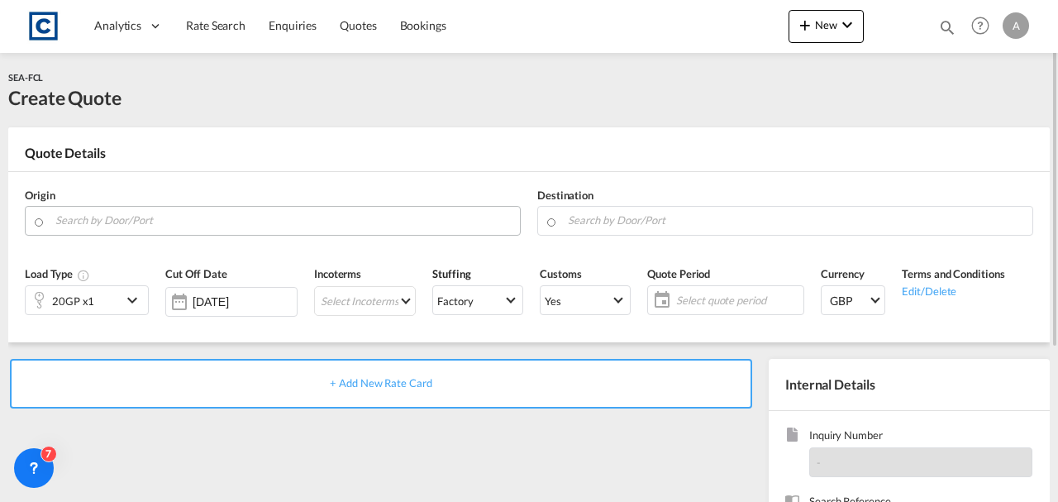
click at [116, 213] on input "Search by Door/Port" at bounding box center [283, 220] width 456 height 29
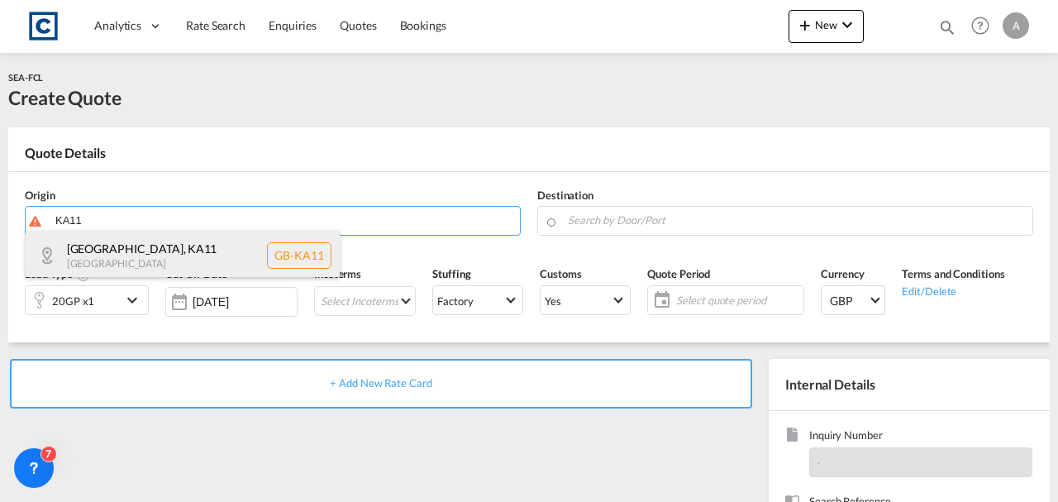
click at [206, 242] on div "[GEOGRAPHIC_DATA] , KA11 [GEOGRAPHIC_DATA] [GEOGRAPHIC_DATA]-KA11" at bounding box center [183, 256] width 314 height 50
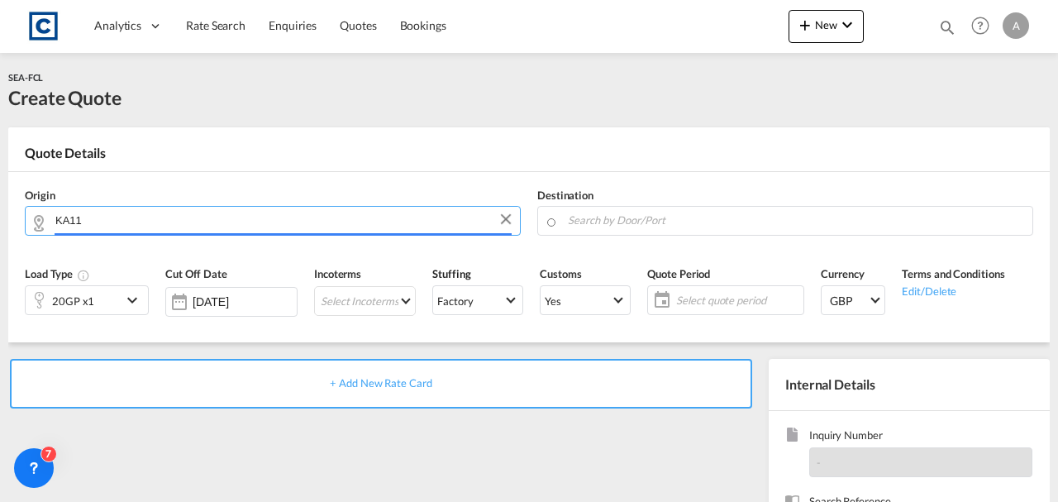
type input "GB-KA11, [GEOGRAPHIC_DATA]"
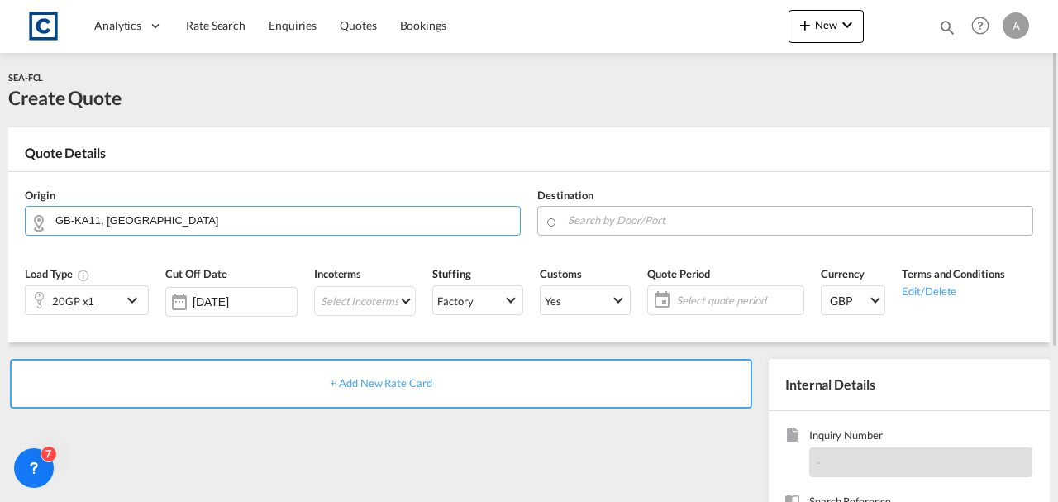
click at [623, 216] on input "Search by Door/Port" at bounding box center [796, 220] width 456 height 29
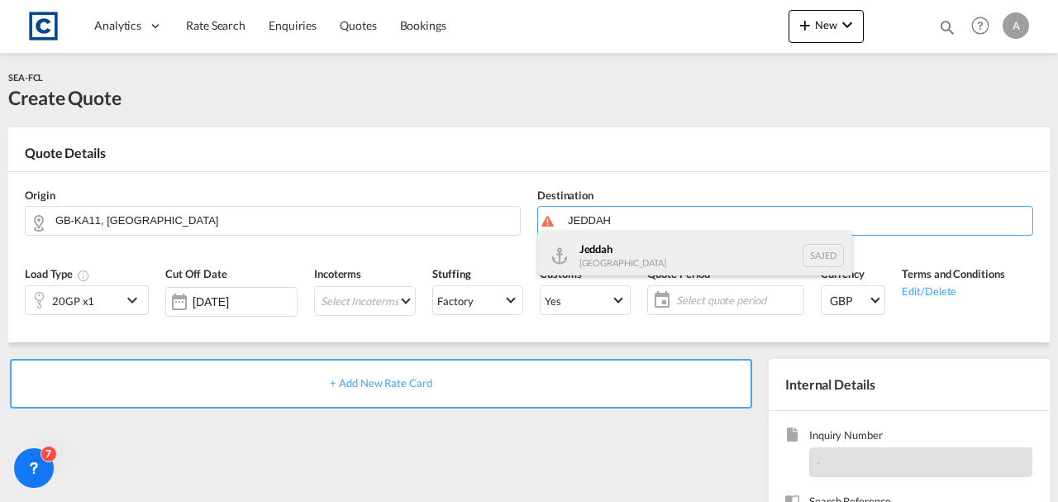
click at [585, 266] on div "Jeddah [GEOGRAPHIC_DATA] SAJED" at bounding box center [695, 256] width 314 height 50
type input "Jeddah, SAJED"
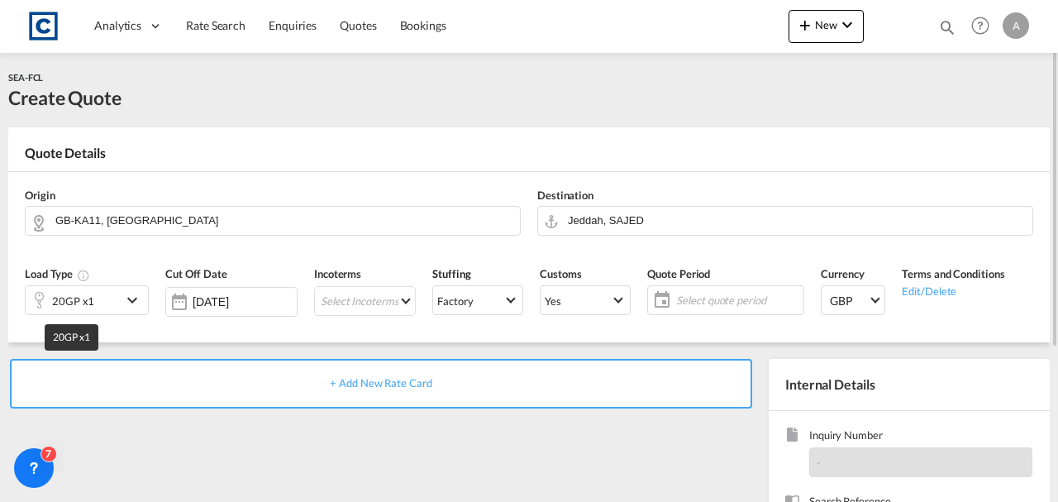
click at [81, 298] on div "20GP x1" at bounding box center [73, 300] width 42 height 23
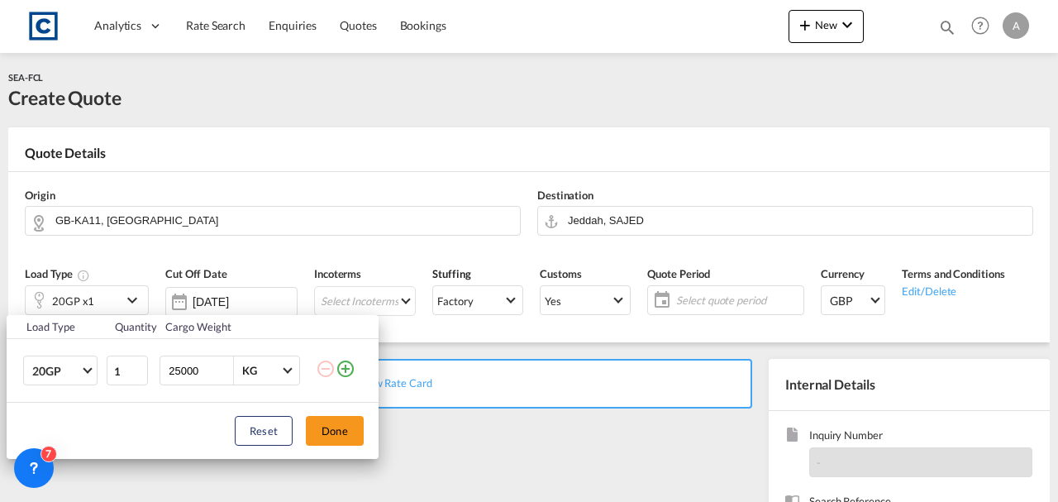
click at [74, 402] on div "Reset Done" at bounding box center [193, 430] width 372 height 56
click at [64, 377] on span "20GP" at bounding box center [56, 371] width 48 height 17
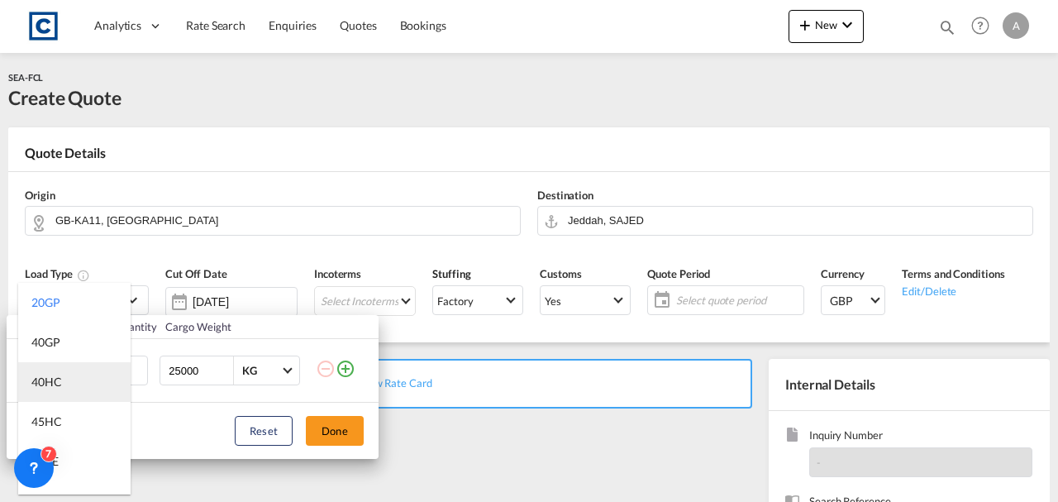
click at [61, 373] on div "40HC" at bounding box center [46, 381] width 31 height 17
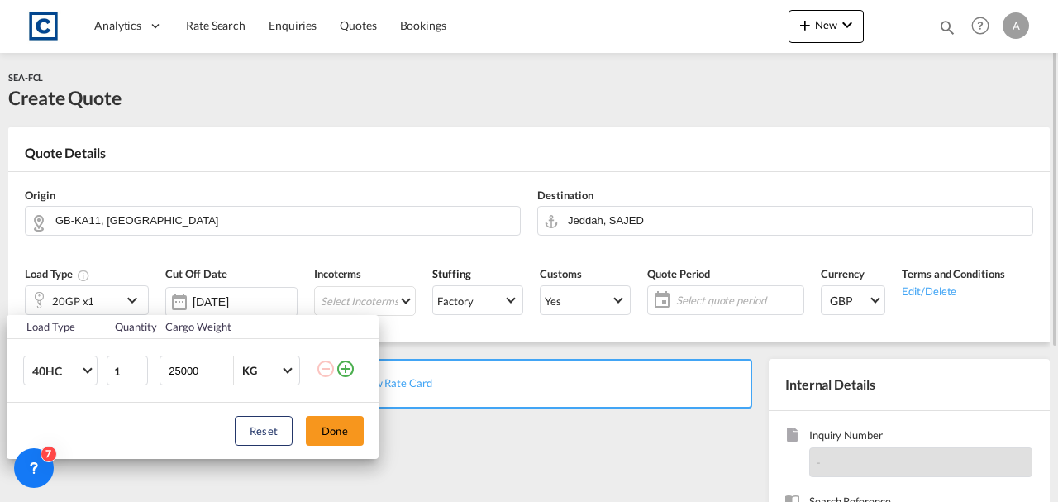
drag, startPoint x: 340, startPoint y: 435, endPoint x: 371, endPoint y: 386, distance: 57.5
click at [340, 434] on button "Done" at bounding box center [335, 431] width 58 height 30
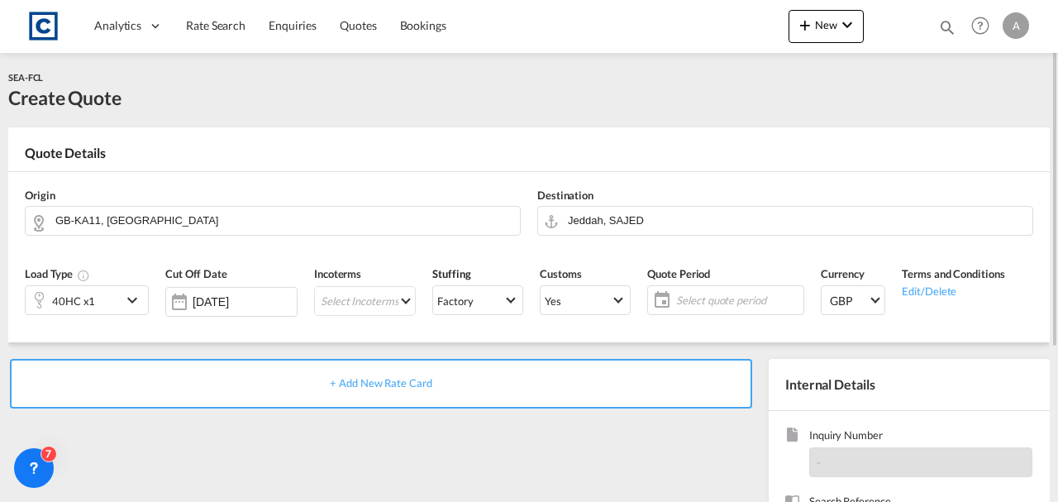
click at [373, 376] on span "+ Add New Rate Card" at bounding box center [381, 382] width 102 height 13
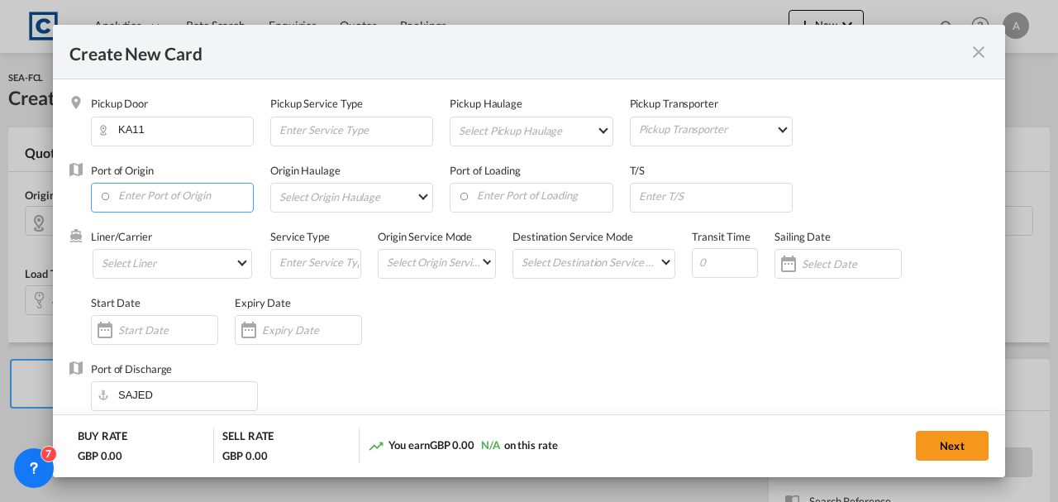
click at [162, 198] on input "Enter Port of Origin" at bounding box center [176, 195] width 154 height 25
type input "Basic Ocean Freight"
select select "per equipment"
click at [162, 198] on input "Enter Port of Origin" at bounding box center [176, 195] width 154 height 25
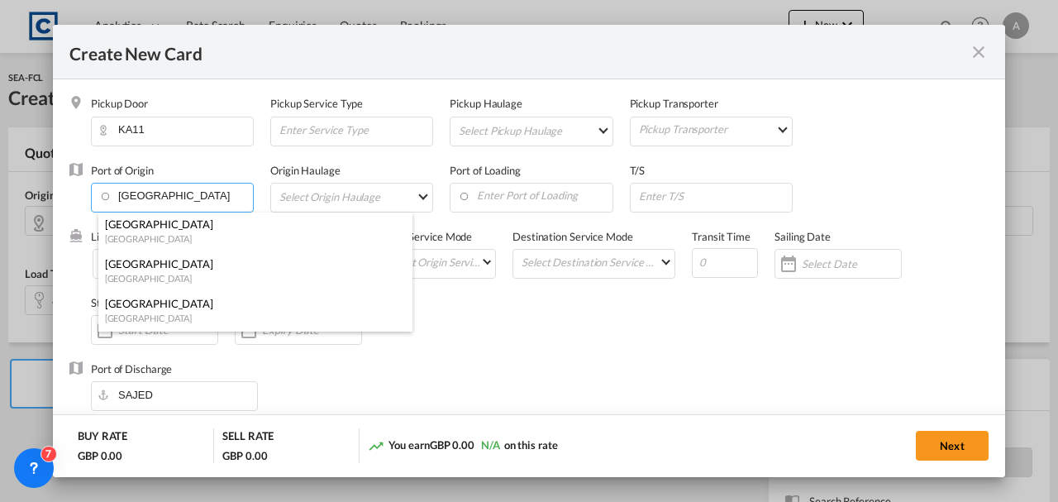
click at [181, 230] on div "[GEOGRAPHIC_DATA]" at bounding box center [250, 223] width 291 height 15
type input "[GEOGRAPHIC_DATA], [GEOGRAPHIC_DATA]"
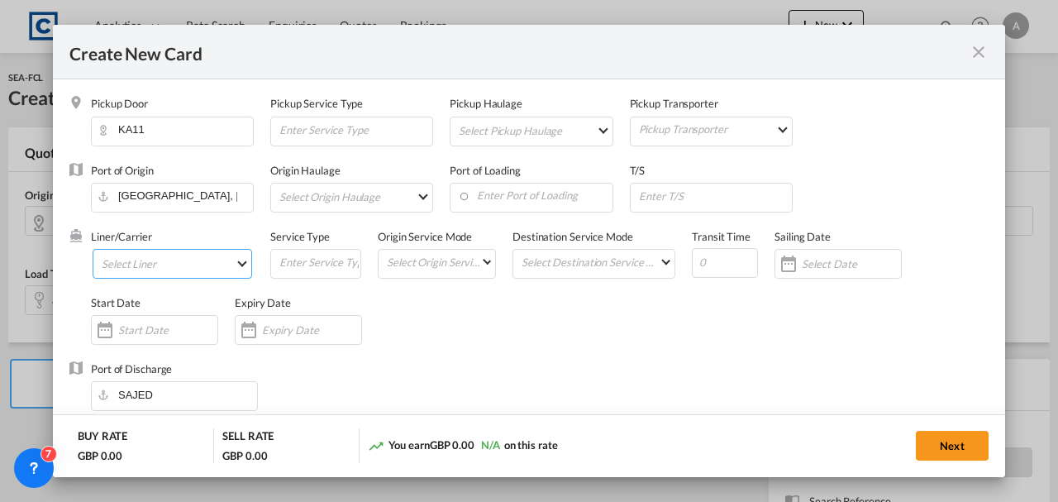
click at [150, 259] on md-select "Select Liner 2HM LOGISTICS D.O.O 2M Alliance AAXL GLOBAL SHIPPING LINES LLC [PE…" at bounding box center [172, 264] width 159 height 30
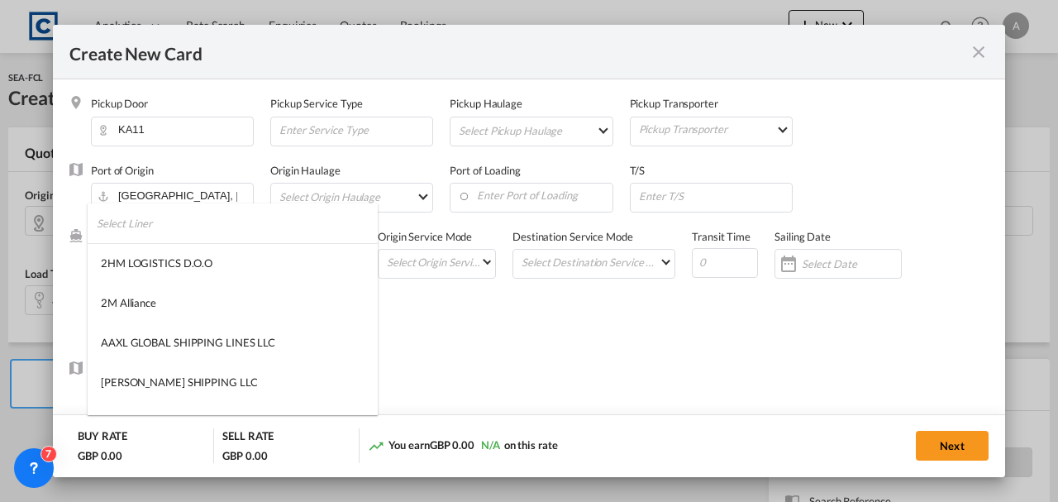
click at [160, 226] on input "search" at bounding box center [237, 223] width 281 height 40
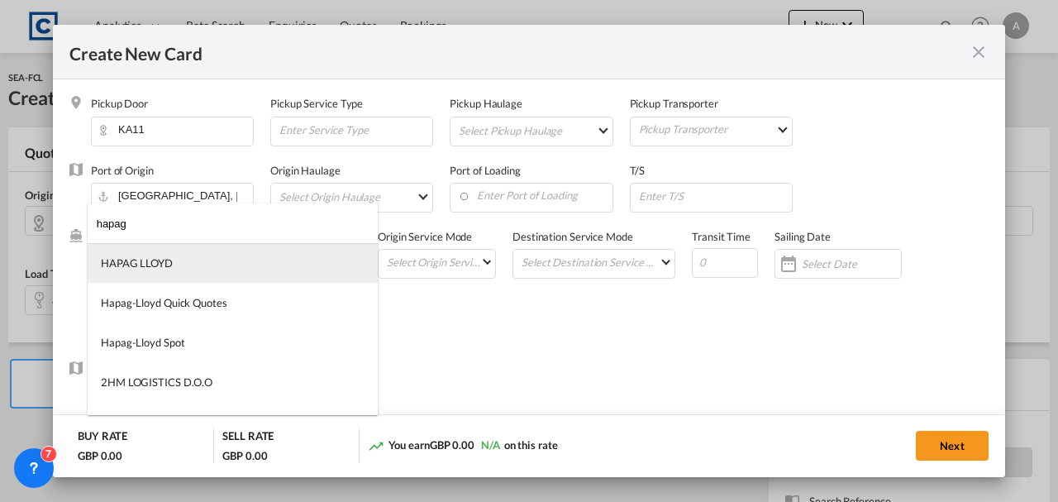
type input "hapag"
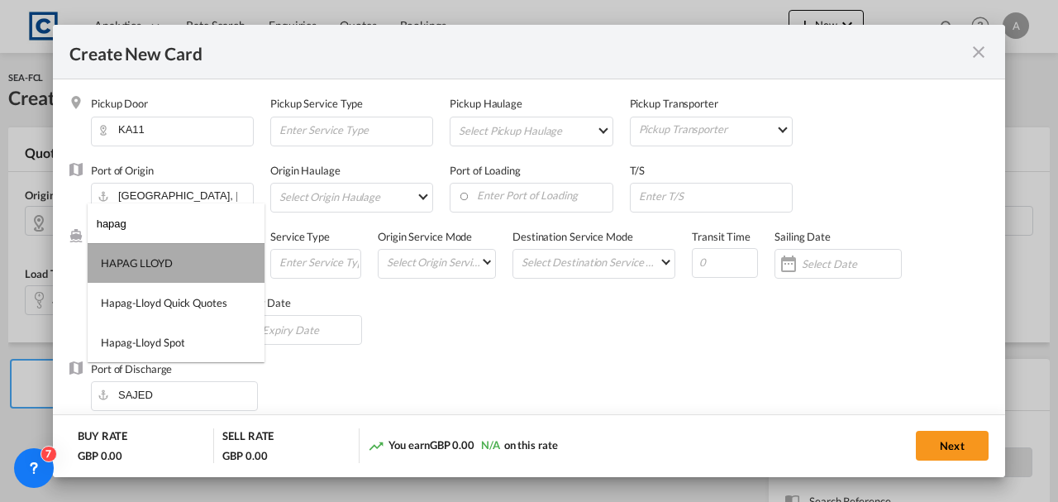
click at [148, 261] on div "HAPAG LLOYD" at bounding box center [137, 262] width 72 height 15
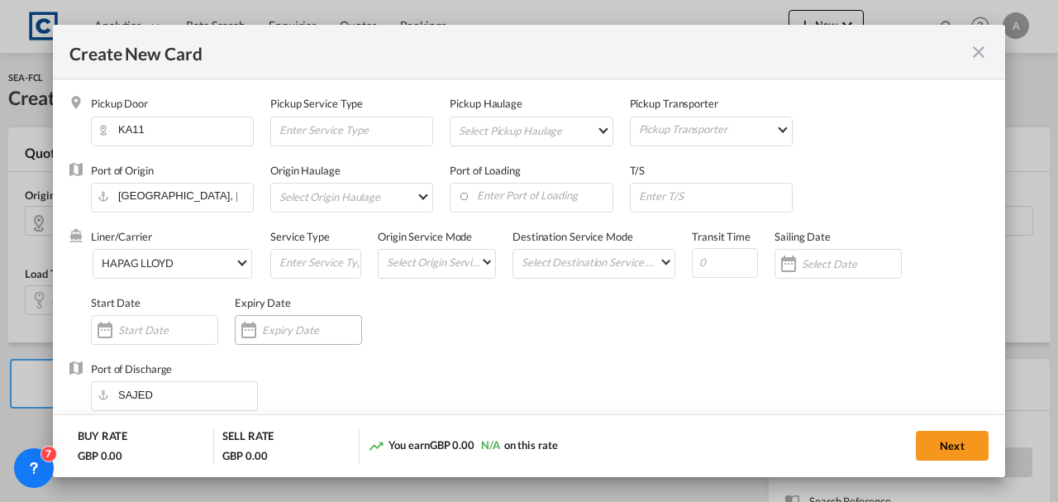
click at [330, 329] on input "Create New Card ..." at bounding box center [311, 329] width 99 height 13
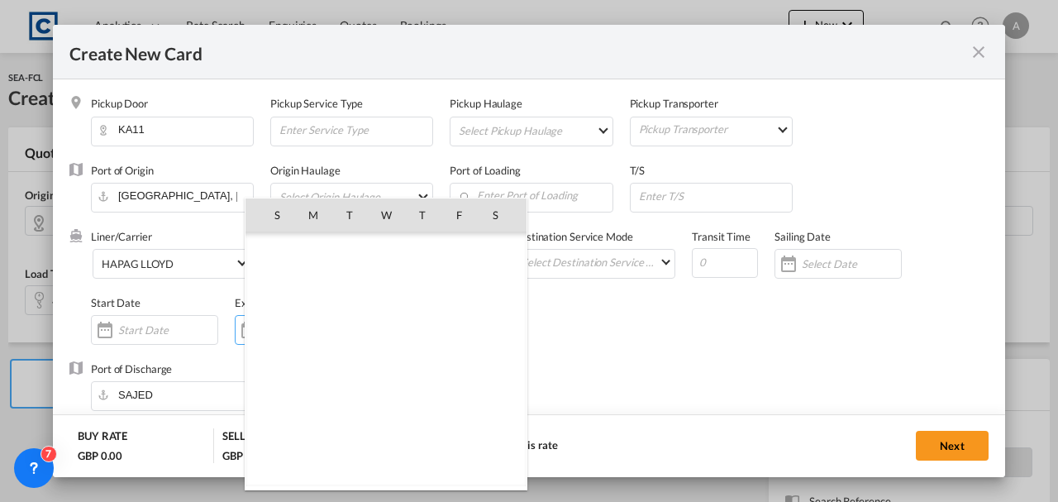
scroll to position [382719, 0]
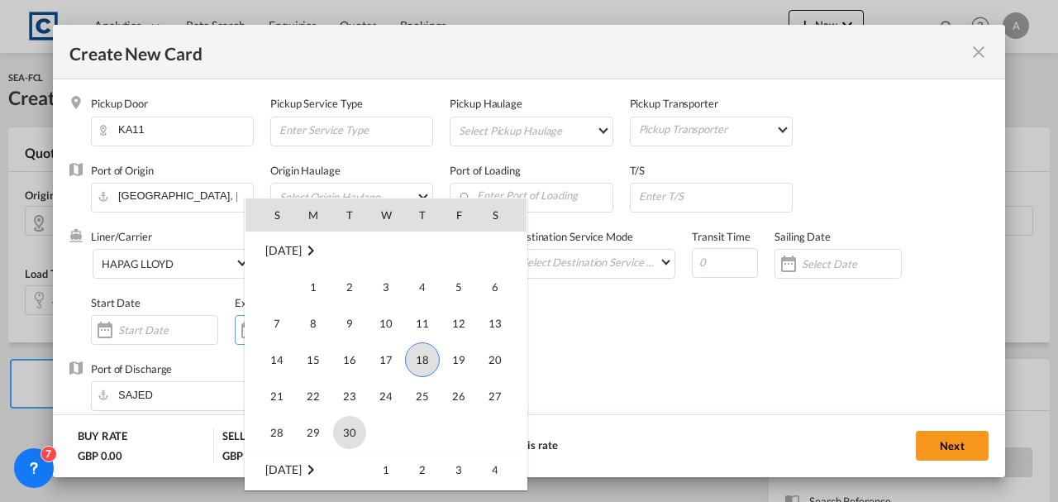
click at [355, 426] on span "30" at bounding box center [349, 432] width 33 height 33
type input "[DATE]"
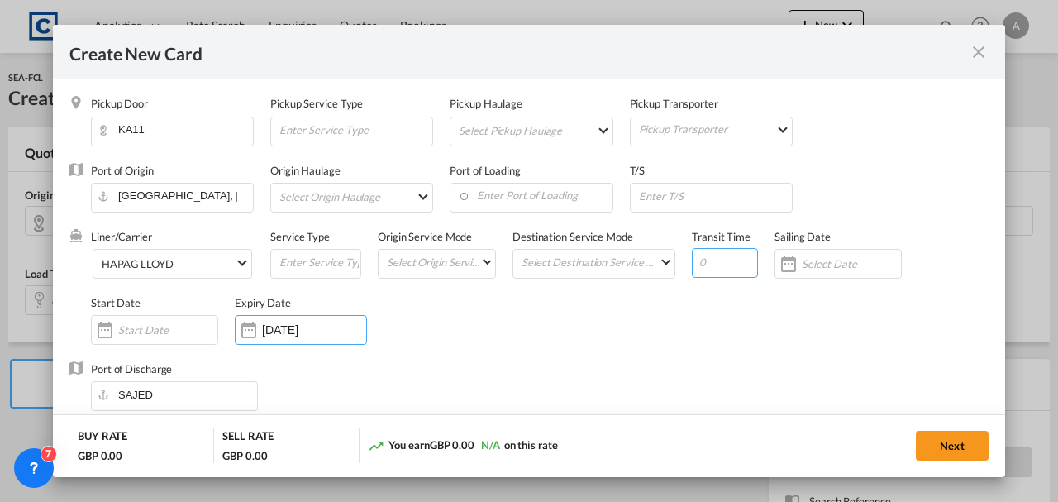
click at [722, 254] on input "Create New Card ..." at bounding box center [725, 263] width 66 height 30
type input "24"
click at [617, 345] on div "Liner/Carrier HAPAG [PERSON_NAME] Service Type Origin Service Mode Select Origi…" at bounding box center [539, 295] width 897 height 132
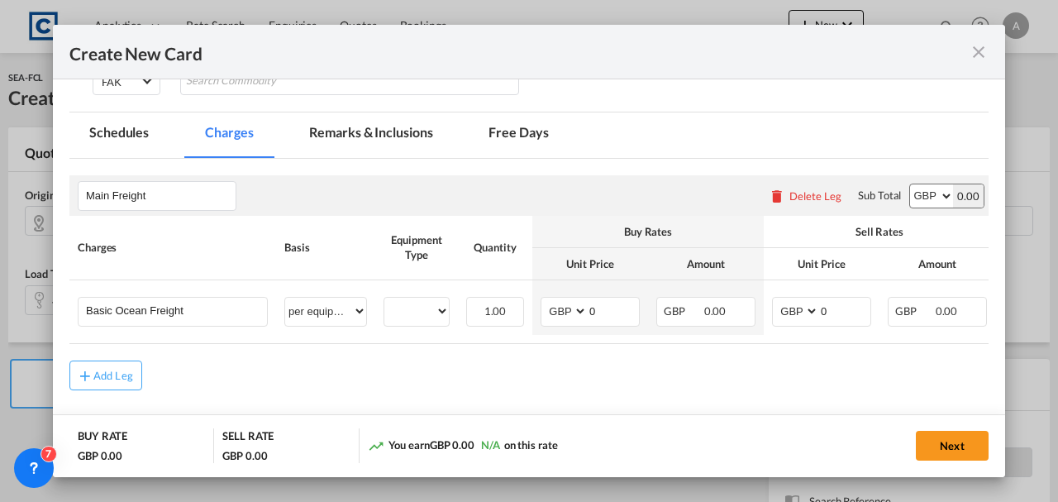
scroll to position [440, 0]
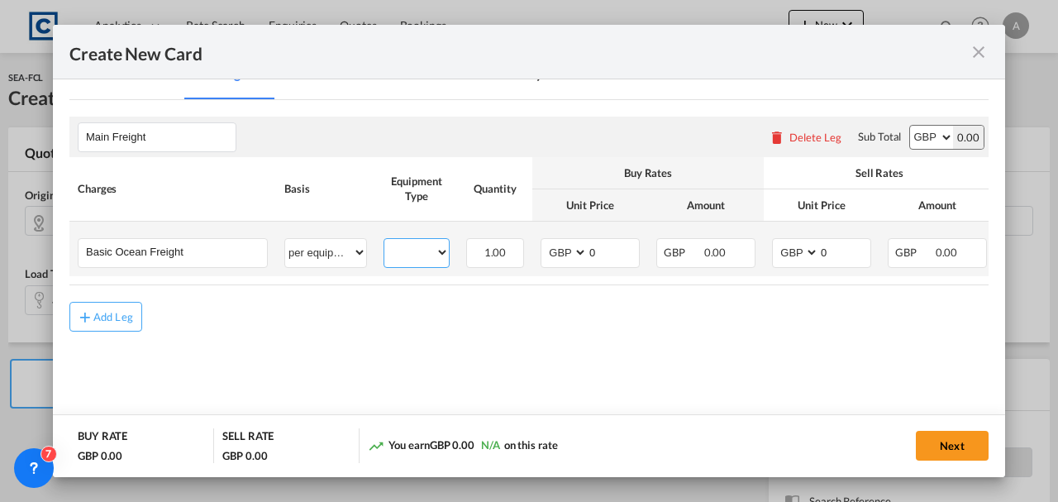
click at [414, 256] on select "40HC" at bounding box center [416, 252] width 64 height 22
select select "40HC"
click at [384, 241] on select "40HC" at bounding box center [416, 252] width 64 height 22
click at [549, 254] on select "AED AFN ALL AMD ANG AOA ARS AUD AWG AZN BAM BBD BDT BGN BHD BIF BMD BND BOB BRL…" at bounding box center [565, 252] width 43 height 22
select select "string:USD"
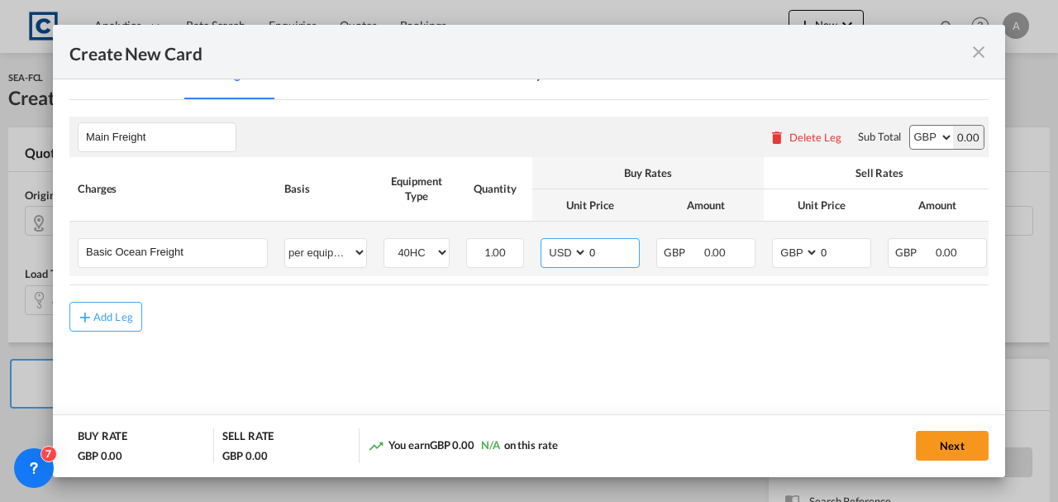
click at [544, 241] on select "AED AFN ALL AMD ANG AOA ARS AUD AWG AZN BAM BBD BDT BGN BHD BIF BMD BND BOB BRL…" at bounding box center [565, 252] width 43 height 22
click at [798, 256] on select "AED AFN ALL AMD ANG AOA ARS AUD AWG AZN BAM BBD BDT BGN BHD BIF BMD BND BOB BRL…" at bounding box center [796, 252] width 43 height 22
select select "string:USD"
click at [775, 241] on select "AED AFN ALL AMD ANG AOA ARS AUD AWG AZN BAM BBD BDT BGN BHD BIF BMD BND BOB BRL…" at bounding box center [796, 252] width 43 height 22
click at [910, 132] on select "AED AFN ALL AMD ANG AOA ARS AUD AWG AZN BAM BBD BDT BGN BHD BIF BMD BND BOB BRL…" at bounding box center [931, 137] width 43 height 23
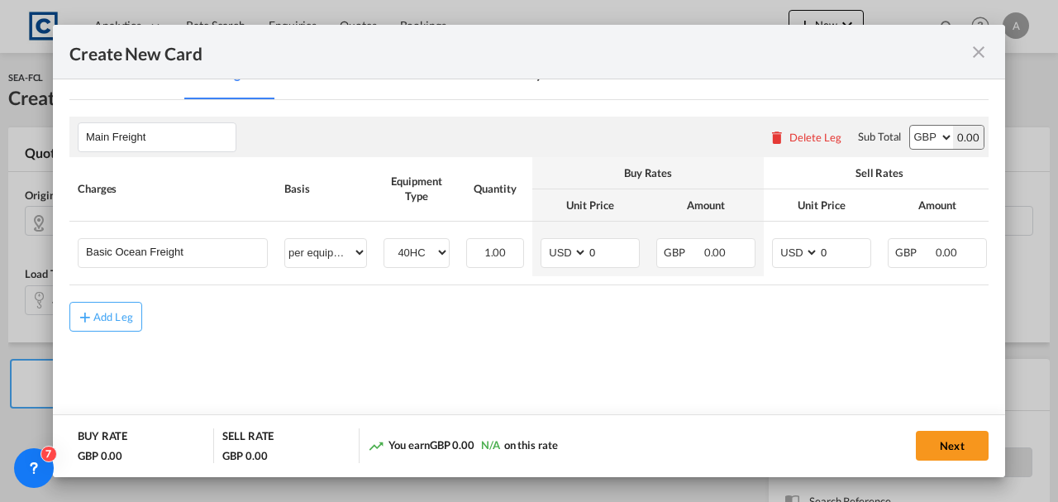
select select "string:USD"
click at [910, 126] on select "AED AFN ALL AMD ANG AOA ARS AUD AWG AZN BAM BBD BDT BGN BHD BIF BMD BND BOB BRL…" at bounding box center [931, 137] width 43 height 23
click at [640, 249] on td "AED AFN ALL AMD ANG AOA ARS AUD AWG AZN BAM BBD BDT BGN BHD BIF BMD BND [PERSON…" at bounding box center [590, 248] width 116 height 55
click at [620, 251] on input "0" at bounding box center [612, 251] width 51 height 25
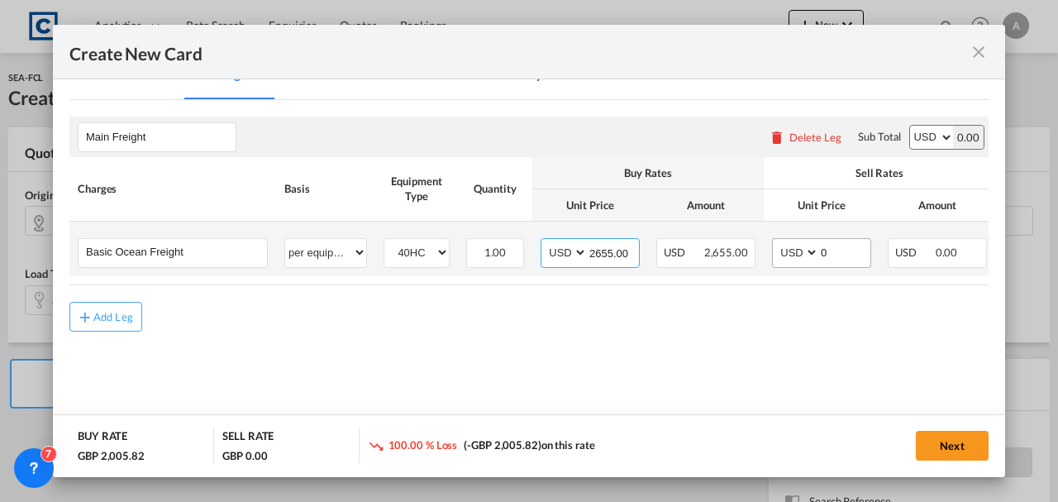
type input "2655.00"
click at [830, 250] on input "0" at bounding box center [844, 251] width 51 height 25
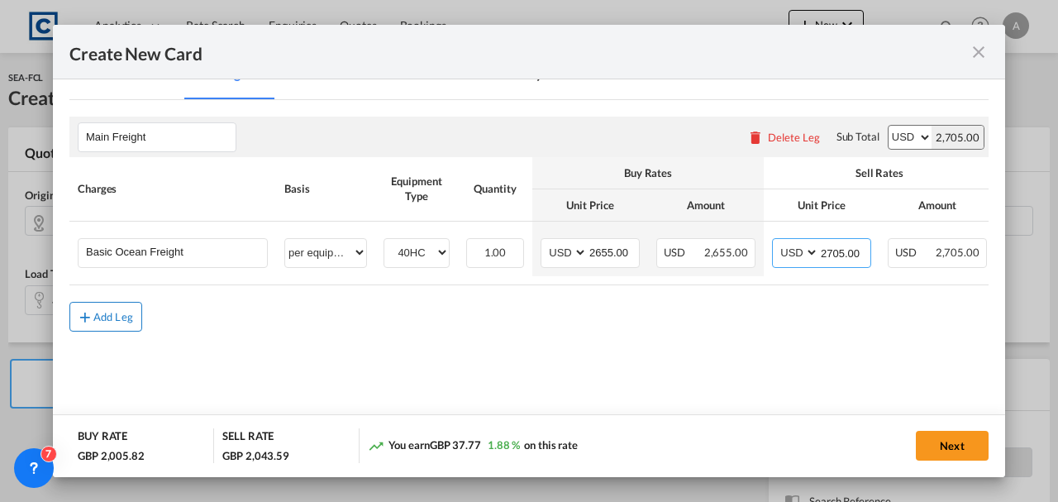
type input "2705.00"
click at [88, 316] on md-icon "icon-plus md-link-fg s20" at bounding box center [85, 316] width 17 height 17
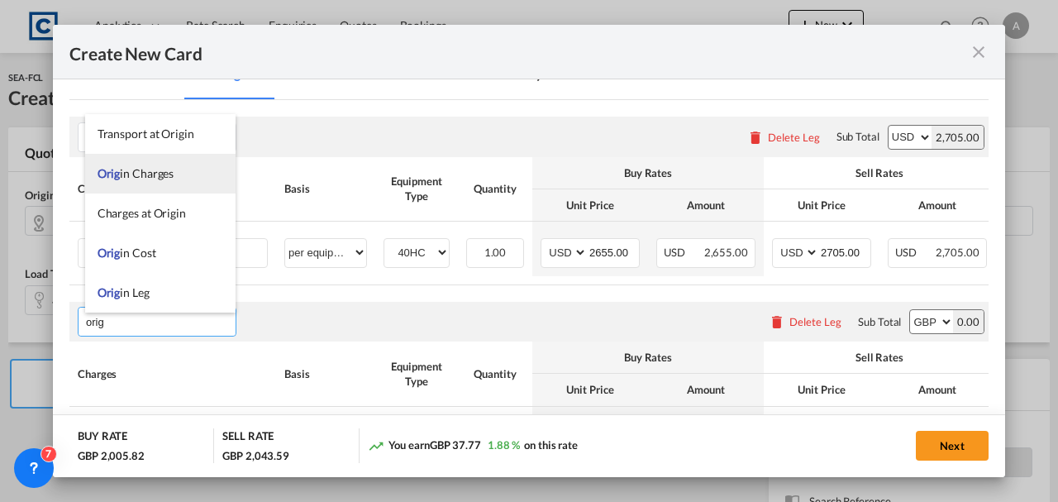
click at [137, 182] on li "Orig in Charges" at bounding box center [160, 174] width 150 height 40
type input "Origin Charges"
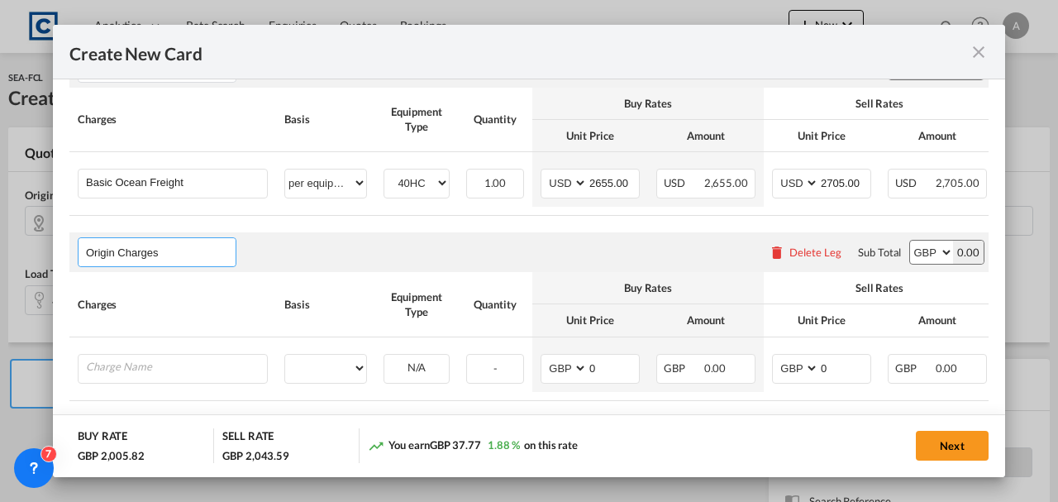
scroll to position [592, 0]
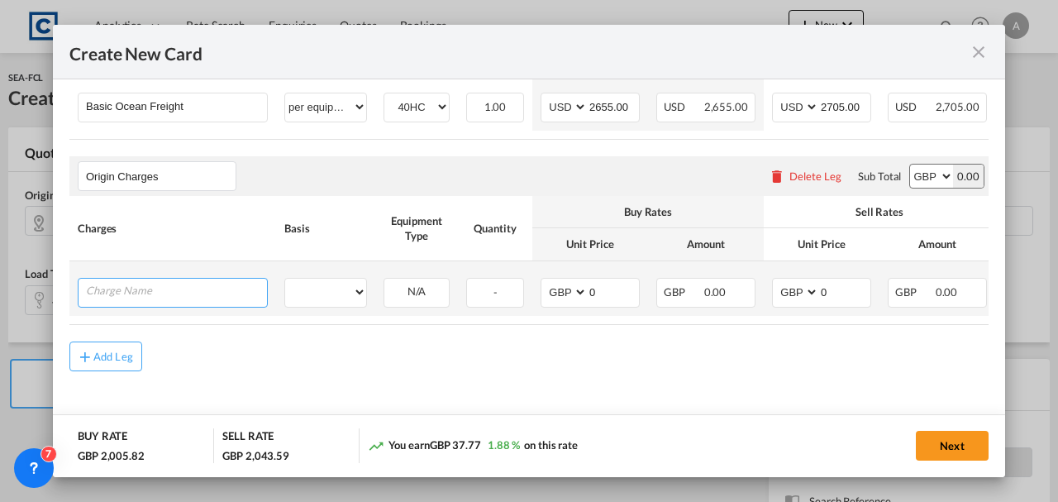
click at [124, 295] on input "Charge Name" at bounding box center [176, 290] width 181 height 25
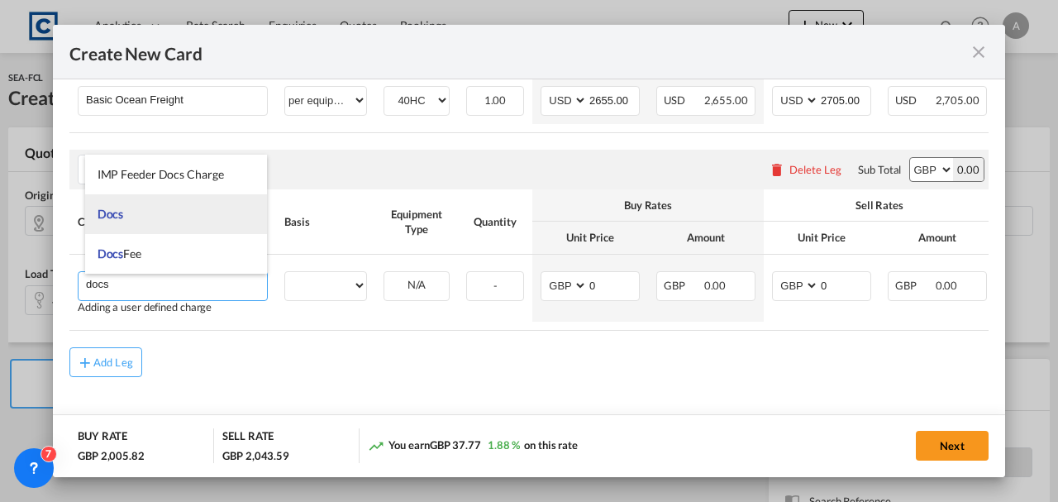
click at [140, 213] on li "Docs" at bounding box center [176, 214] width 183 height 40
type input "Docs"
select select "per shipment"
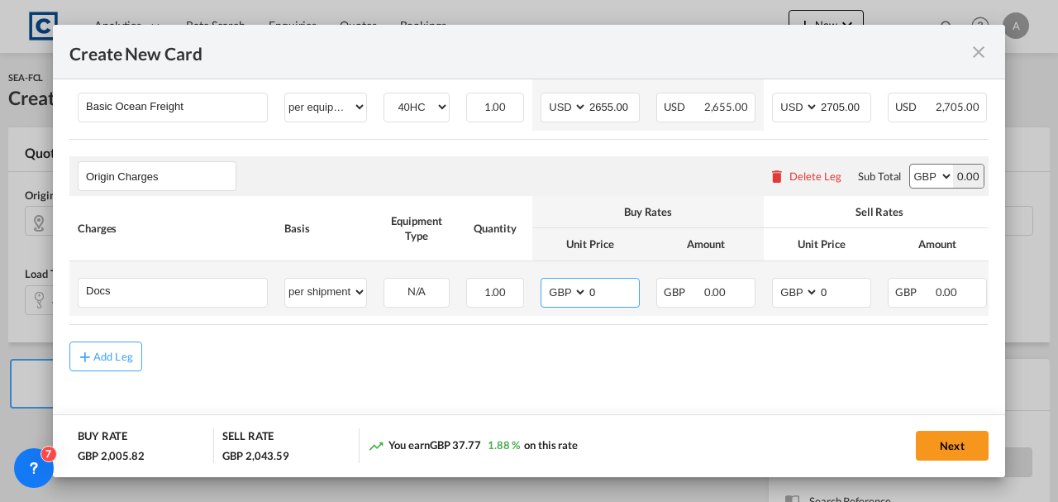
click at [606, 289] on input "0" at bounding box center [612, 290] width 51 height 25
type input "30.0"
click at [859, 284] on input "0" at bounding box center [844, 290] width 51 height 25
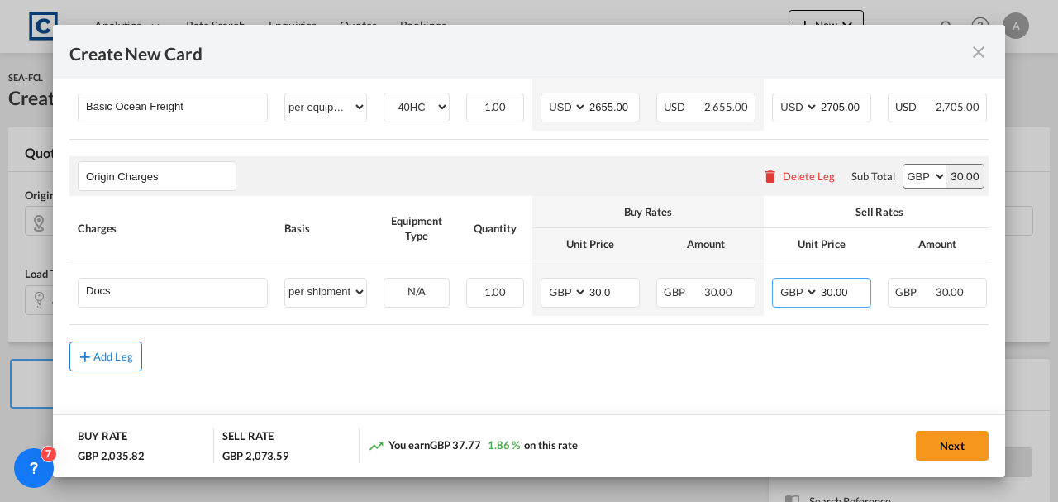
type input "30.00"
click at [84, 350] on md-icon "icon-plus md-link-fg s20" at bounding box center [85, 356] width 17 height 17
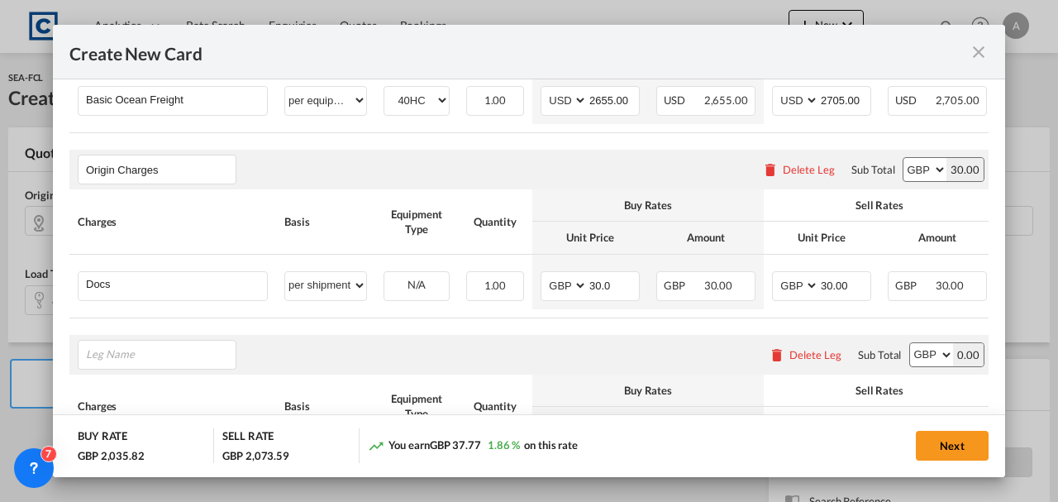
scroll to position [0, 136]
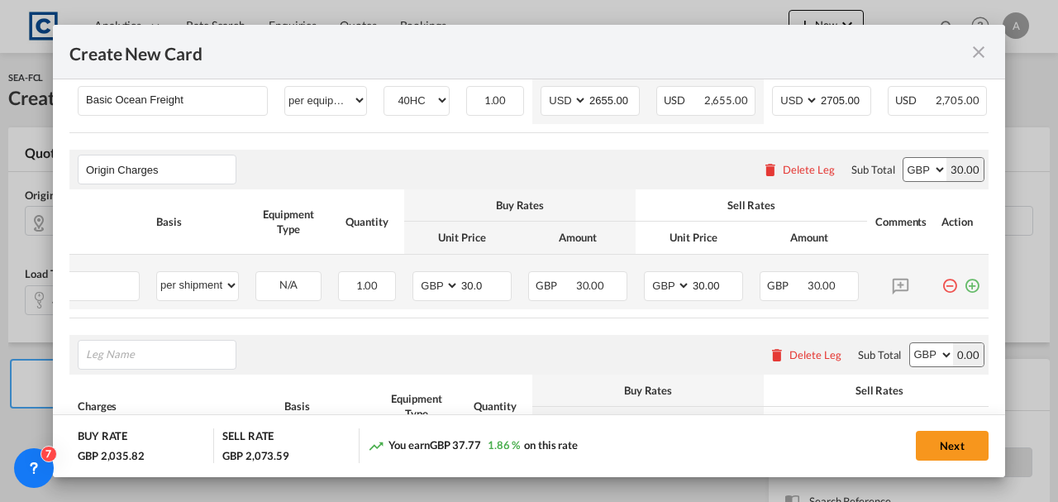
click at [963, 288] on md-icon "icon-plus-circle-outline green-400-fg" at bounding box center [971, 279] width 17 height 17
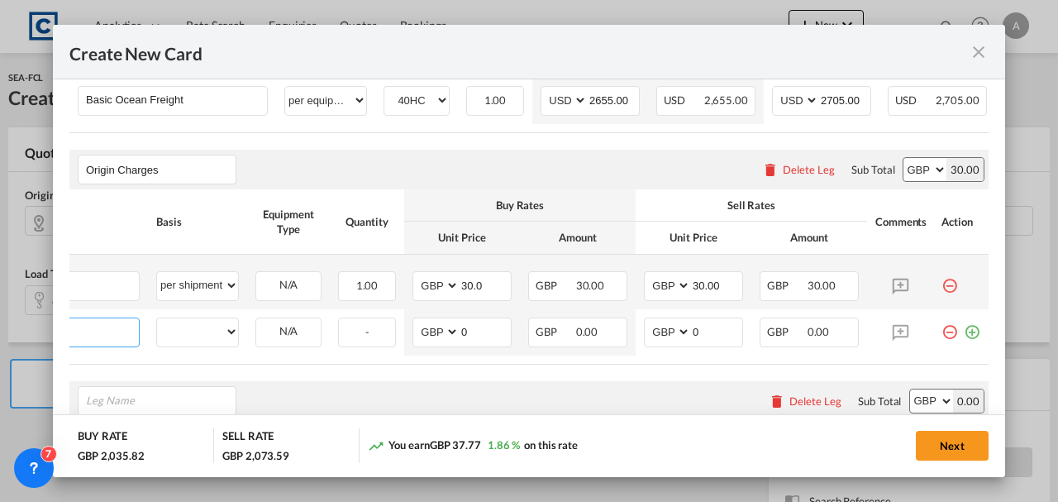
scroll to position [0, 17]
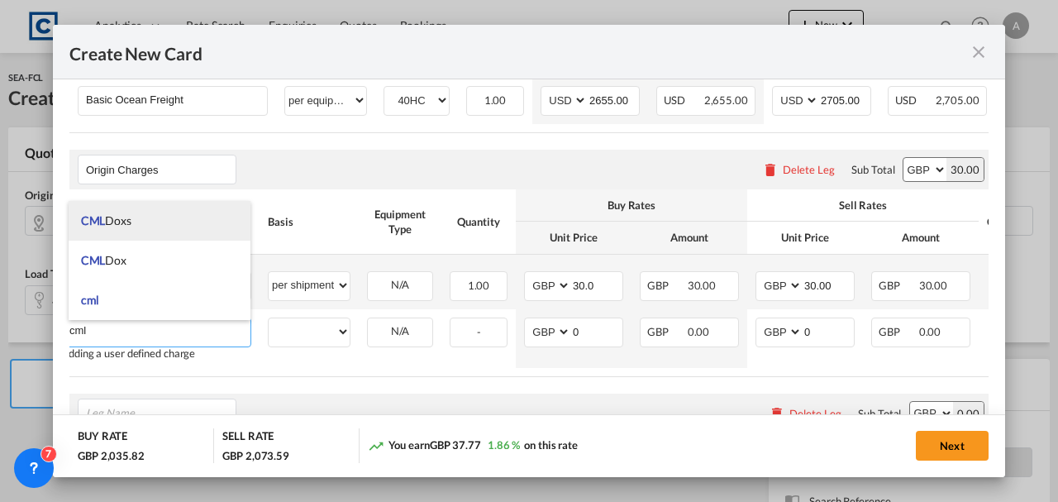
click at [121, 226] on span "CML Doxs" at bounding box center [106, 220] width 50 height 14
type input "CML Doxs"
select select "per B/L"
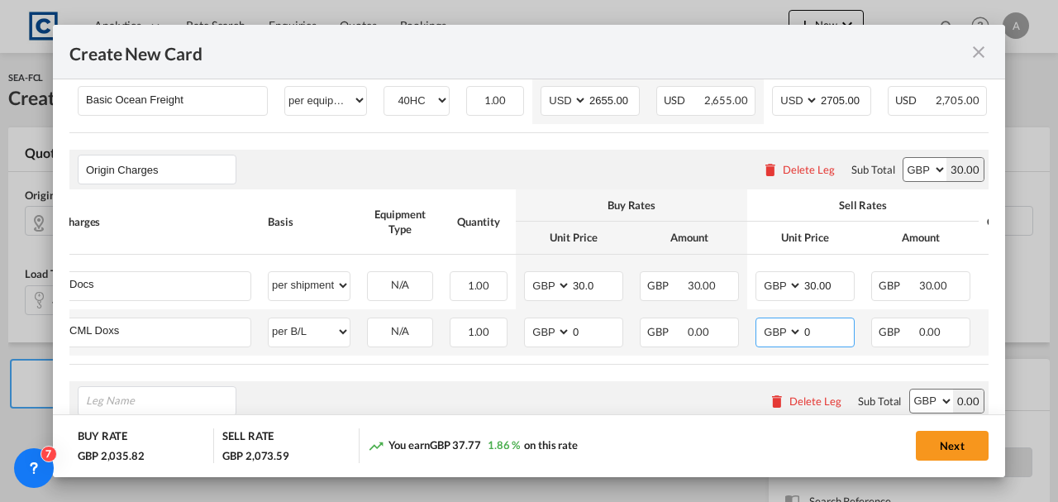
click at [831, 335] on input "0" at bounding box center [827, 330] width 51 height 25
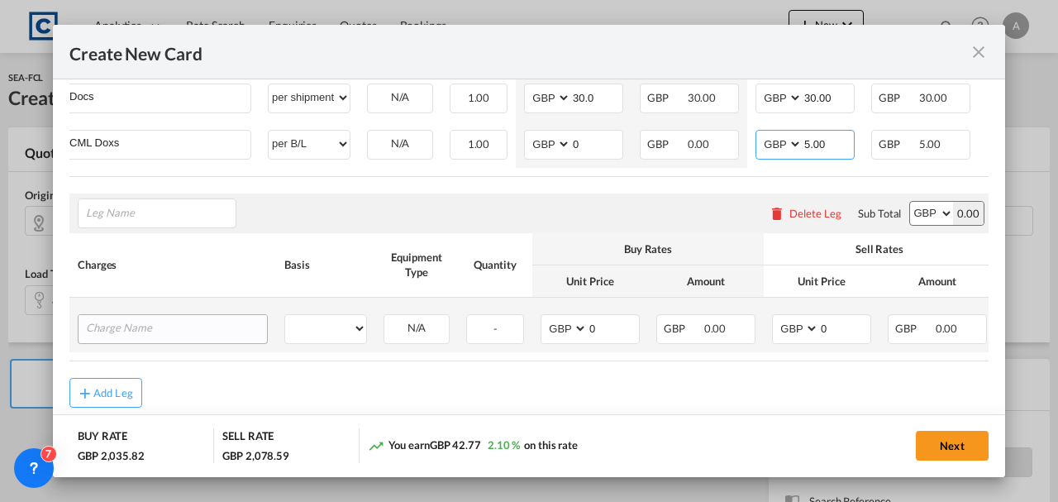
scroll to position [828, 0]
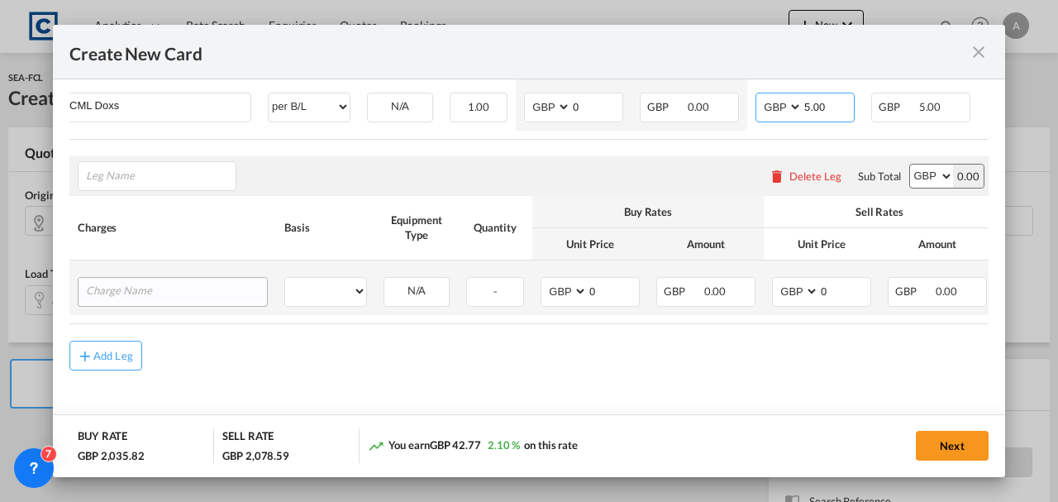
type input "5.00"
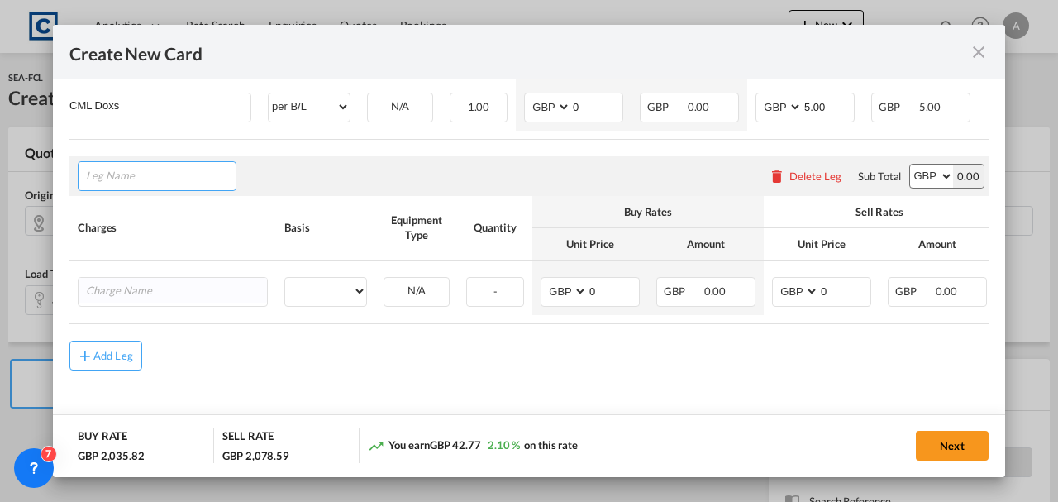
click at [123, 177] on input "Leg Name" at bounding box center [161, 176] width 150 height 25
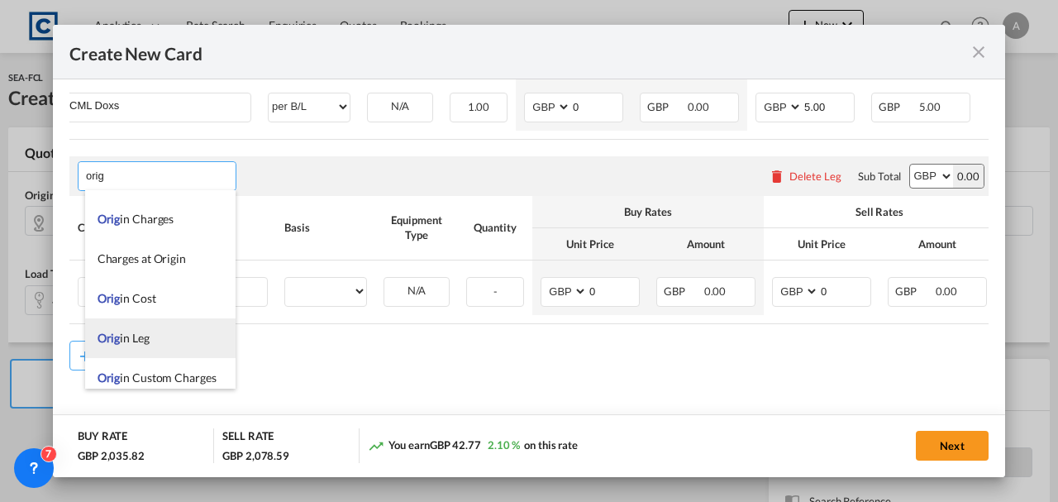
scroll to position [40, 0]
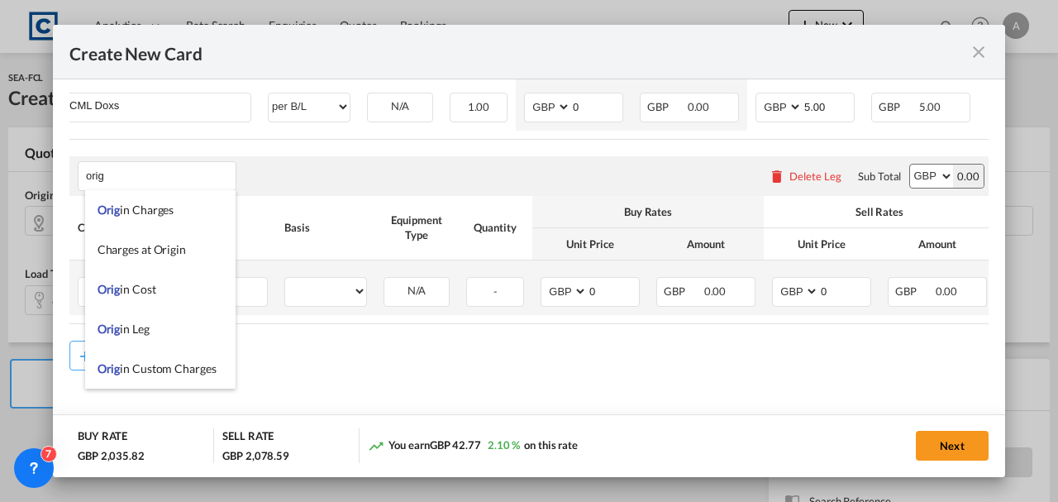
drag, startPoint x: 141, startPoint y: 360, endPoint x: 149, endPoint y: 309, distance: 51.8
click at [142, 360] on li "Orig in Custom Charges" at bounding box center [160, 369] width 150 height 40
type input "Origin Custom Charges"
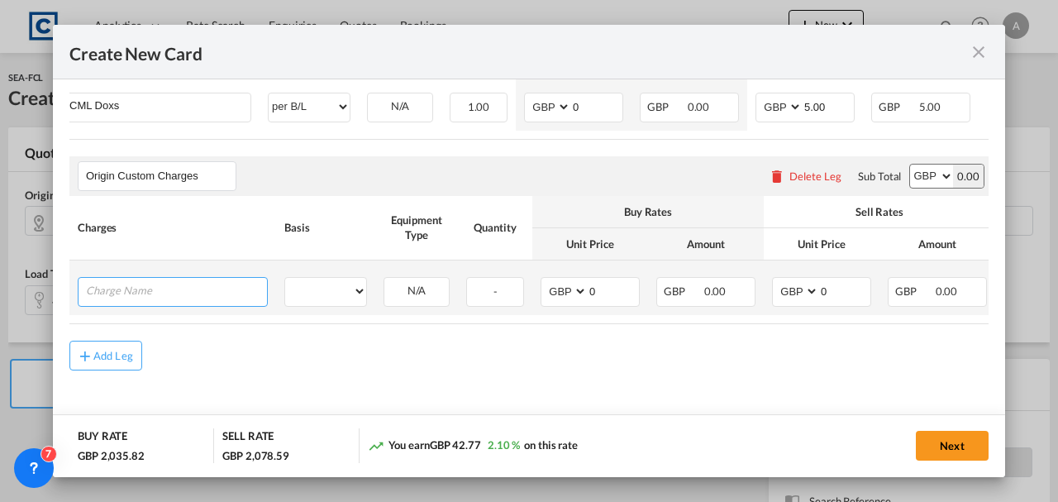
click at [152, 279] on input "Charge Name" at bounding box center [176, 290] width 181 height 25
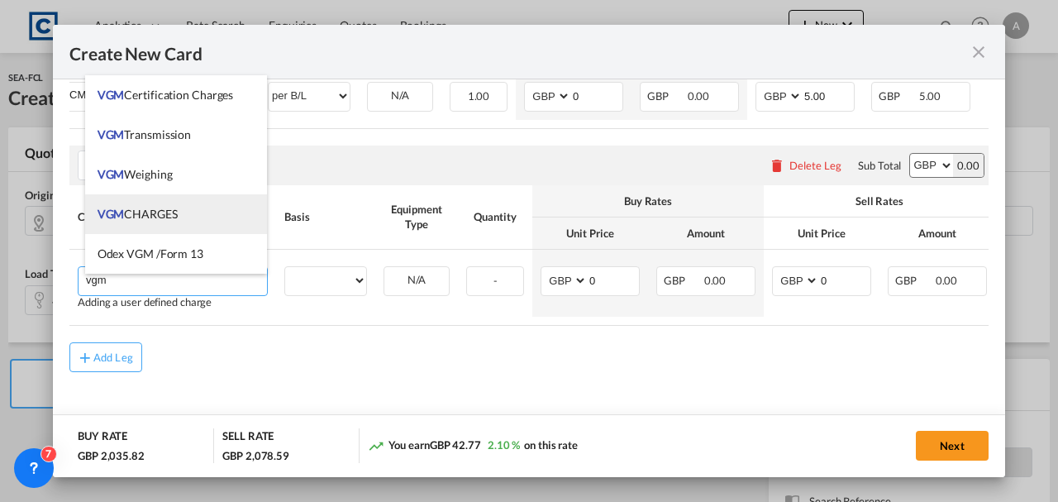
click at [145, 216] on span "VGM CHARGES" at bounding box center [137, 214] width 80 height 14
type input "VGM CHARGES"
select select "per container"
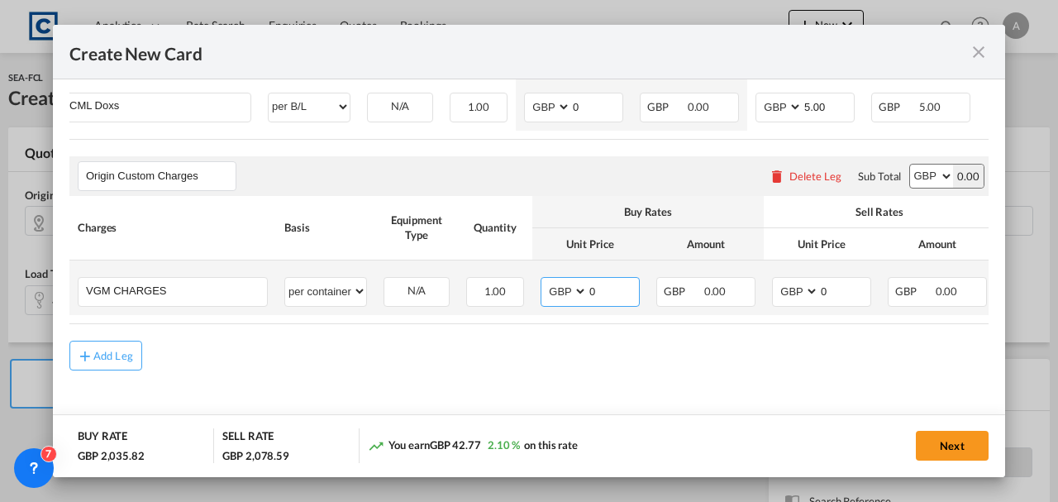
click at [604, 286] on input "0" at bounding box center [612, 290] width 51 height 25
type input "35.00"
click at [863, 288] on input "0" at bounding box center [844, 290] width 51 height 25
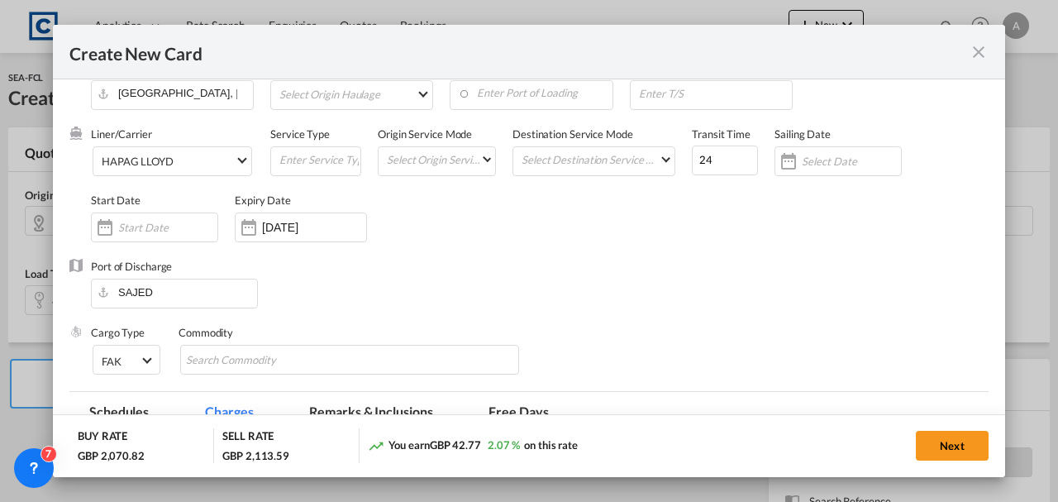
scroll to position [0, 0]
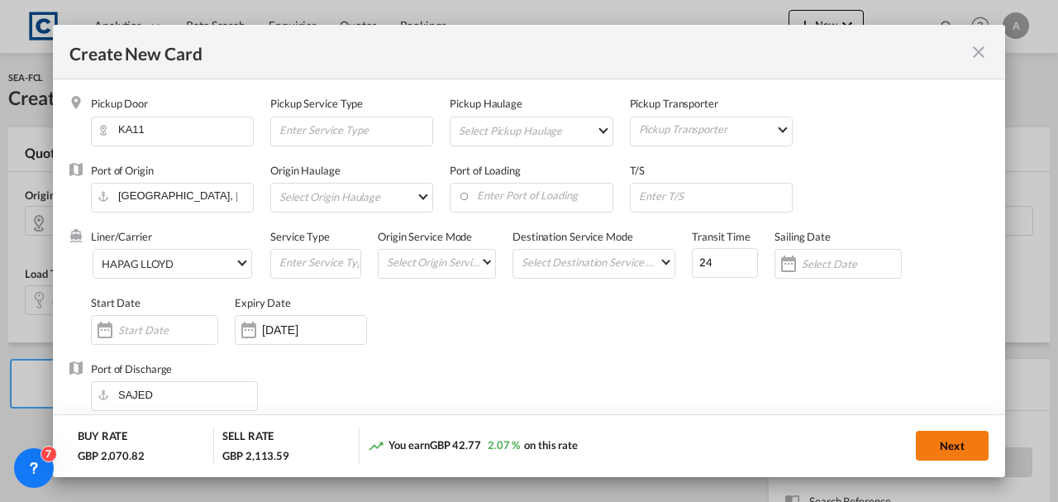
type input "35.00"
click at [948, 440] on button "Next" at bounding box center [951, 445] width 73 height 30
type input "2655"
type input "2705"
type input "30"
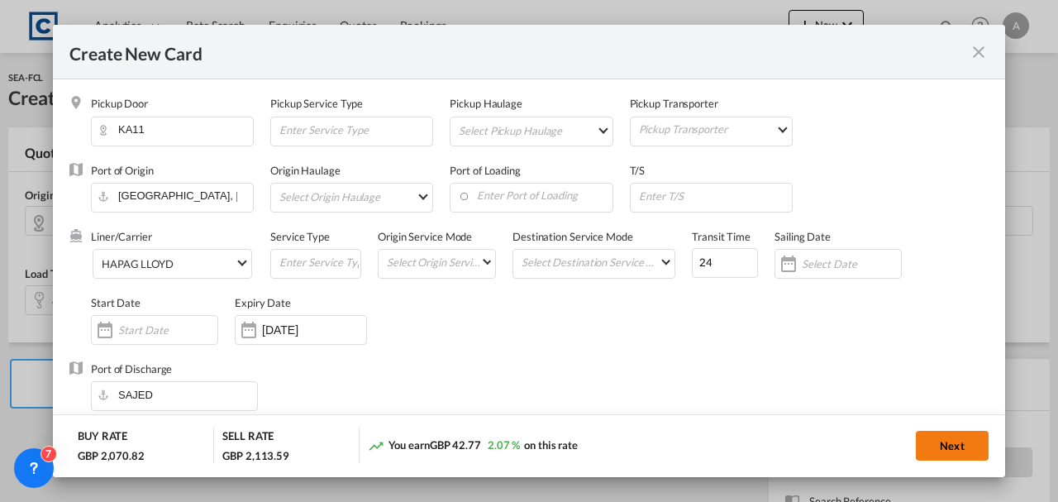
type input "30"
type input "35"
type input "5"
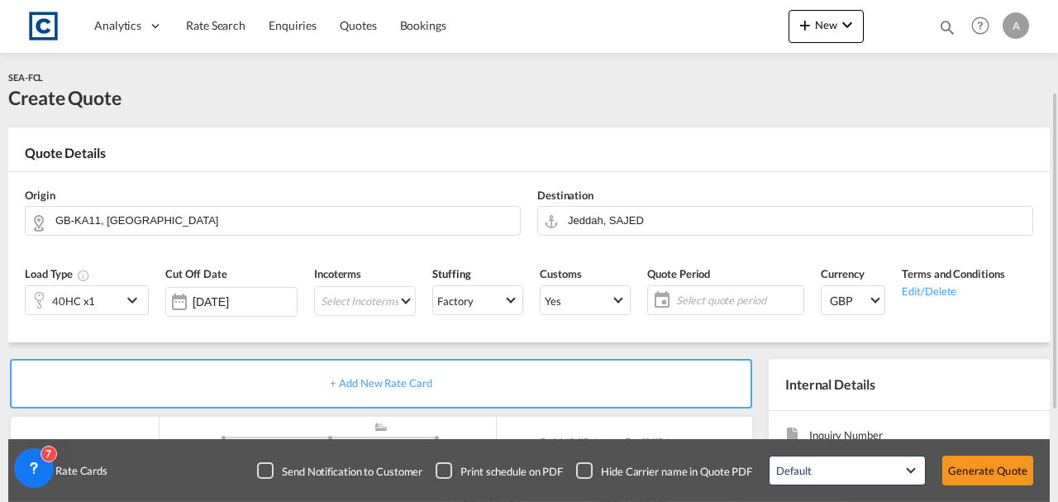
scroll to position [55, 0]
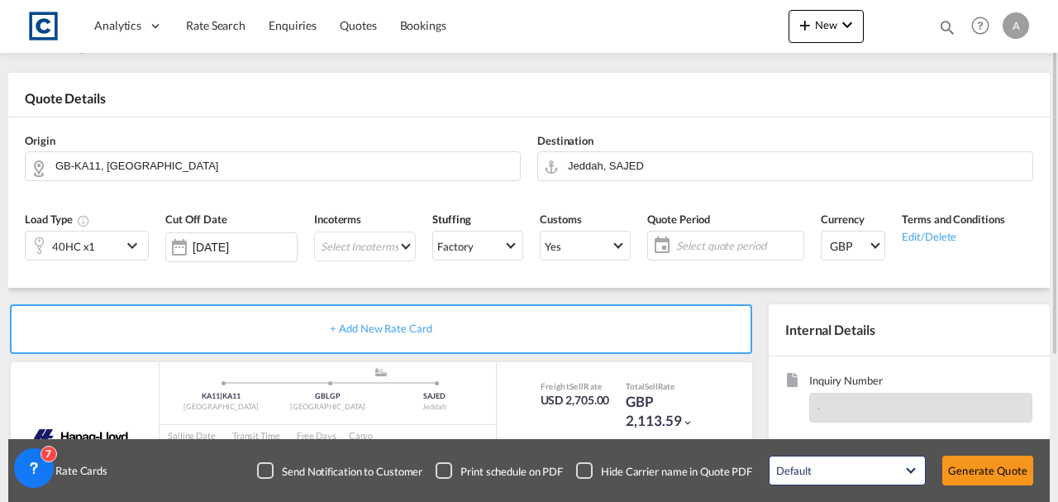
click at [730, 248] on span "Select quote period" at bounding box center [737, 245] width 123 height 15
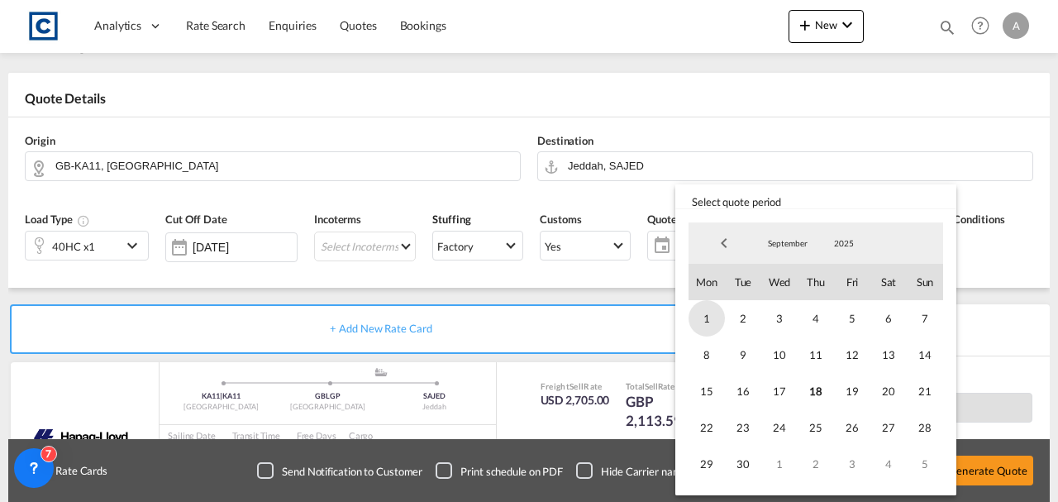
click at [715, 311] on span "1" at bounding box center [706, 318] width 36 height 36
click at [753, 472] on span "30" at bounding box center [743, 463] width 36 height 36
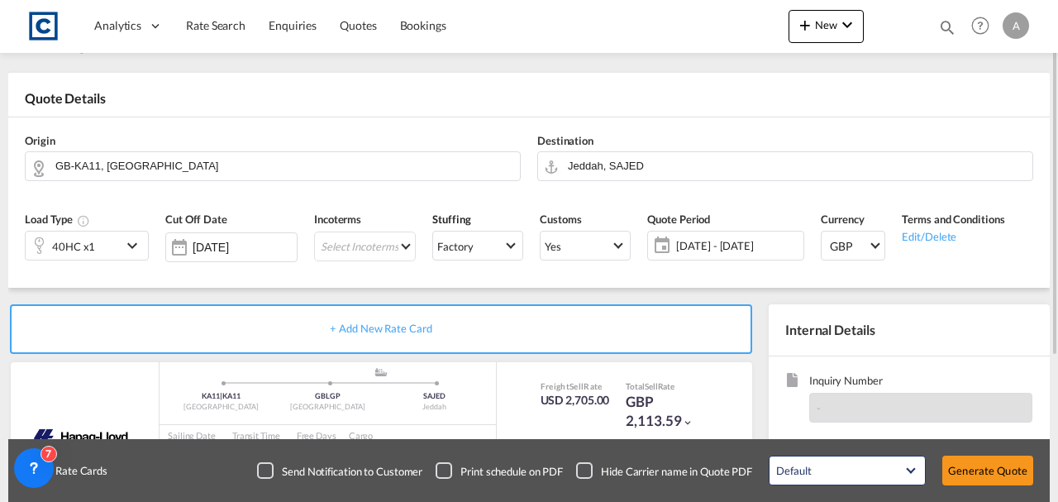
scroll to position [285, 0]
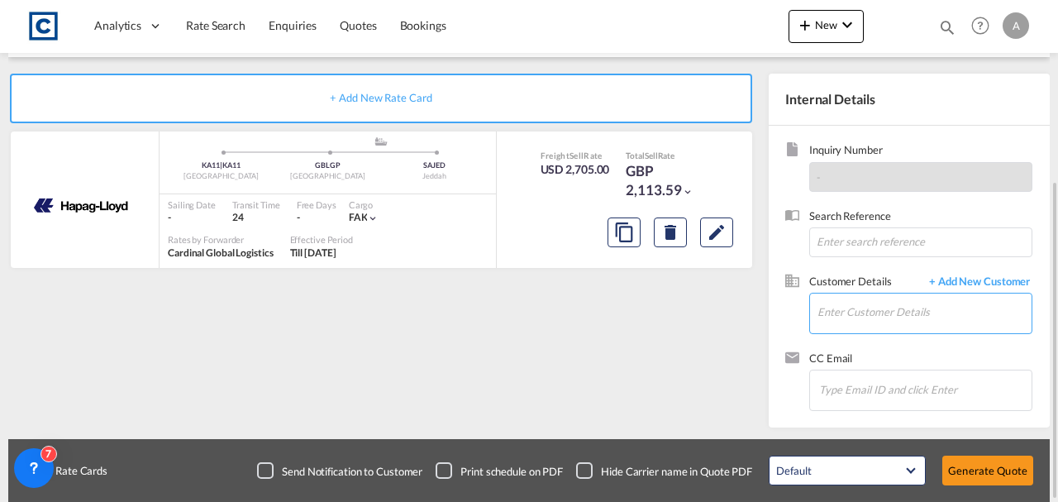
click at [834, 314] on input "Enter Customer Details" at bounding box center [924, 311] width 214 height 37
paste input "[PERSON_NAME][EMAIL_ADDRESS][DOMAIN_NAME]"
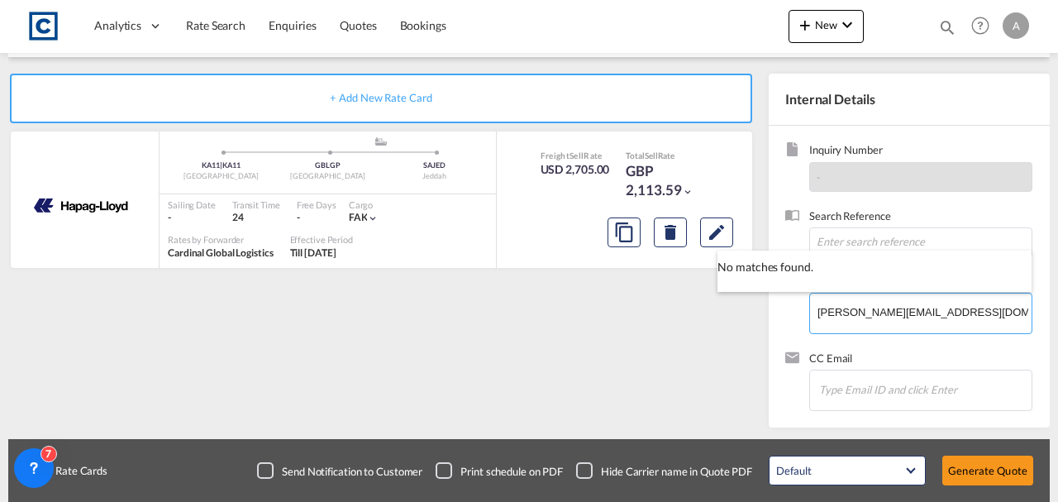
type input "[PERSON_NAME][EMAIL_ADDRESS][DOMAIN_NAME]"
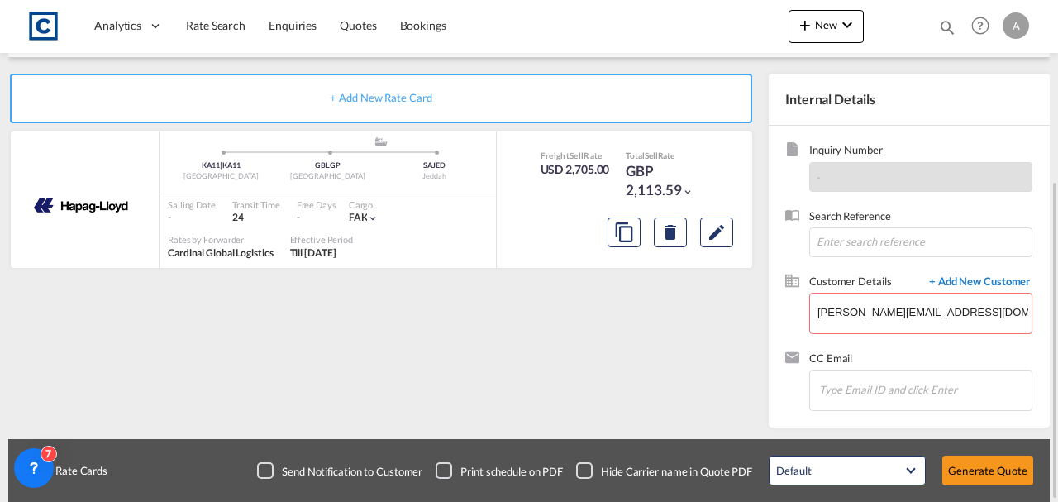
click at [954, 281] on span "+ Add New Customer" at bounding box center [976, 282] width 112 height 19
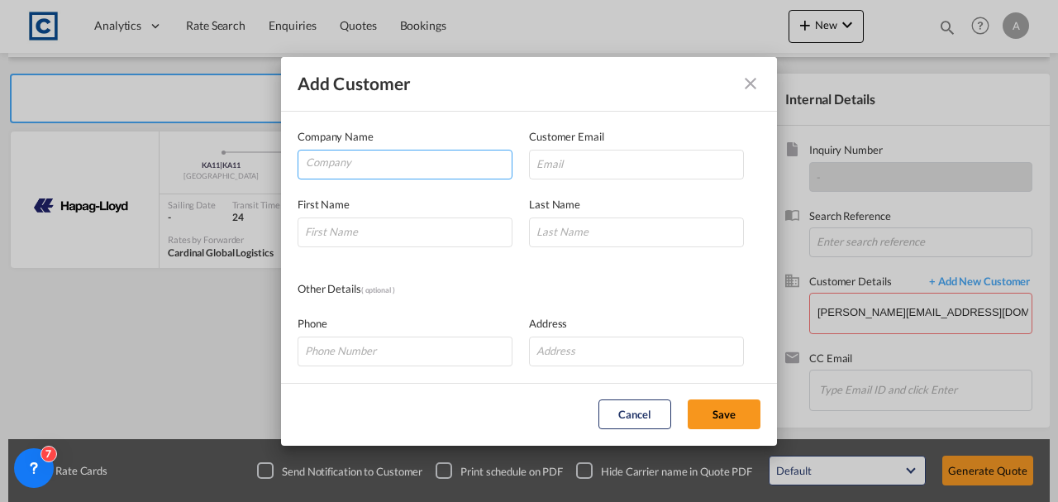
click at [375, 171] on input "Company" at bounding box center [409, 162] width 206 height 25
drag, startPoint x: 372, startPoint y: 164, endPoint x: 587, endPoint y: 156, distance: 214.9
click at [587, 156] on input "Add Customer Company ..." at bounding box center [636, 165] width 215 height 30
paste input "[PERSON_NAME][EMAIL_ADDRESS][DOMAIN_NAME]"
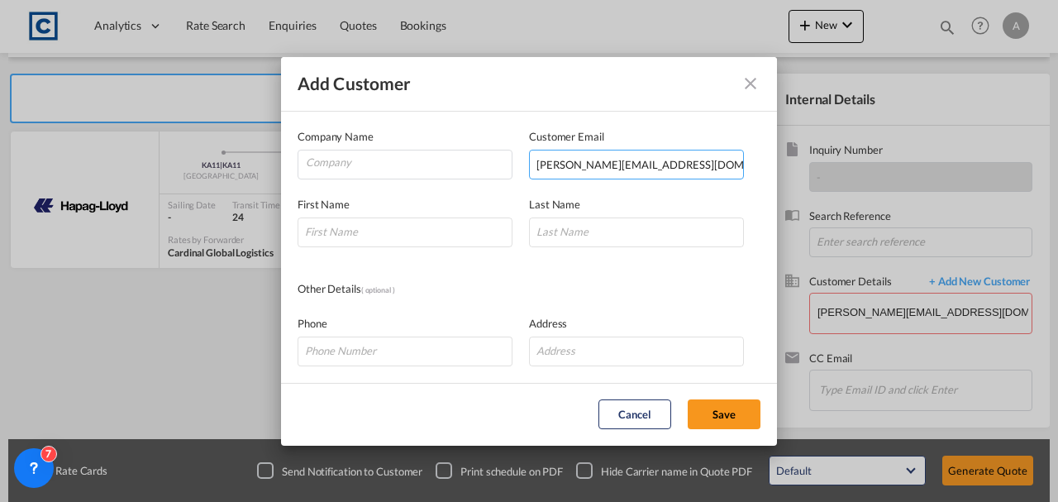
type input "[PERSON_NAME][EMAIL_ADDRESS][DOMAIN_NAME]"
click at [337, 167] on input "Company" at bounding box center [409, 162] width 206 height 25
paste input "Universal Delivery Solutions Ltd"
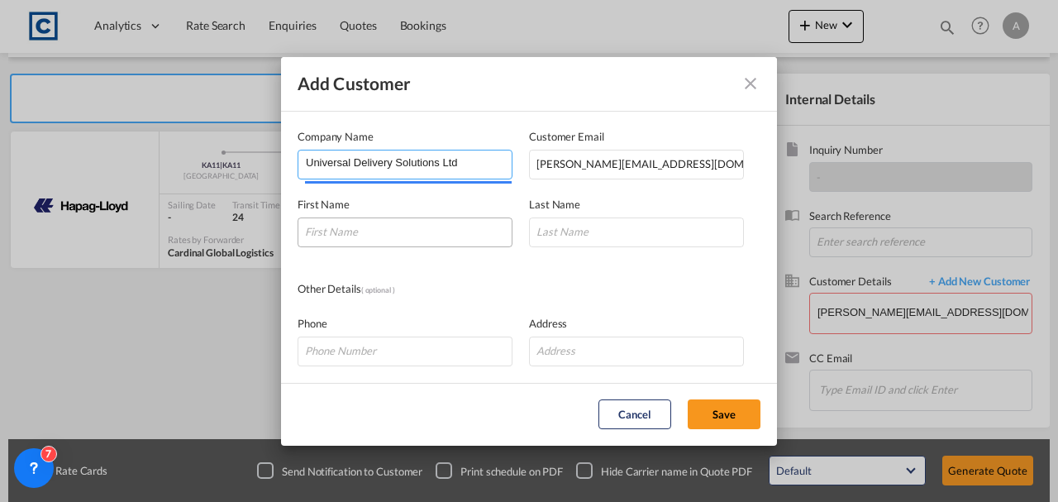
type input "Universal Delivery Solutions Ltd"
click at [357, 231] on input "Add Customer Company ..." at bounding box center [404, 232] width 215 height 30
type input "a"
type input "[PERSON_NAME]"
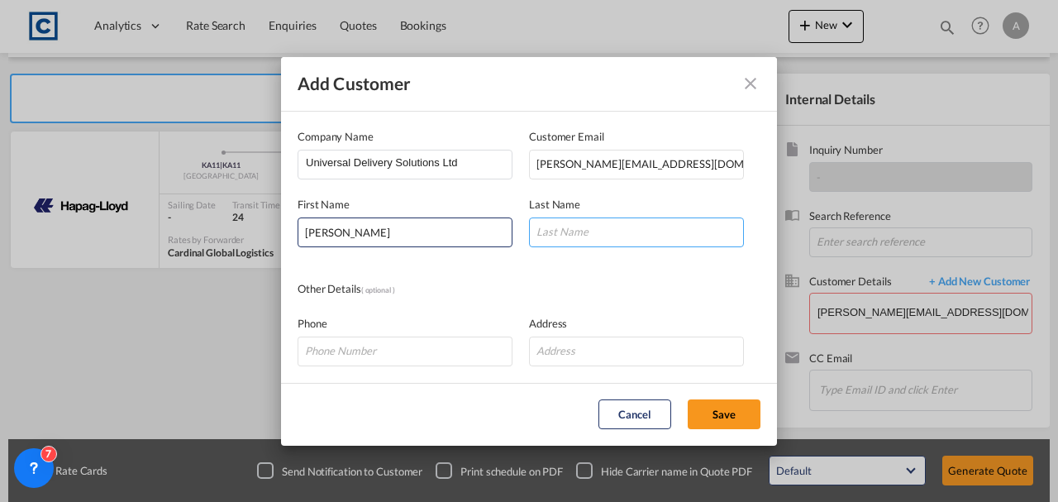
drag, startPoint x: 574, startPoint y: 242, endPoint x: 588, endPoint y: 245, distance: 14.3
click at [574, 242] on input "Add Customer Company ..." at bounding box center [636, 232] width 215 height 30
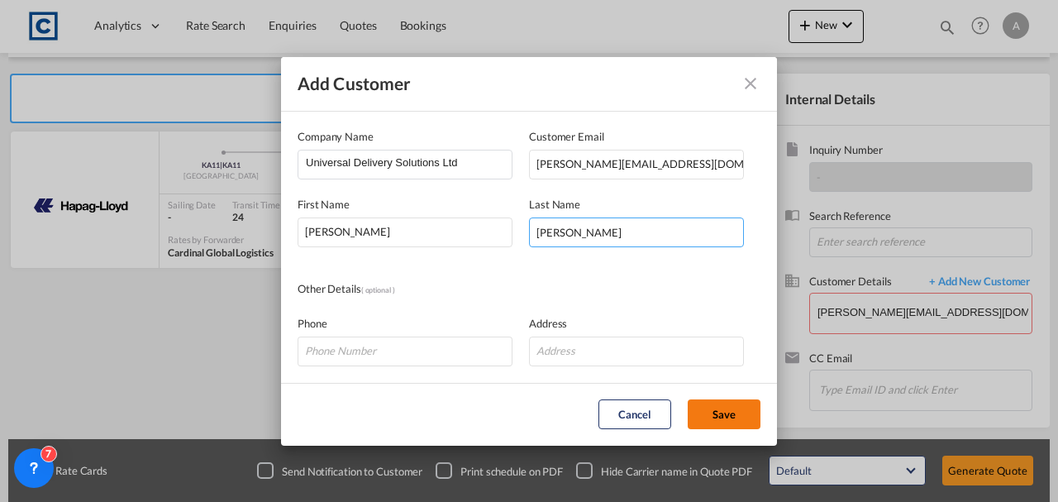
type input "[PERSON_NAME]"
click at [706, 416] on button "Save" at bounding box center [723, 414] width 73 height 30
type input "Universal Delivery Solutions Ltd, [PERSON_NAME], [PERSON_NAME][EMAIL_ADDRESS][D…"
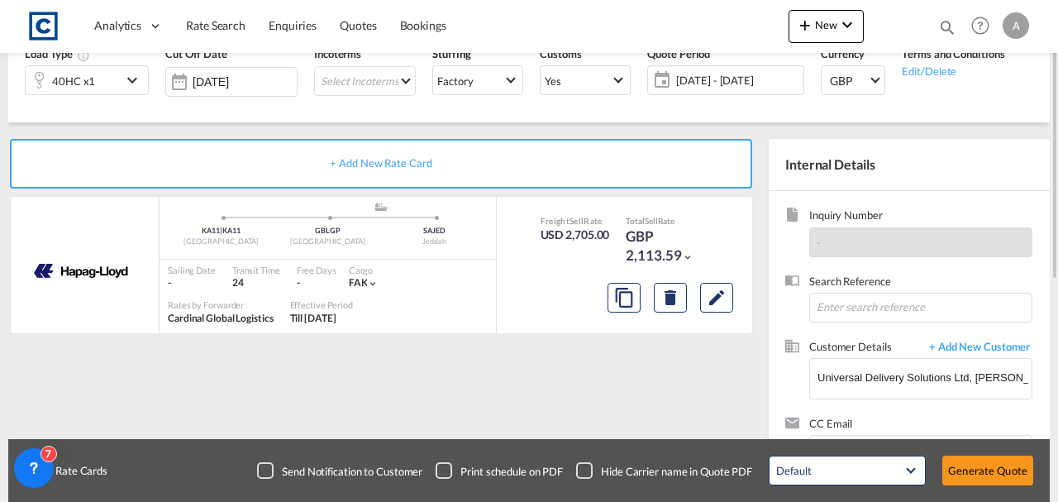
scroll to position [275, 0]
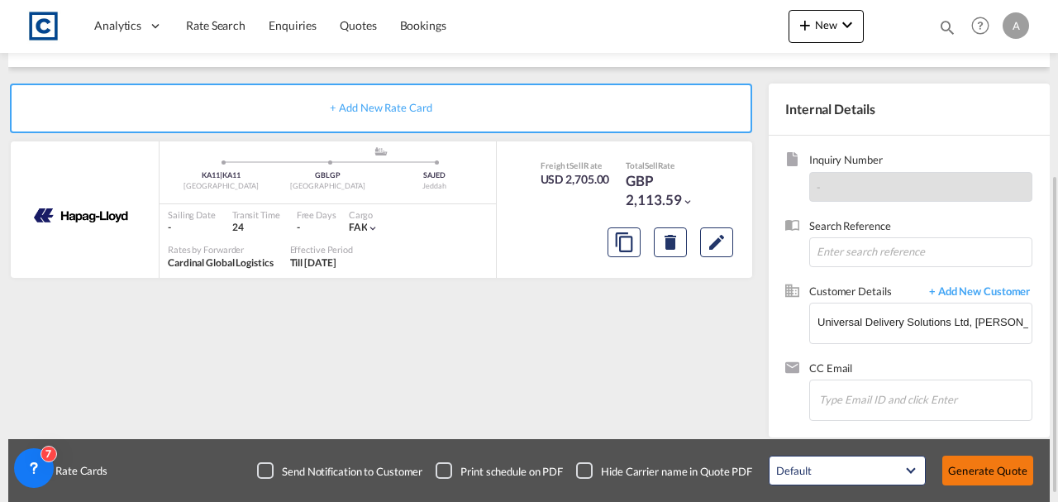
click at [967, 474] on button "Generate Quote" at bounding box center [987, 470] width 91 height 30
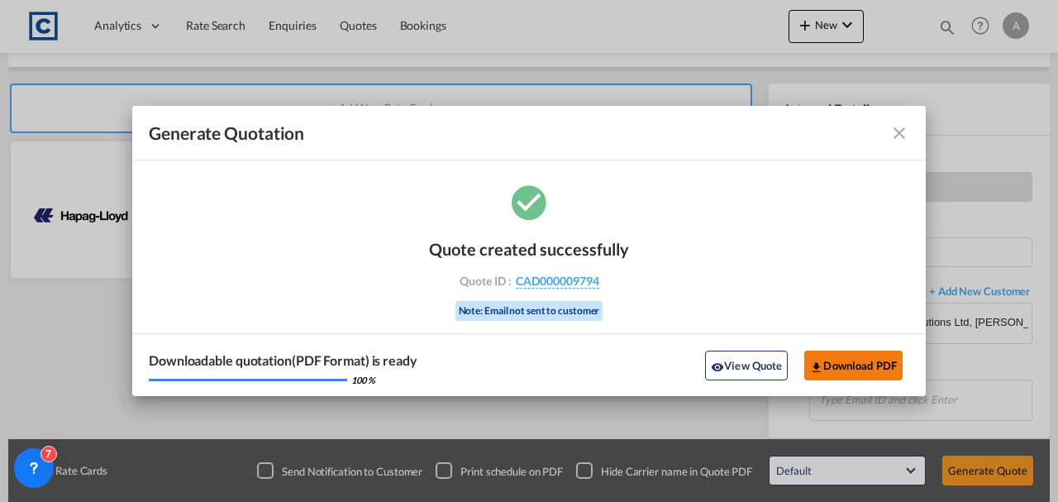
click at [826, 354] on button "Download PDF" at bounding box center [853, 365] width 98 height 30
